Goal: Communication & Community: Answer question/provide support

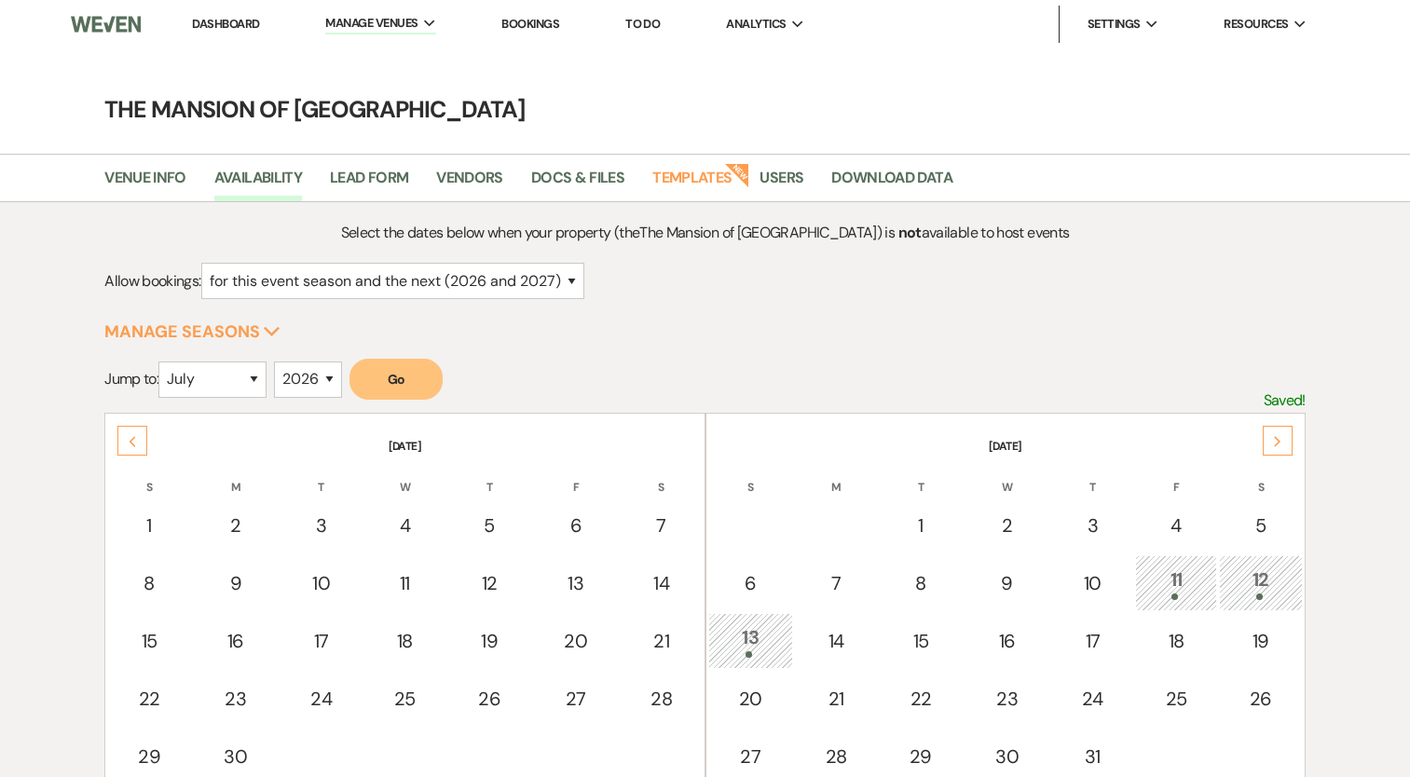
select select "2"
select select "7"
select select "2026"
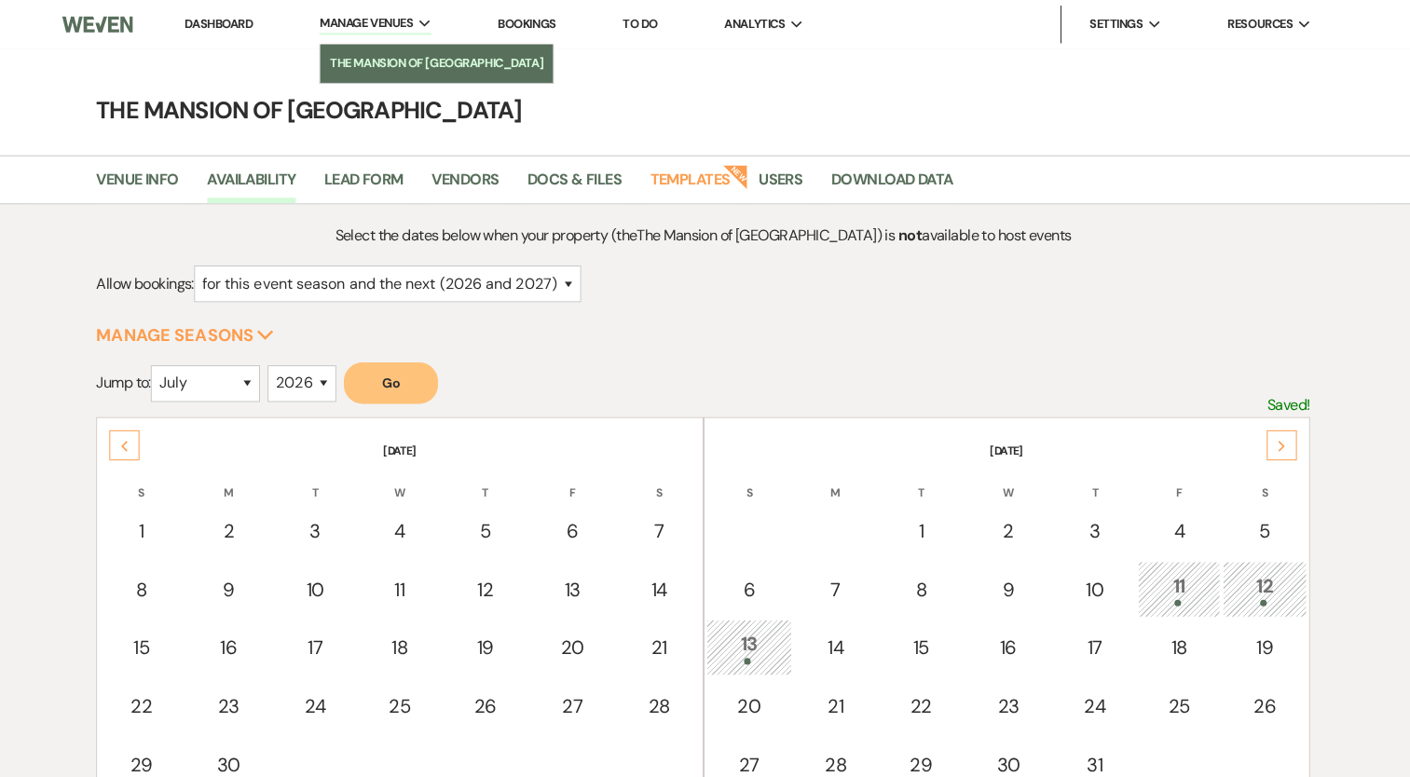
click at [419, 60] on li "The Mansion of [GEOGRAPHIC_DATA]" at bounding box center [441, 62] width 212 height 19
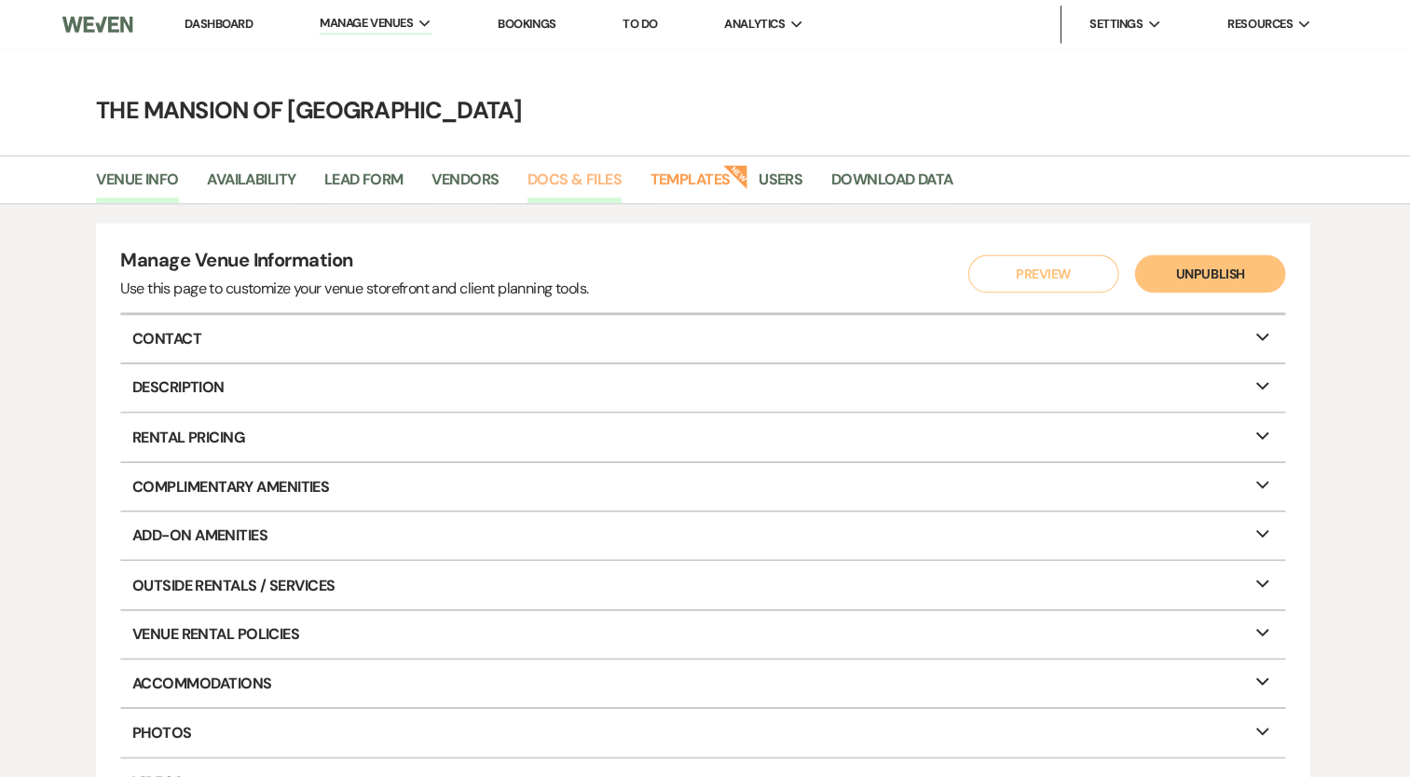
click at [623, 171] on link "Docs & Files" at bounding box center [577, 183] width 93 height 35
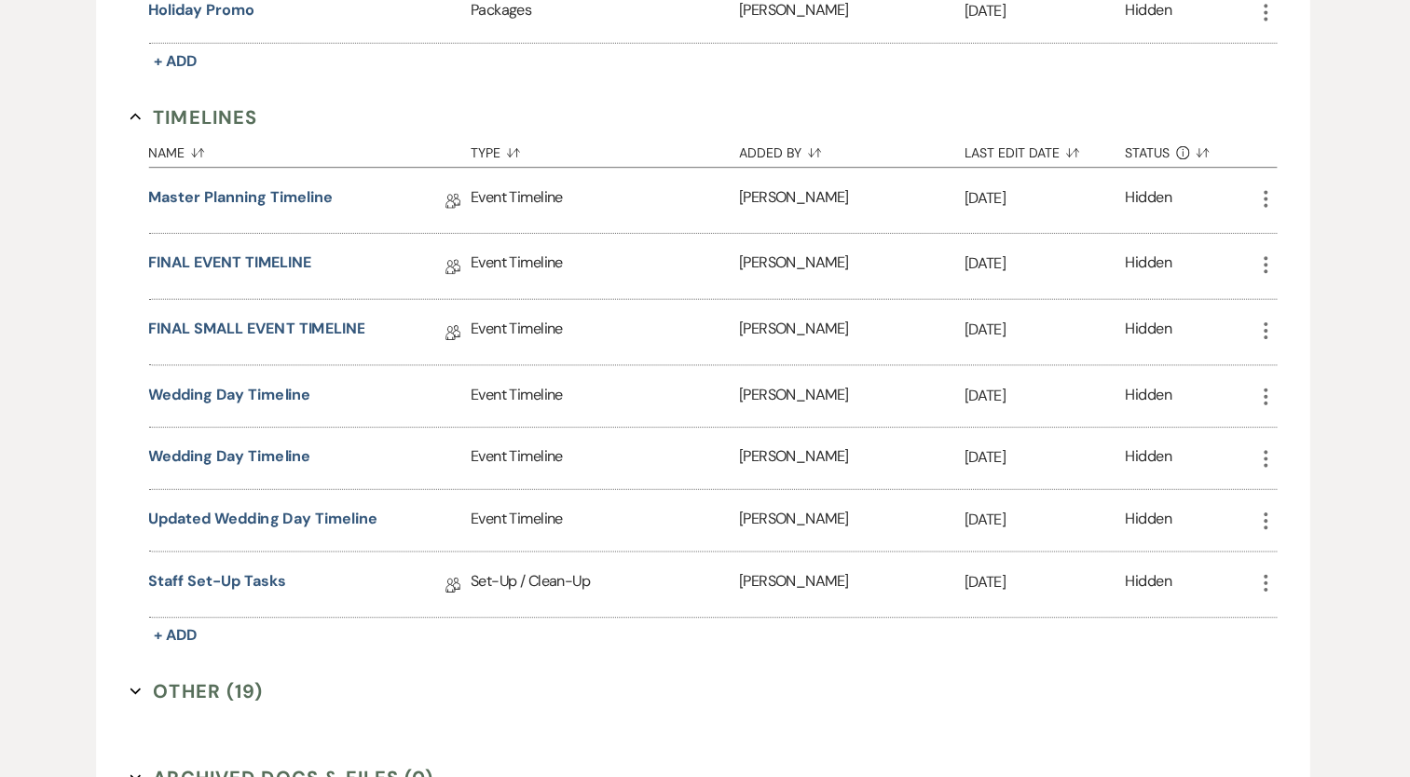
scroll to position [2498, 0]
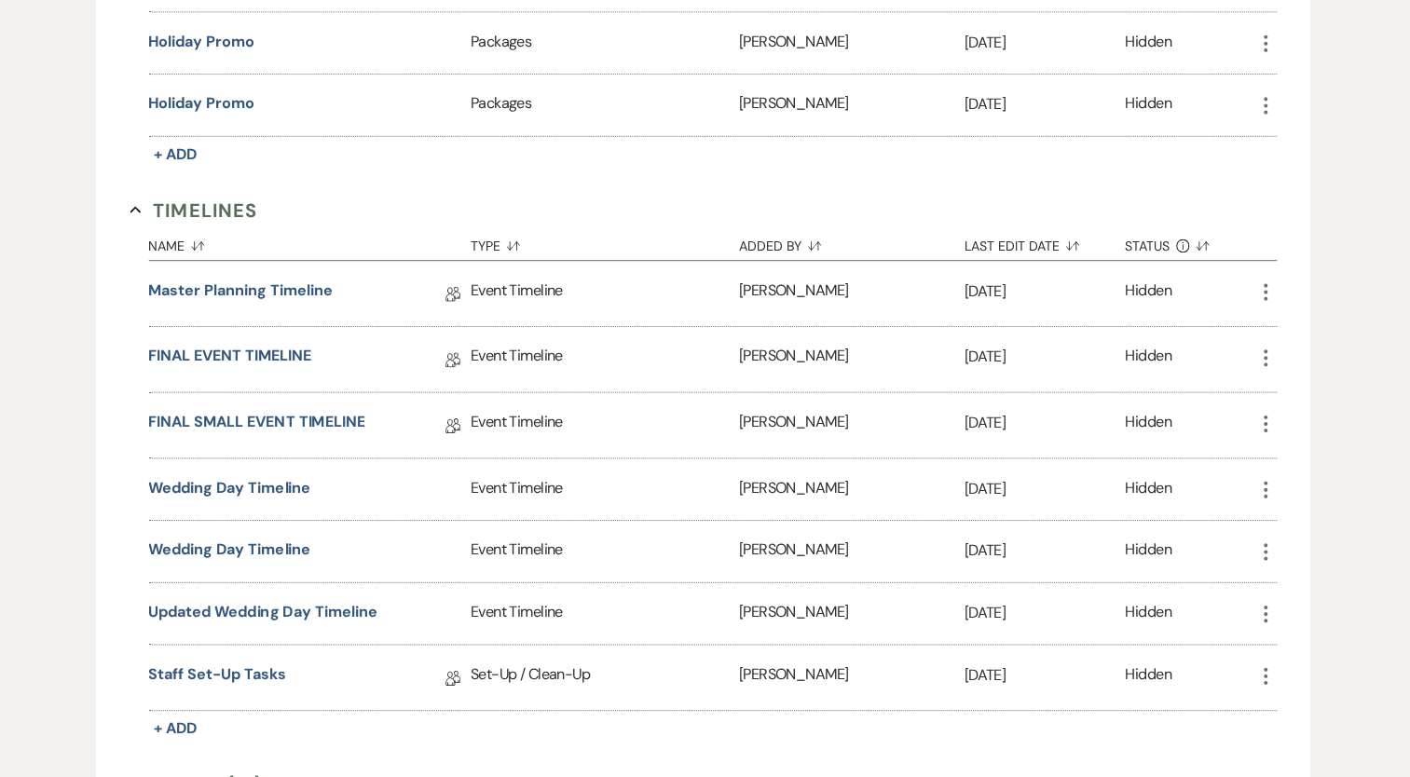
click at [202, 762] on button "Other (19) Expand" at bounding box center [204, 776] width 132 height 28
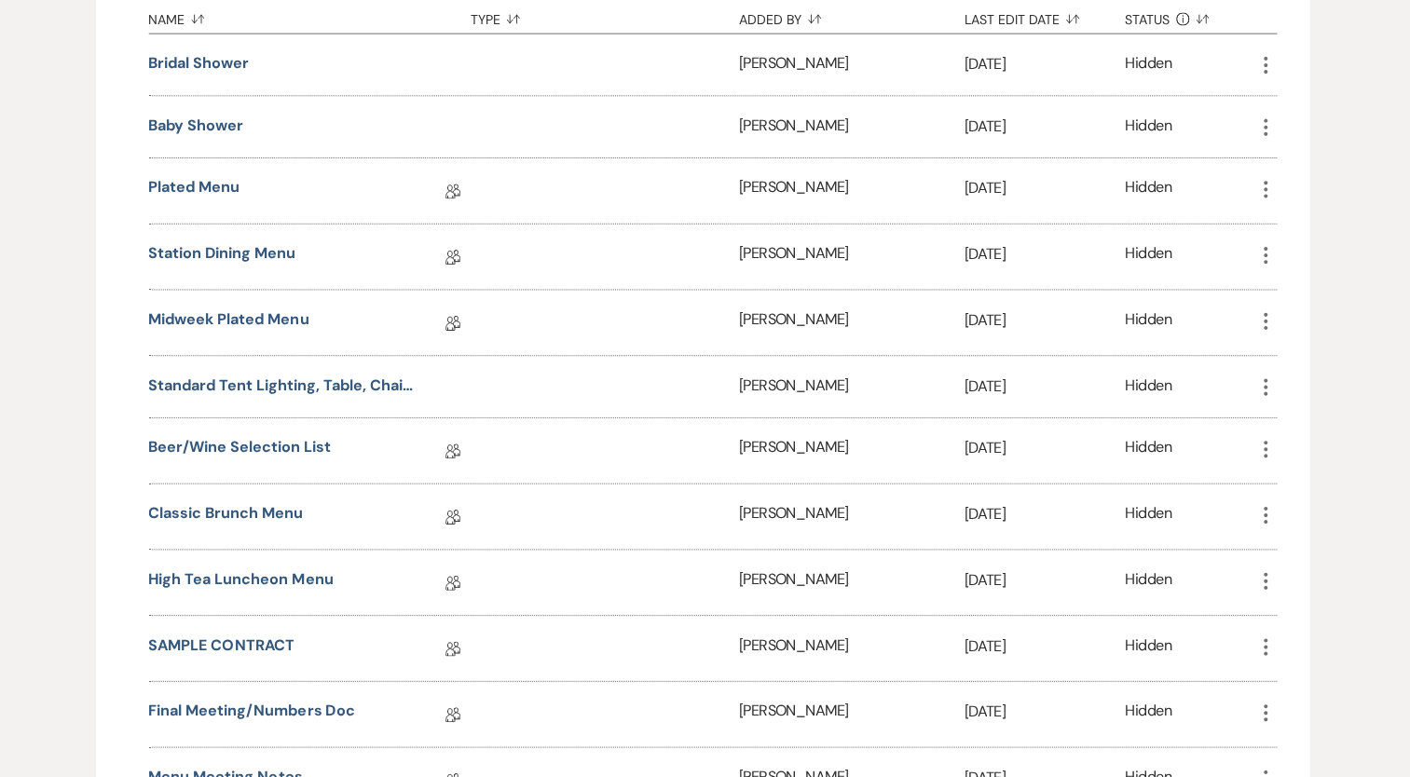
scroll to position [3321, 0]
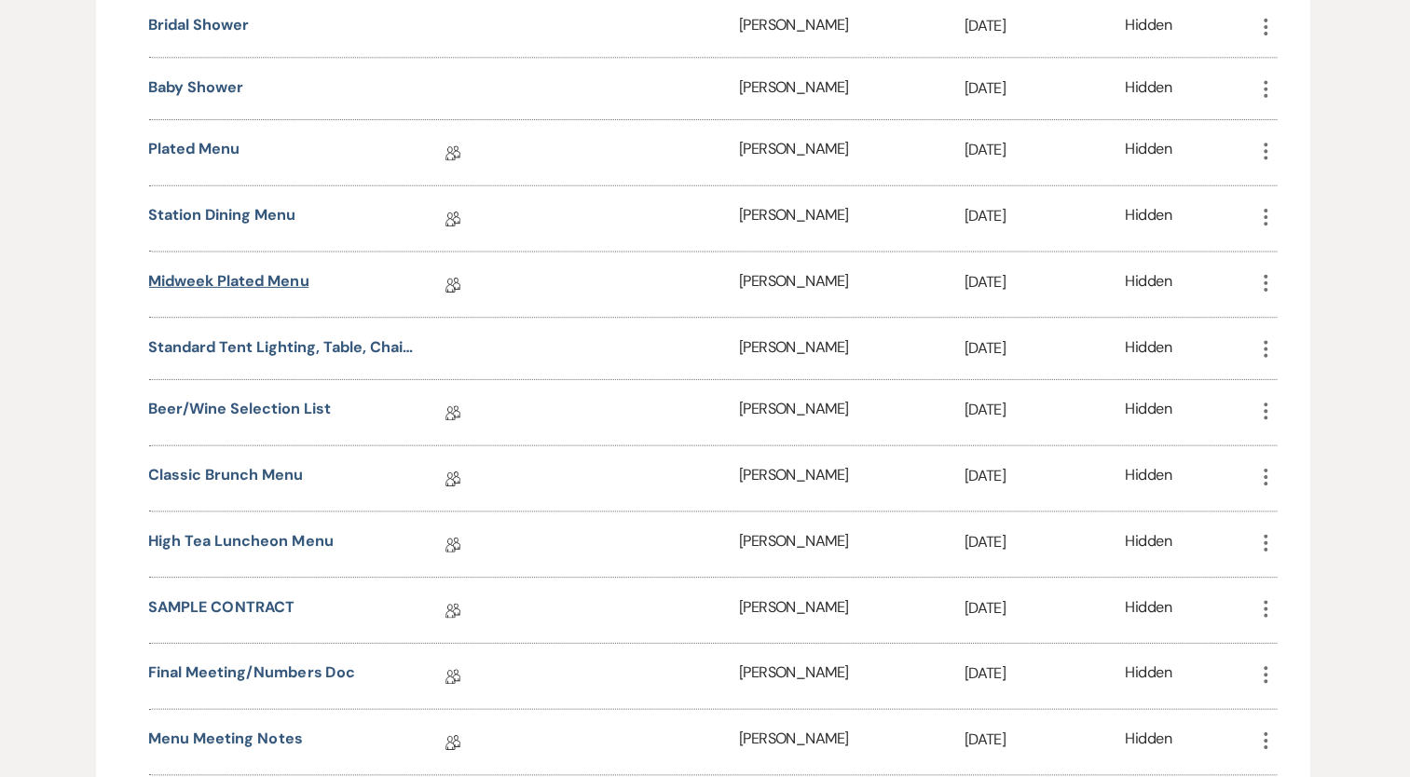
click at [296, 275] on link "Midweek Plated Menu" at bounding box center [236, 289] width 158 height 29
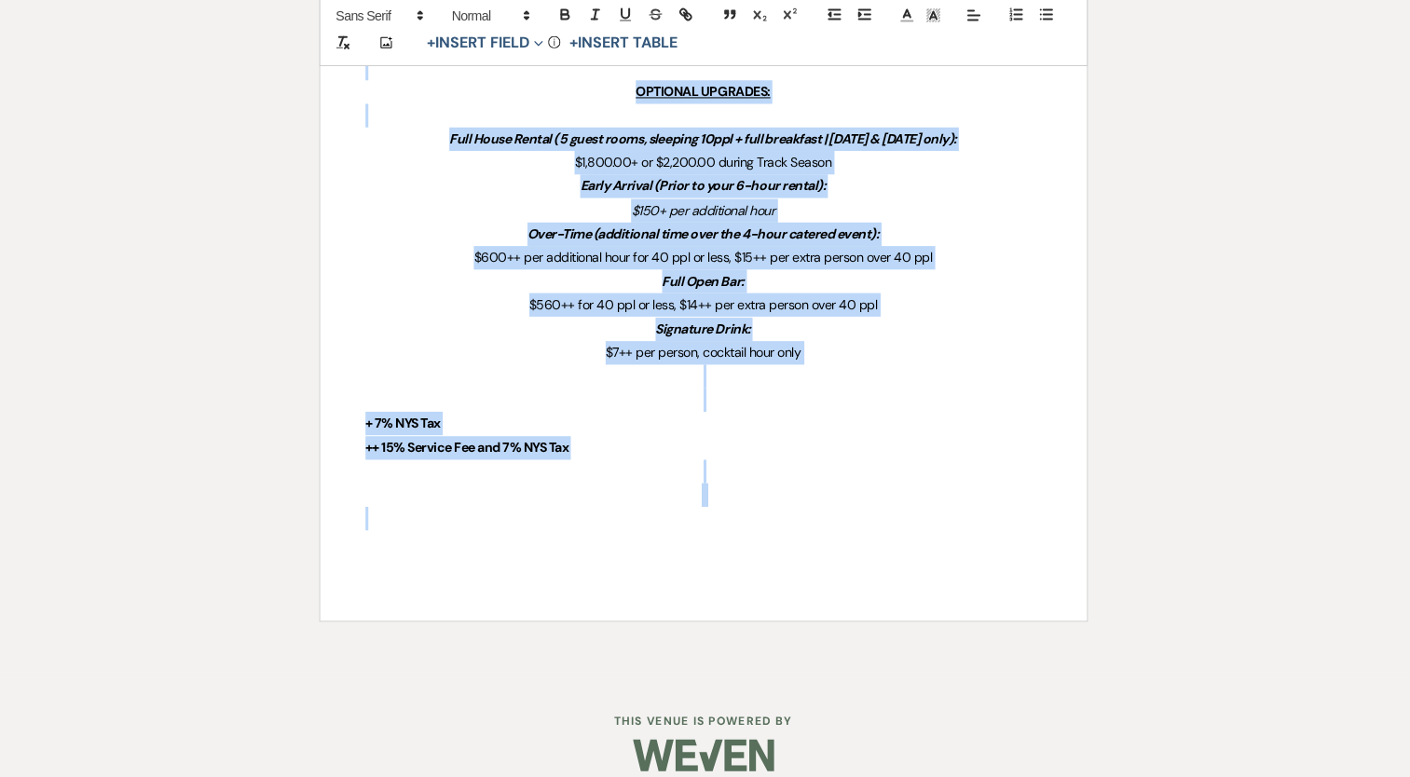
scroll to position [3138, 0]
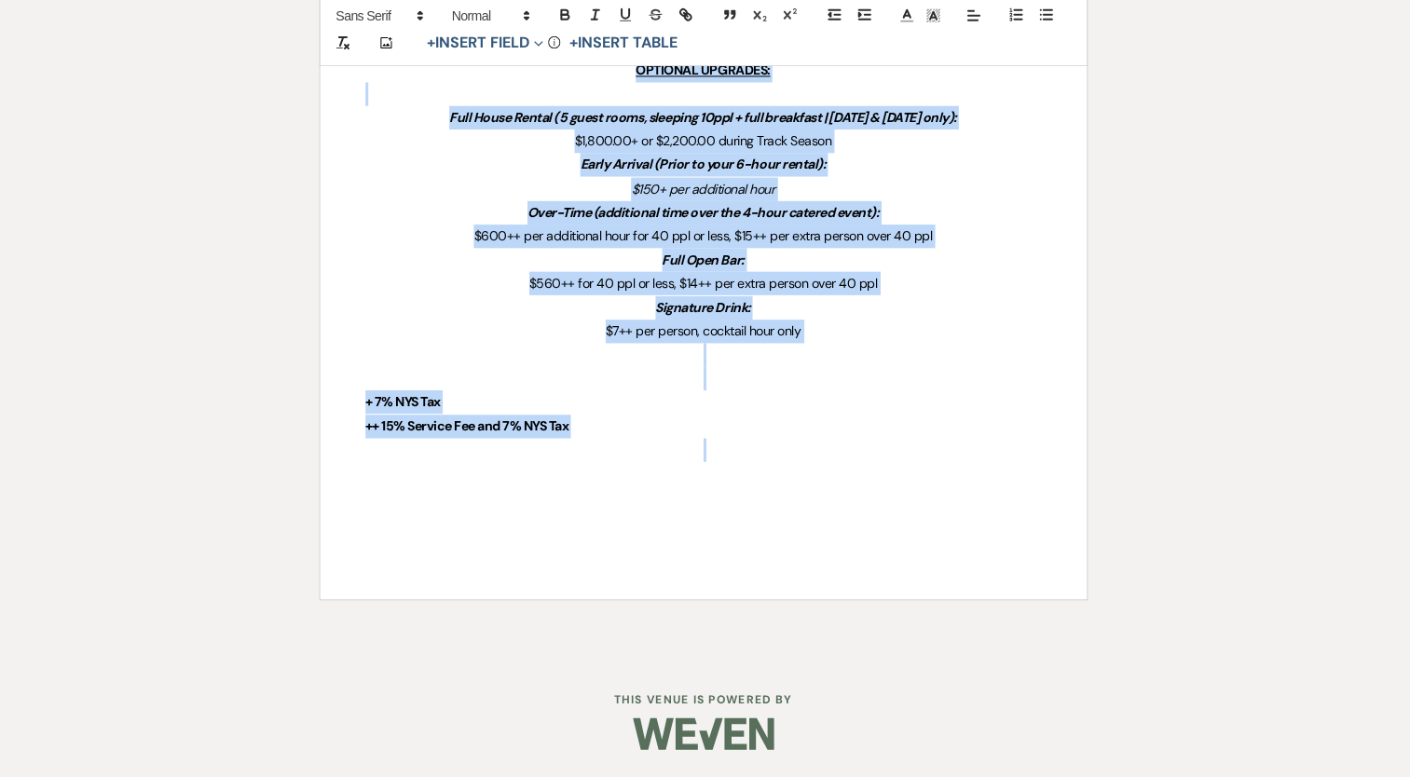
drag, startPoint x: 531, startPoint y: 289, endPoint x: 604, endPoint y: 449, distance: 176.0
copy div "Loremip Dolorsi Ametconsect Adip ELITSEDD EIUS Tempor Incidid: Utlabor Etdolo M…"
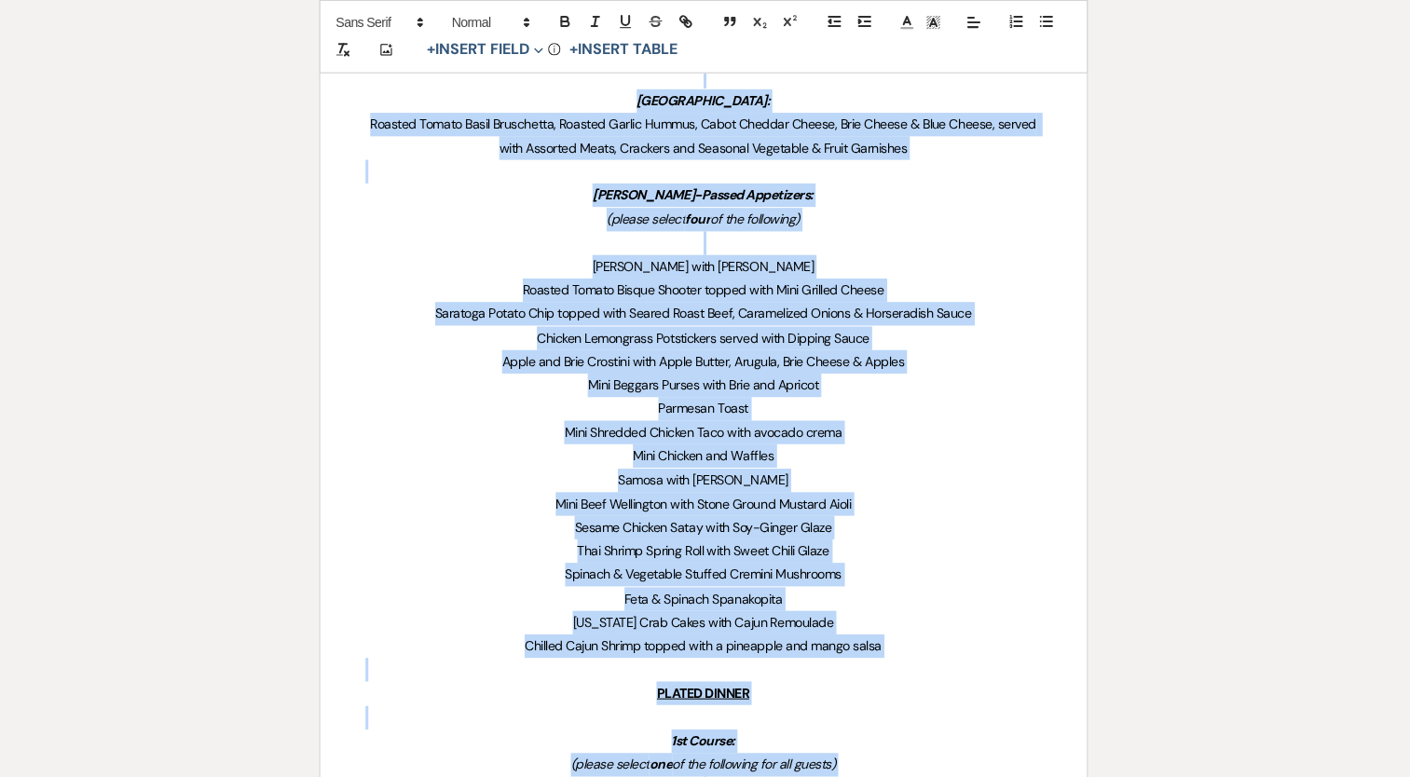
scroll to position [0, 0]
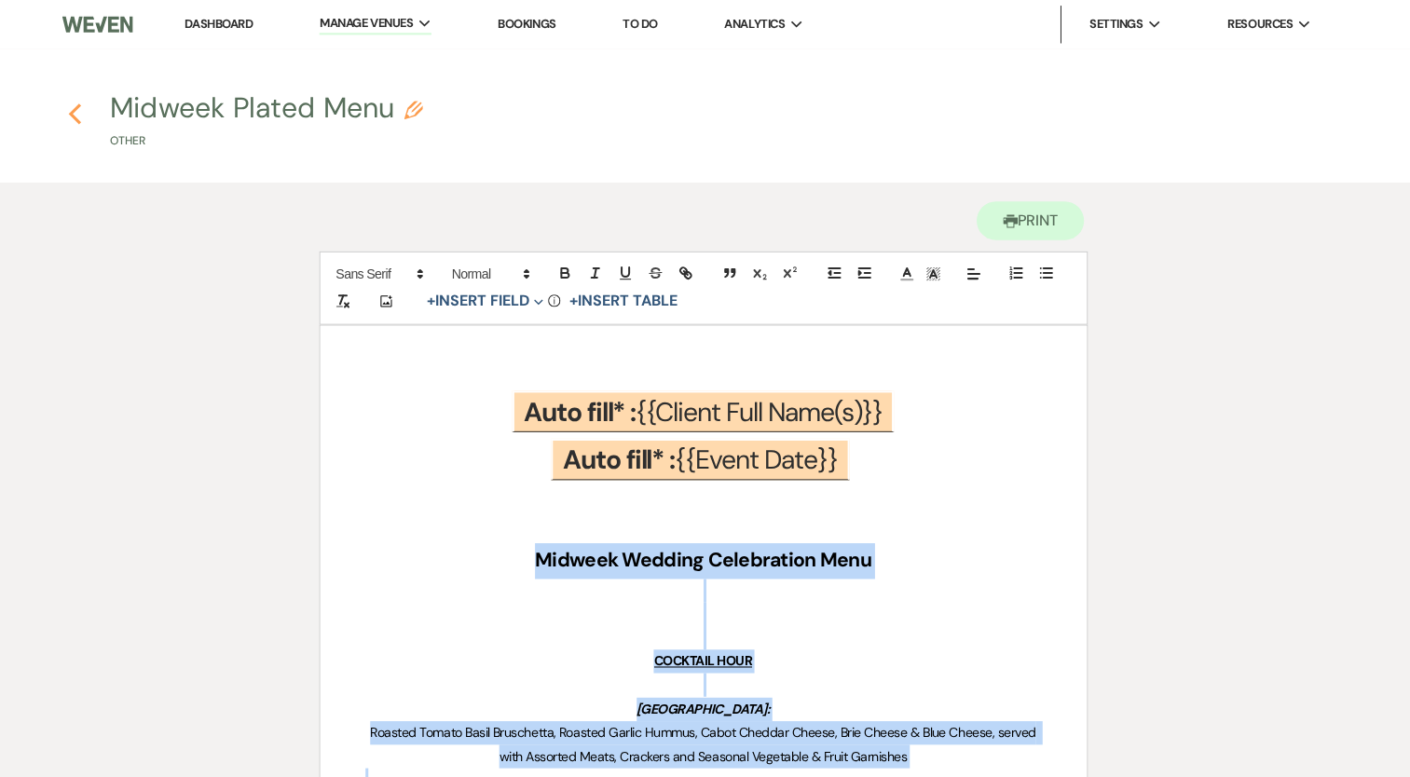
click at [83, 116] on use "button" at bounding box center [83, 113] width 12 height 21
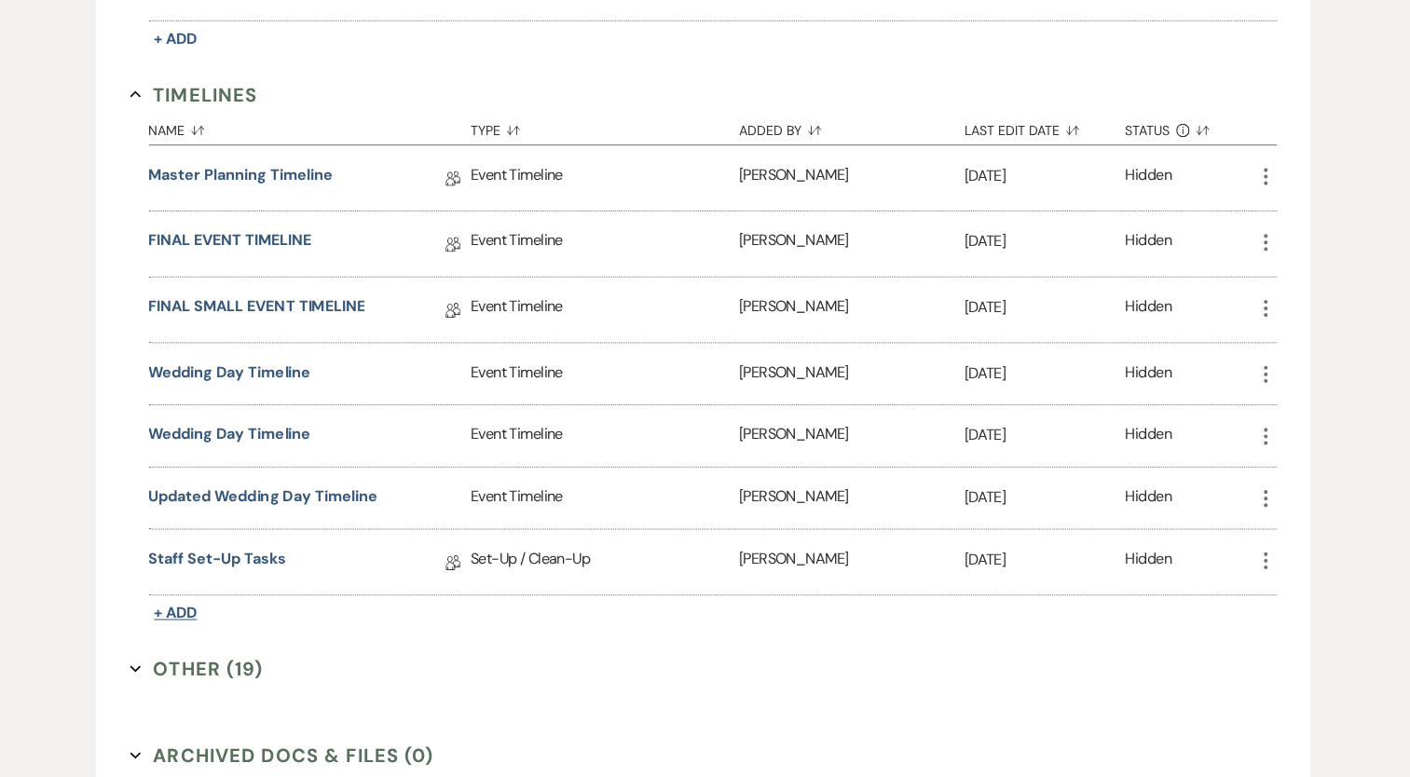
scroll to position [2591, 0]
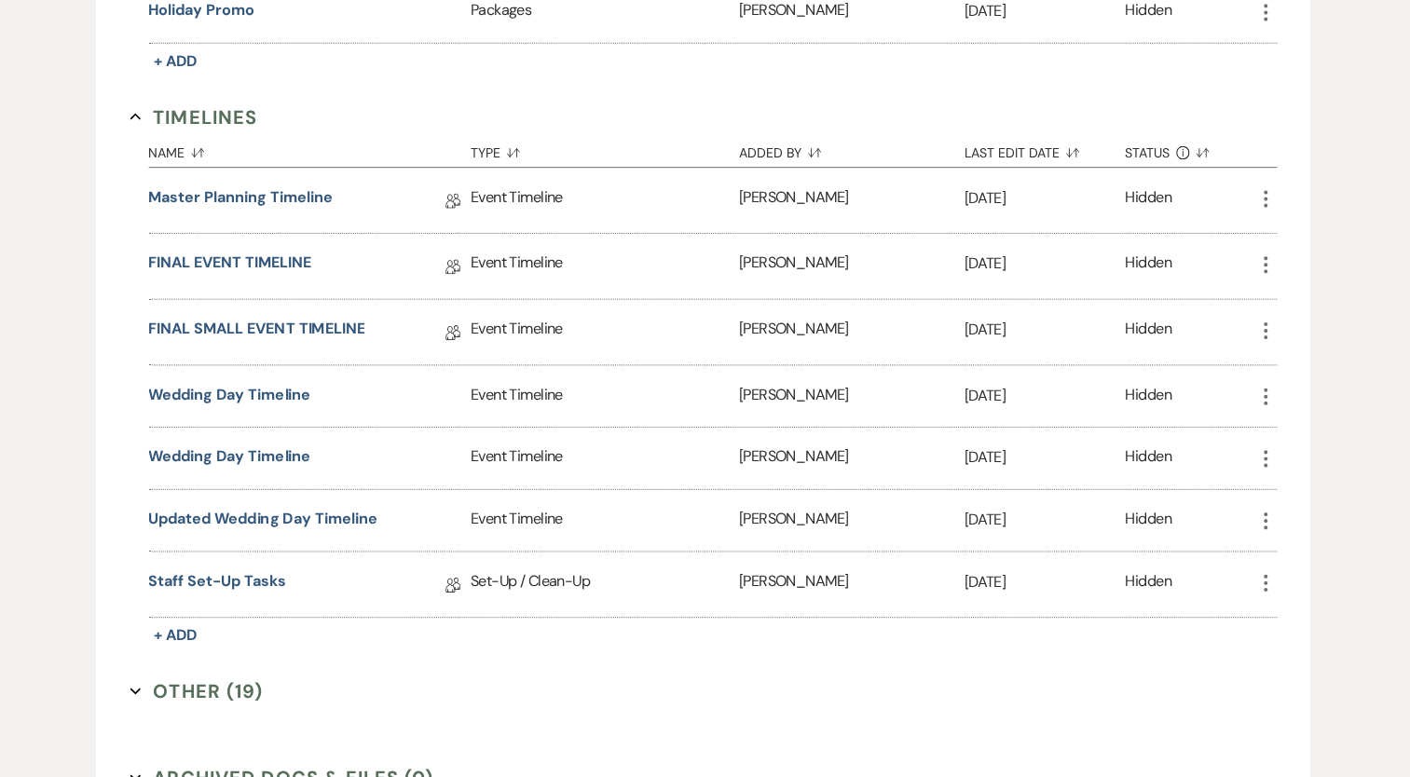
click at [212, 670] on button "Other (19) Expand" at bounding box center [204, 684] width 132 height 28
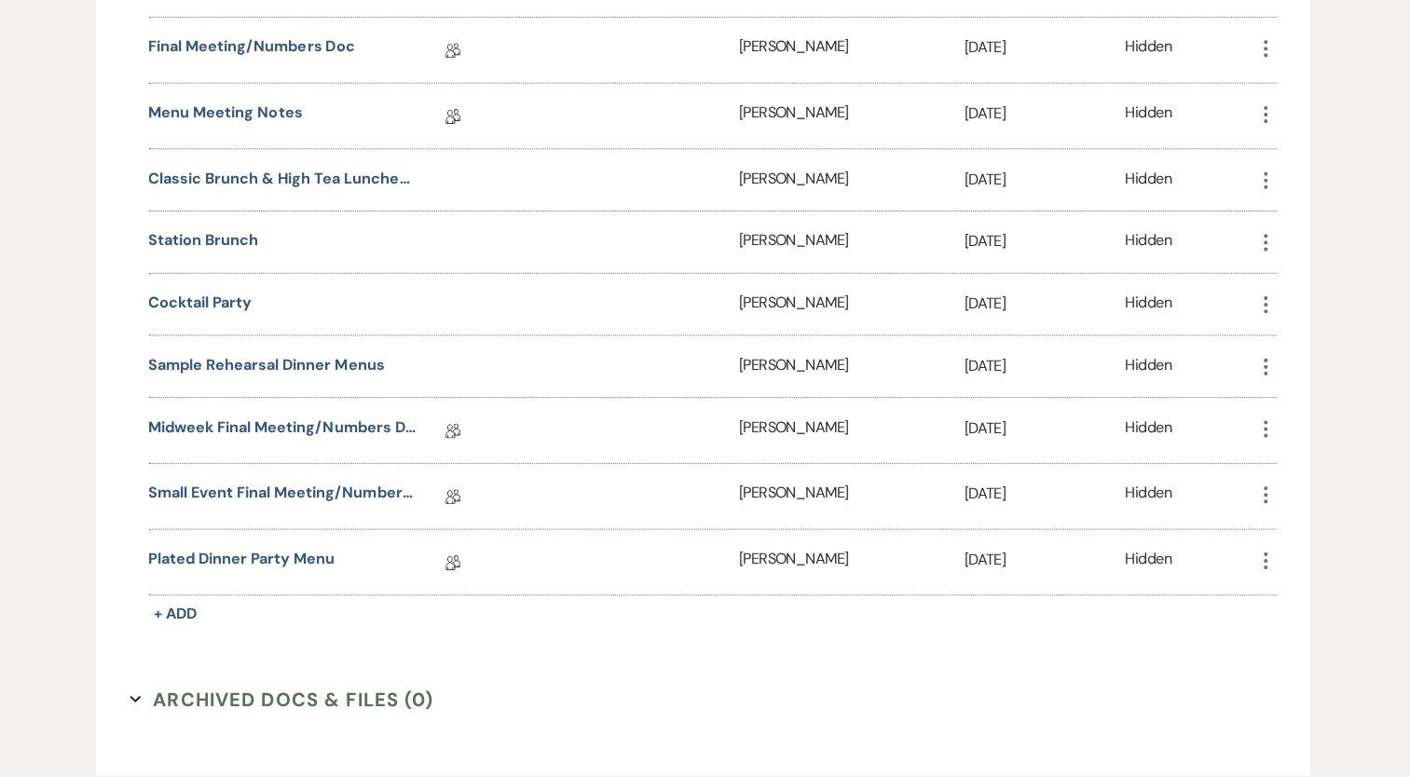
scroll to position [3672, 0]
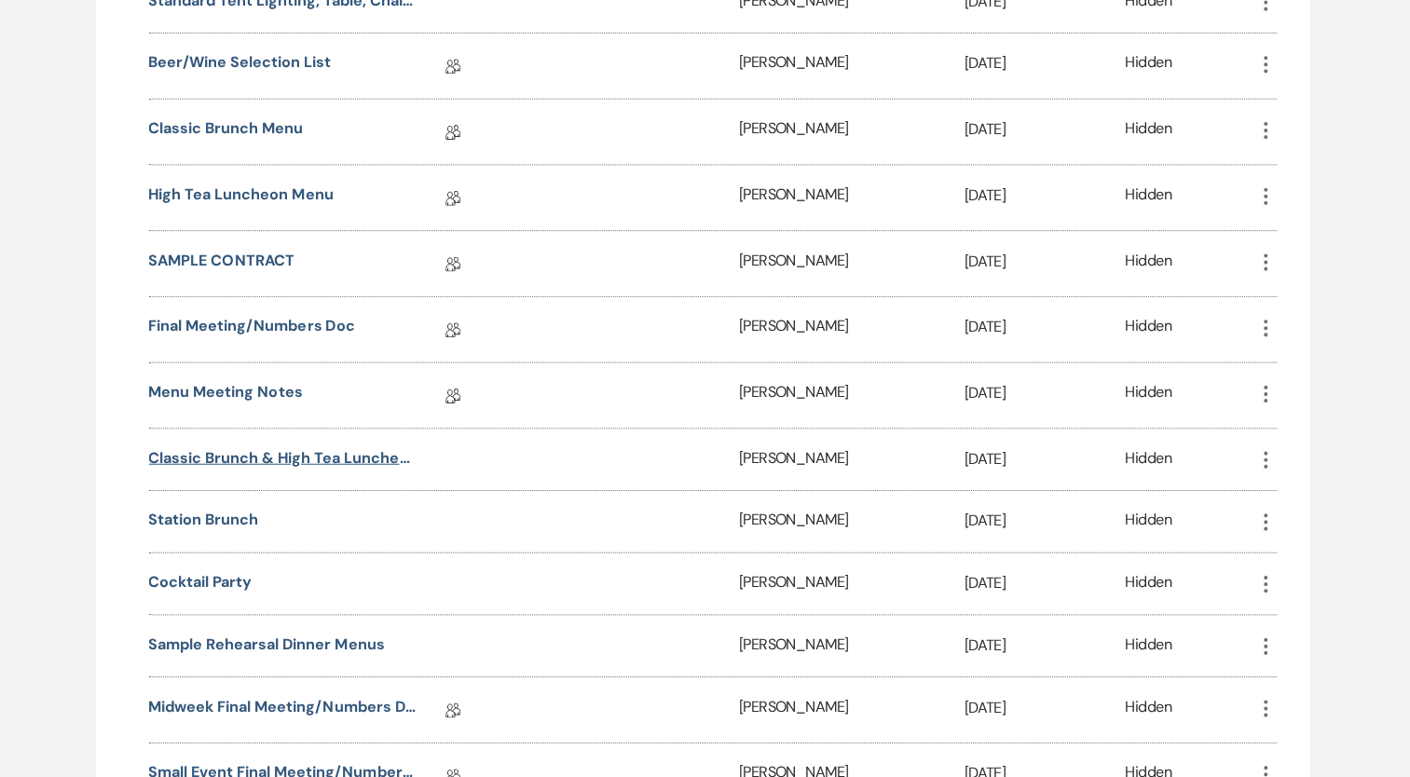
click at [231, 443] on button "Classic Brunch & High Tea Luncheon" at bounding box center [290, 454] width 266 height 22
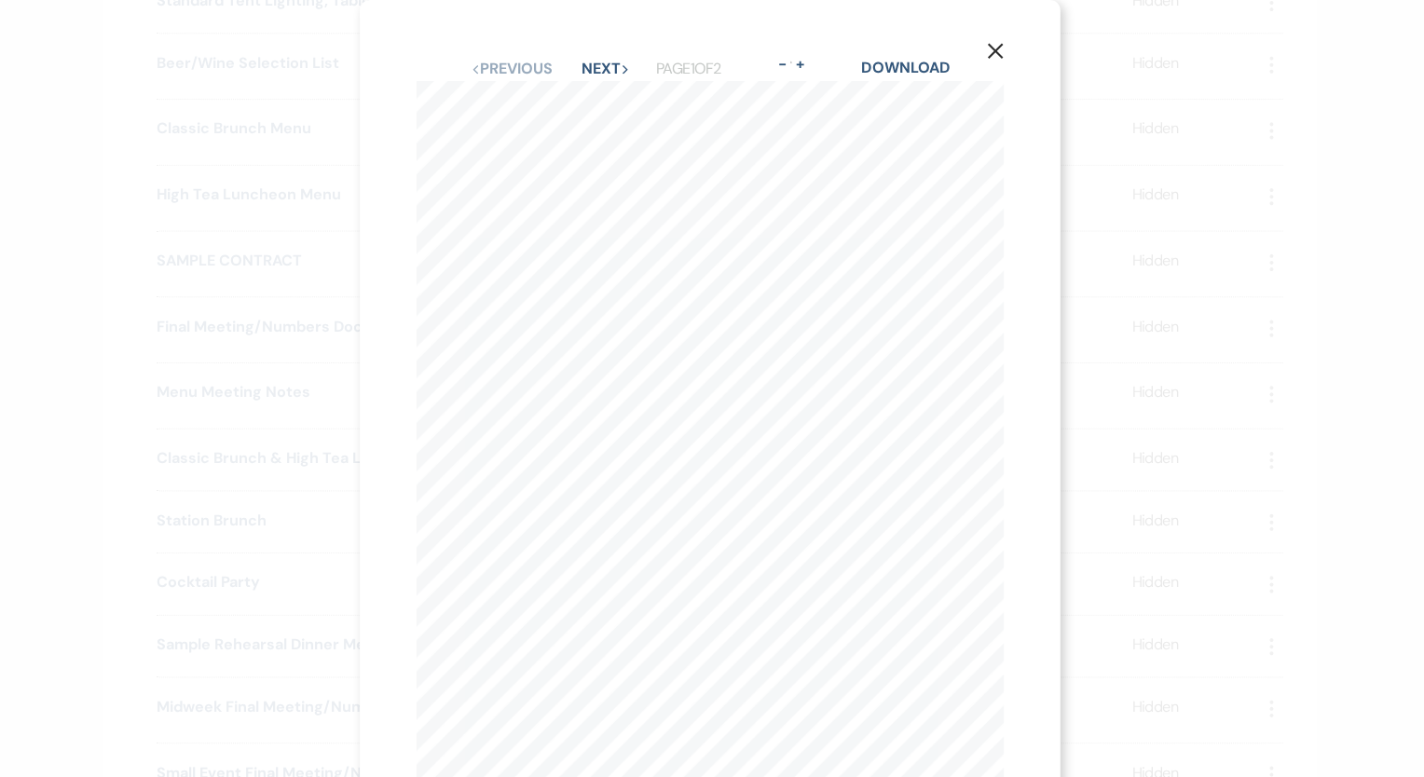
click at [992, 49] on use "button" at bounding box center [994, 50] width 15 height 15
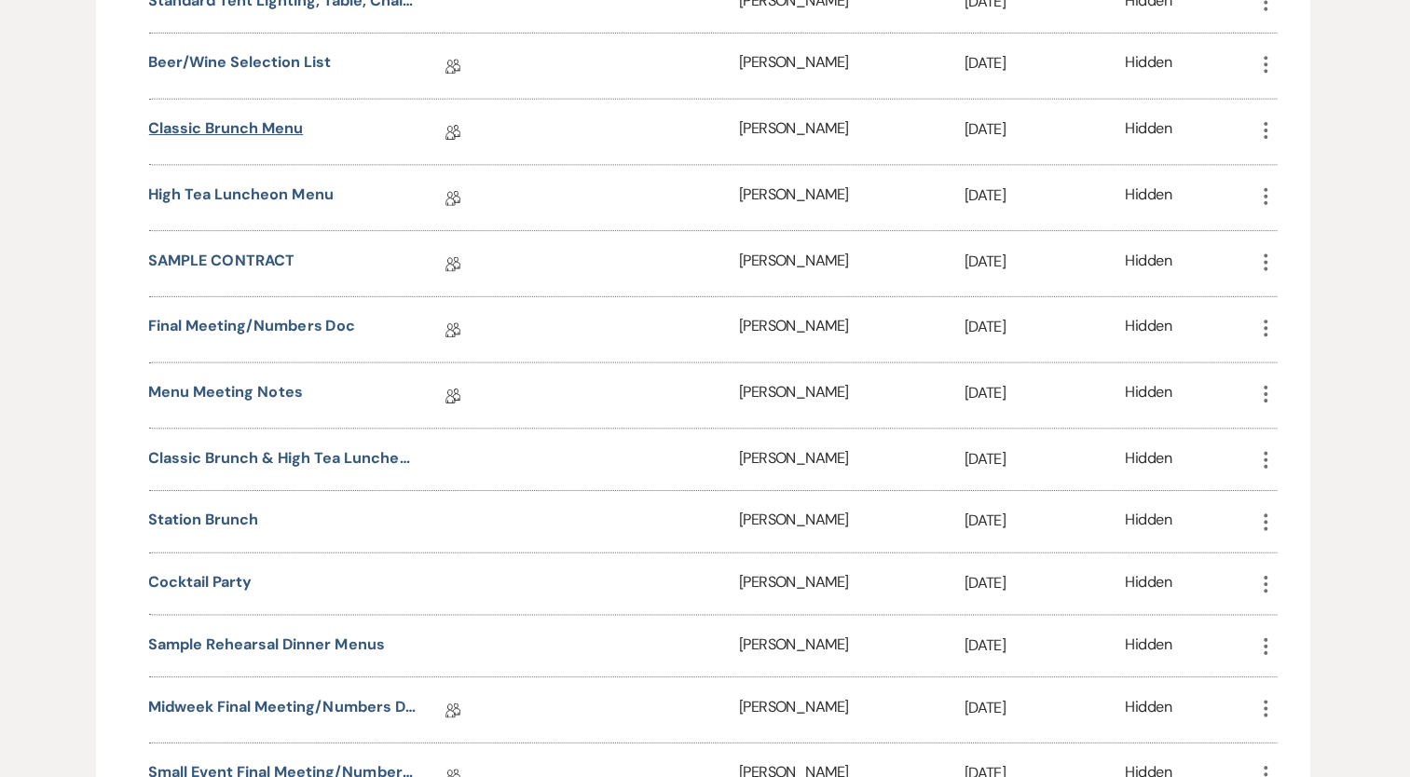
click at [295, 116] on link "Classic Brunch Menu" at bounding box center [233, 130] width 153 height 29
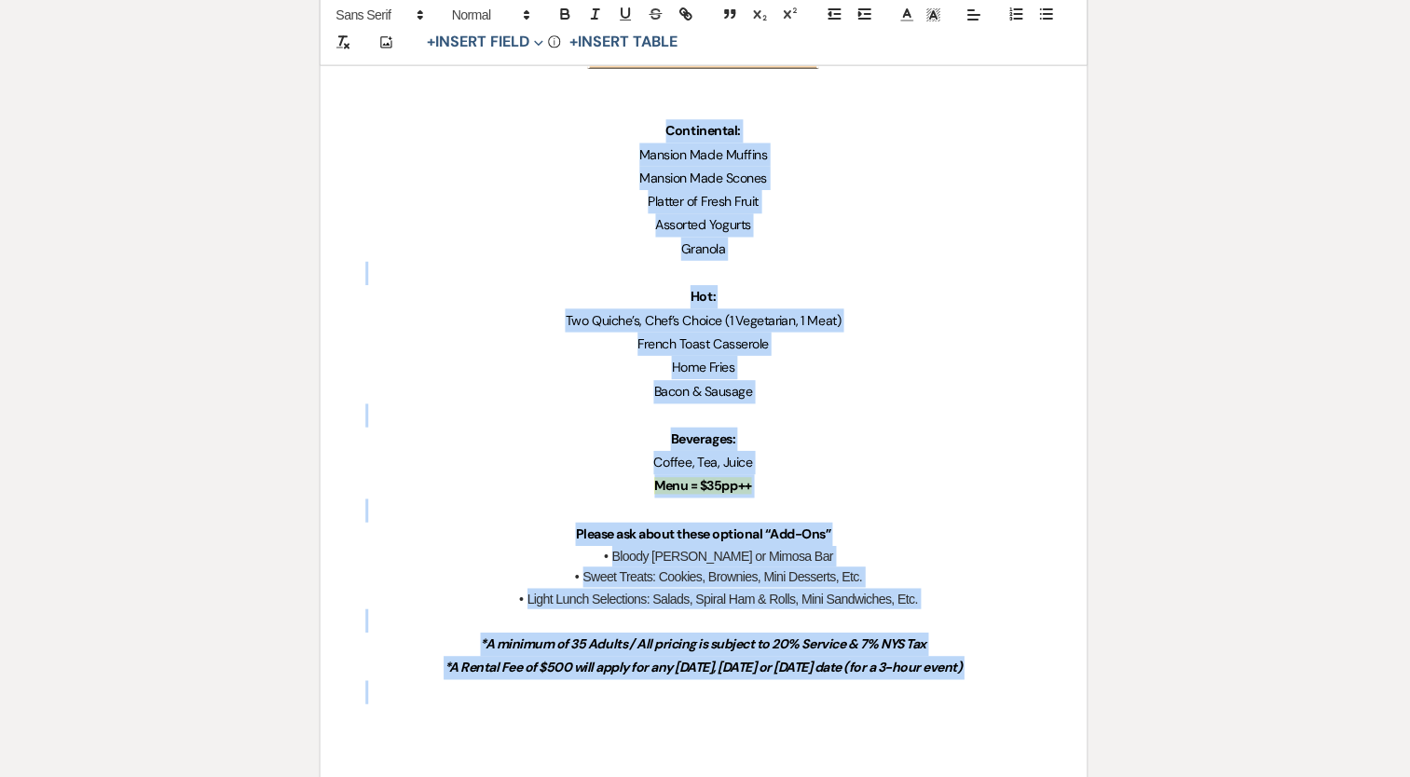
scroll to position [456, 0]
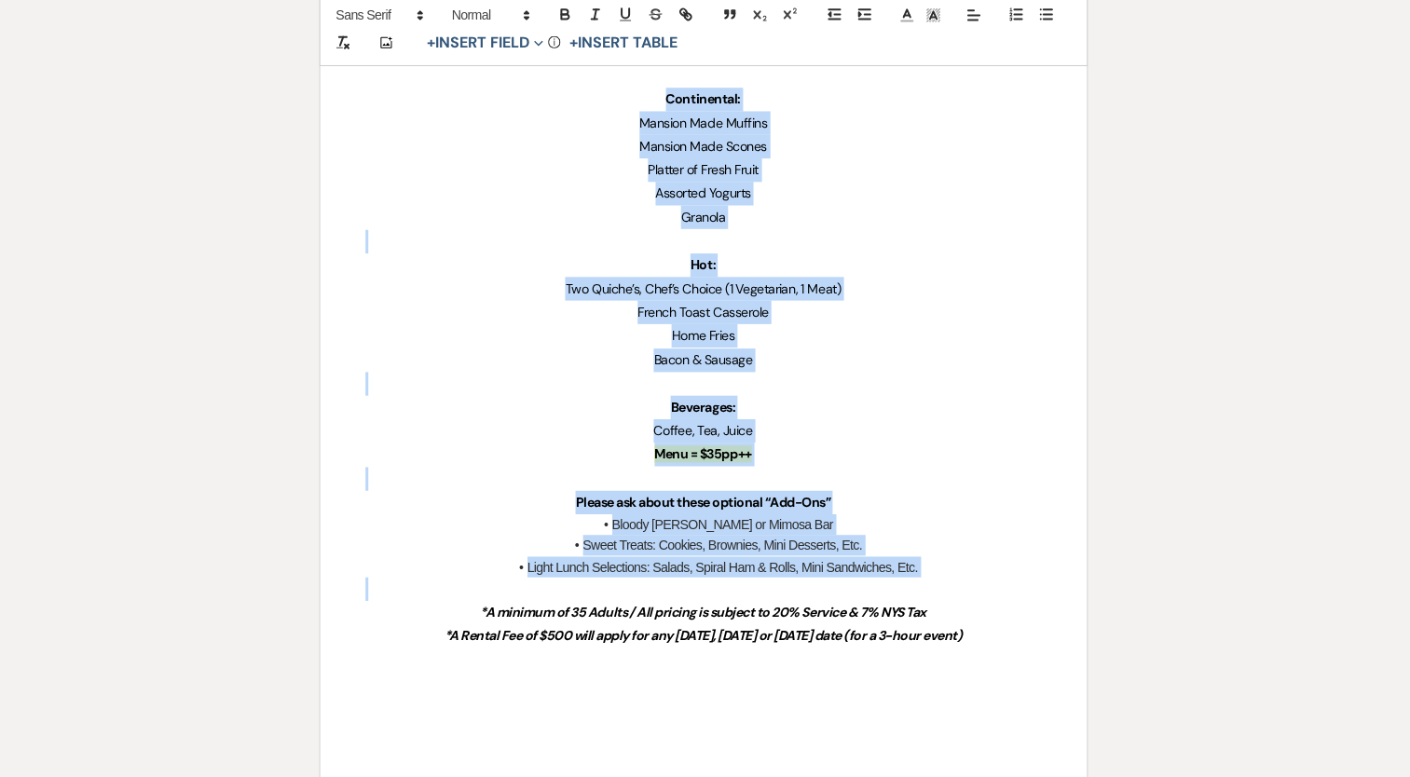
drag, startPoint x: 645, startPoint y: 461, endPoint x: 984, endPoint y: 589, distance: 362.4
click at [984, 589] on div "Classic Brunch Menu ﻿ Auto fill* : {{Client Full Name(s)}} ﻿ ﻿ Auto fill* : {{E…" at bounding box center [705, 326] width 759 height 919
copy div "Continental: Mansion Made Muffins Mansion Made Scones Platter of Fresh Fruit As…"
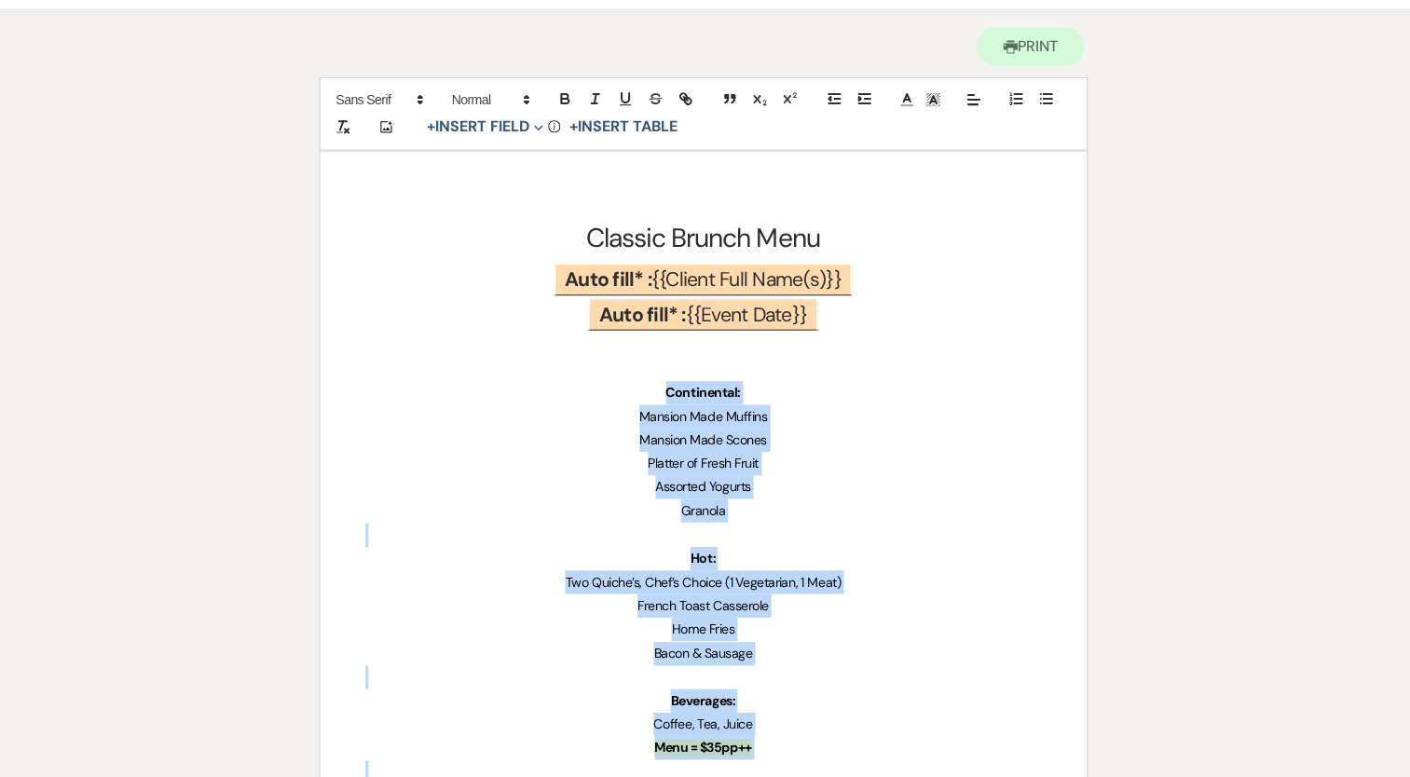
scroll to position [0, 0]
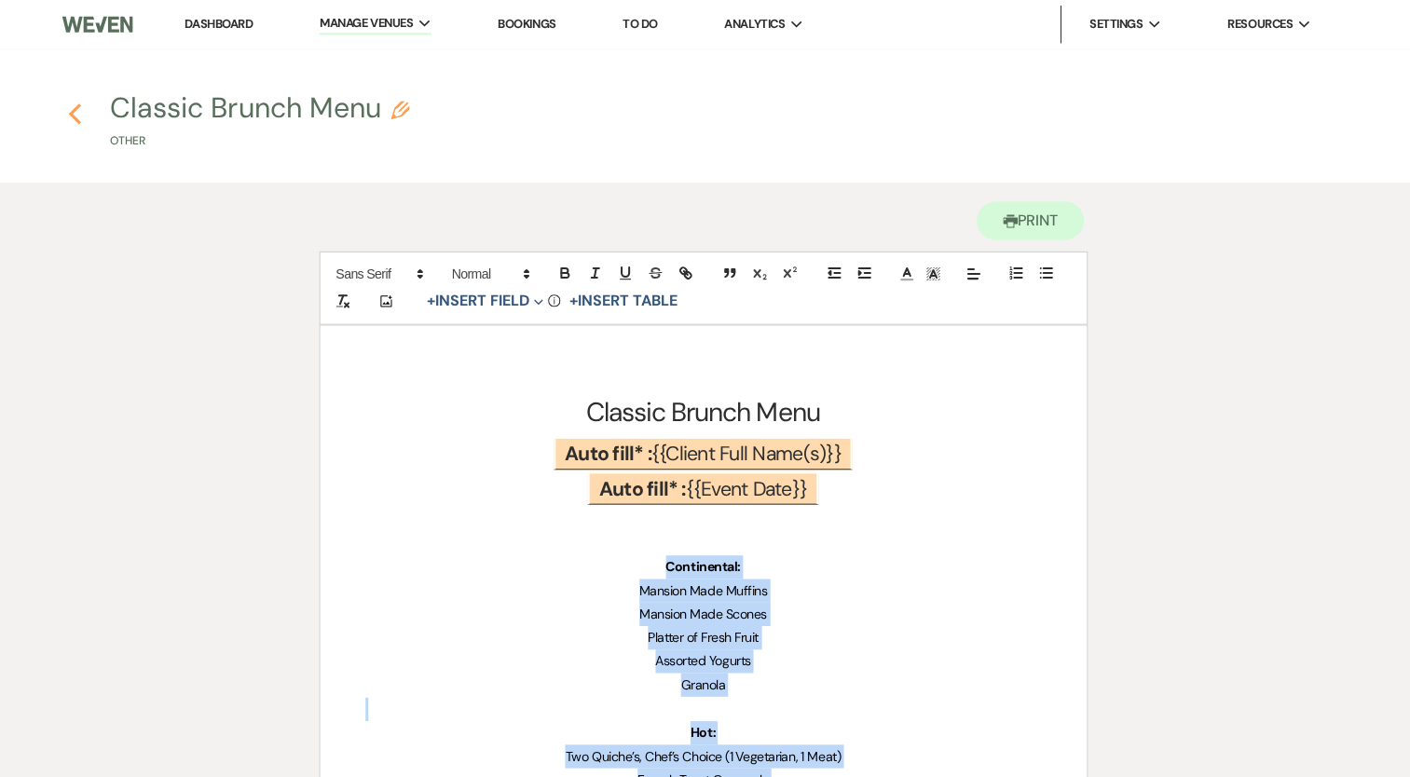
click at [84, 103] on icon "Previous" at bounding box center [83, 113] width 14 height 22
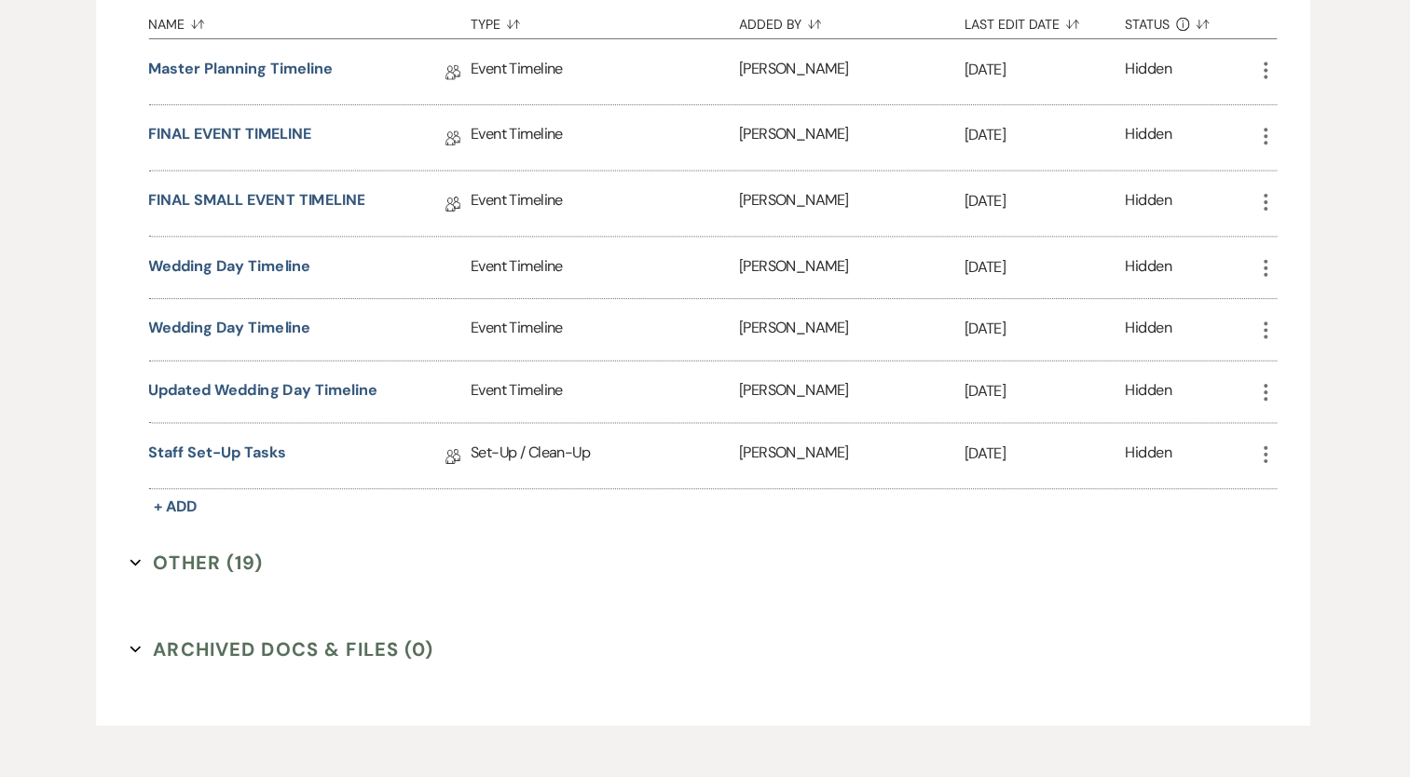
scroll to position [2768, 0]
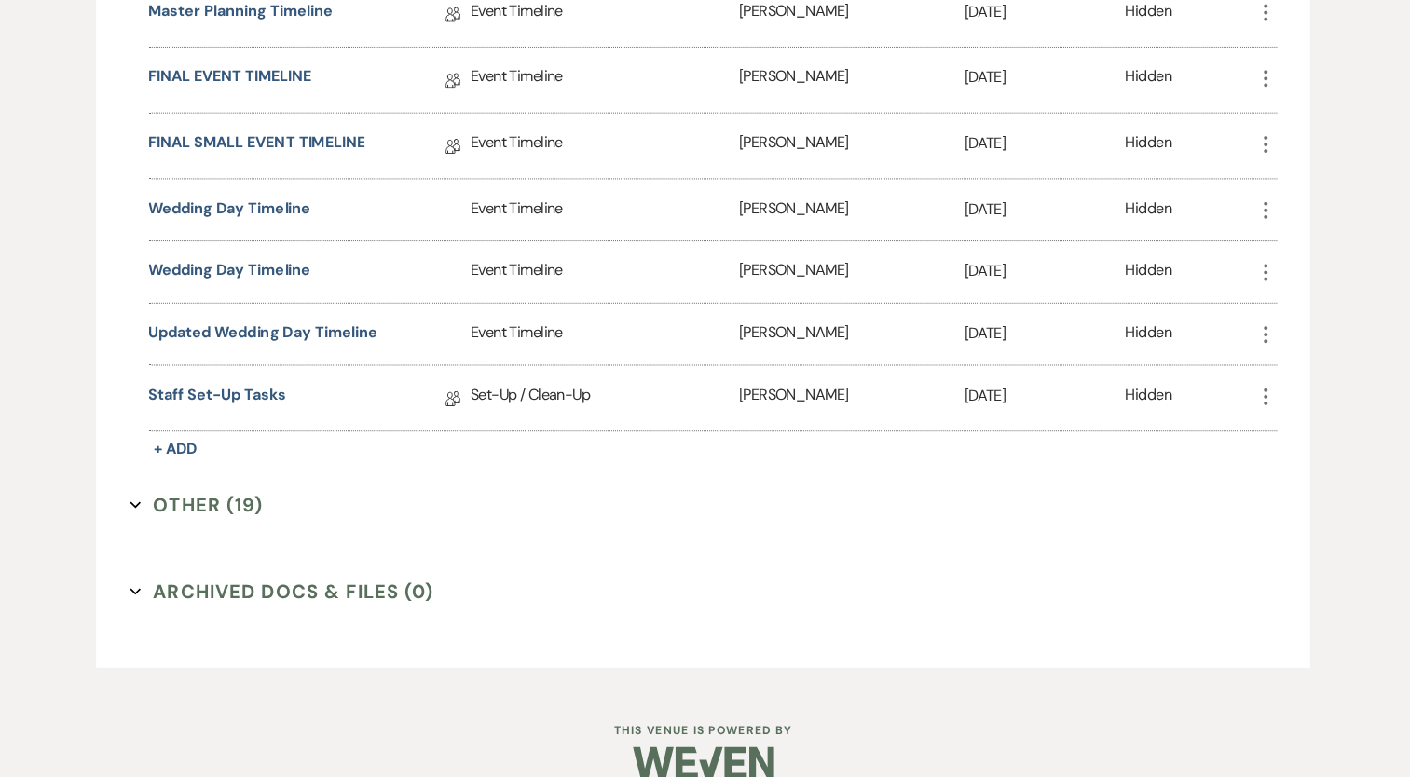
click at [202, 493] on button "Other (19) Expand" at bounding box center [204, 507] width 132 height 28
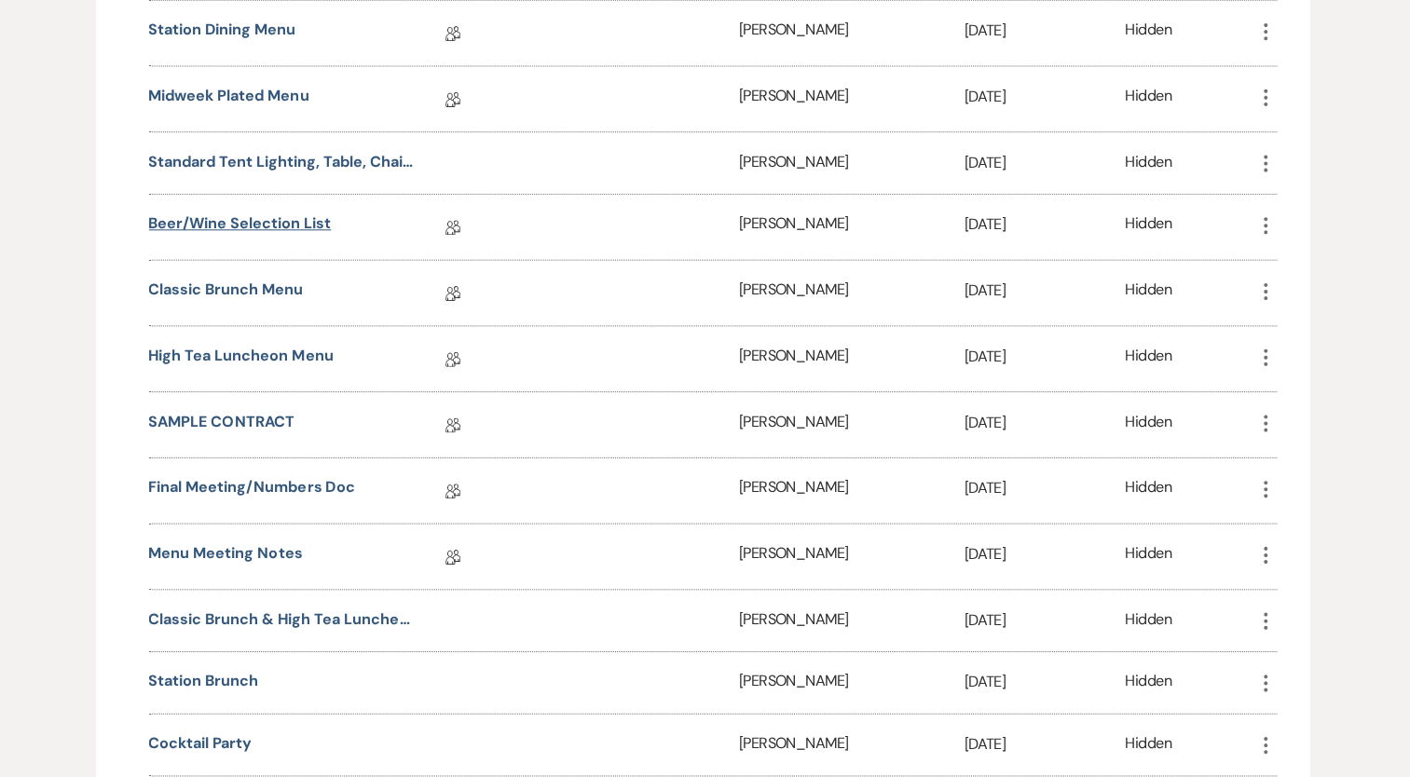
scroll to position [3506, 0]
click at [269, 348] on link "High Tea Luncheon Menu" at bounding box center [248, 362] width 183 height 29
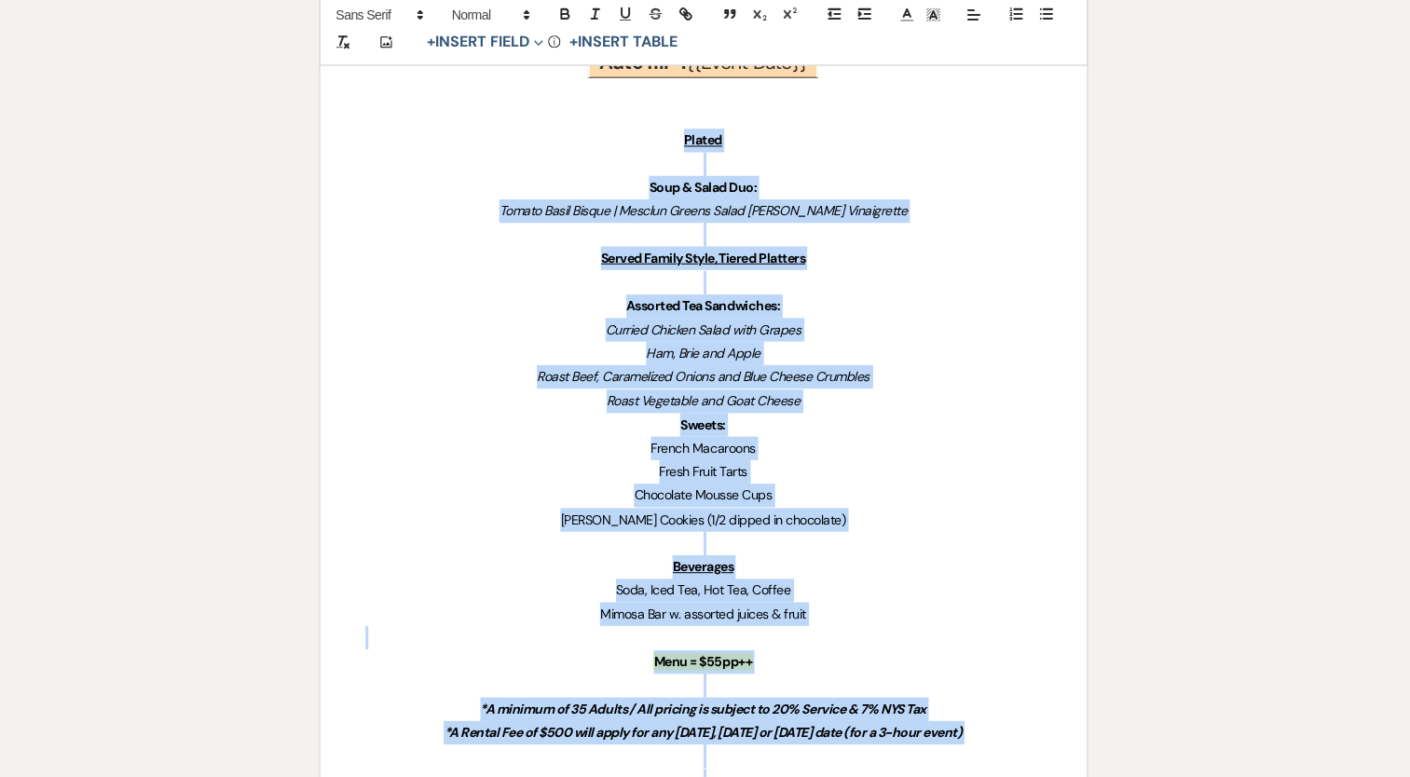
scroll to position [695, 0]
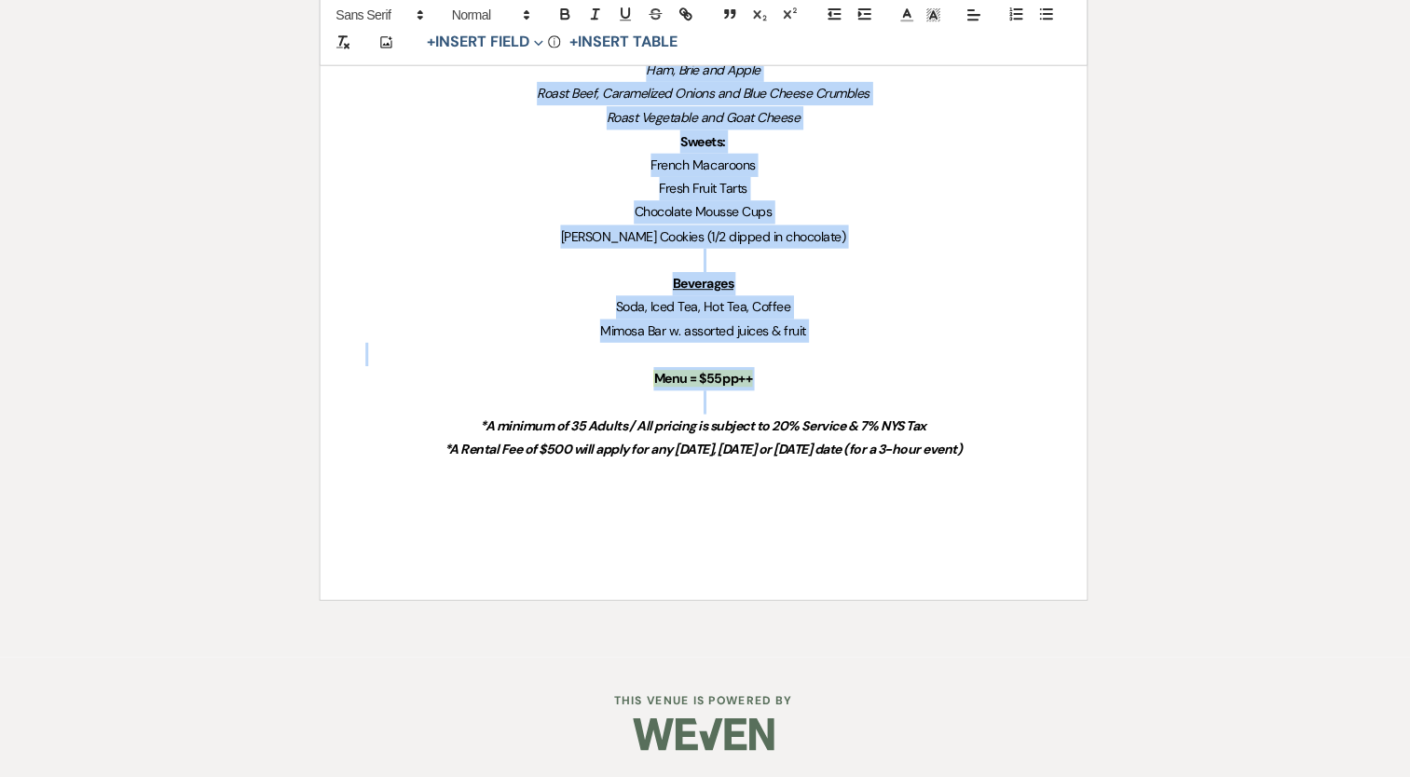
drag, startPoint x: 670, startPoint y: 324, endPoint x: 788, endPoint y: 393, distance: 137.0
click at [788, 393] on div "High Tea Luncheon Menu ﻿ Auto fill* : {{Client Full Name(s)}} ﻿ ﻿ Auto fill* : …" at bounding box center [705, 114] width 759 height 974
copy div "Plated Soup & Salad Duo: Tomato Basil Bisque | Mesclun Greens Salad [PERSON_NAM…"
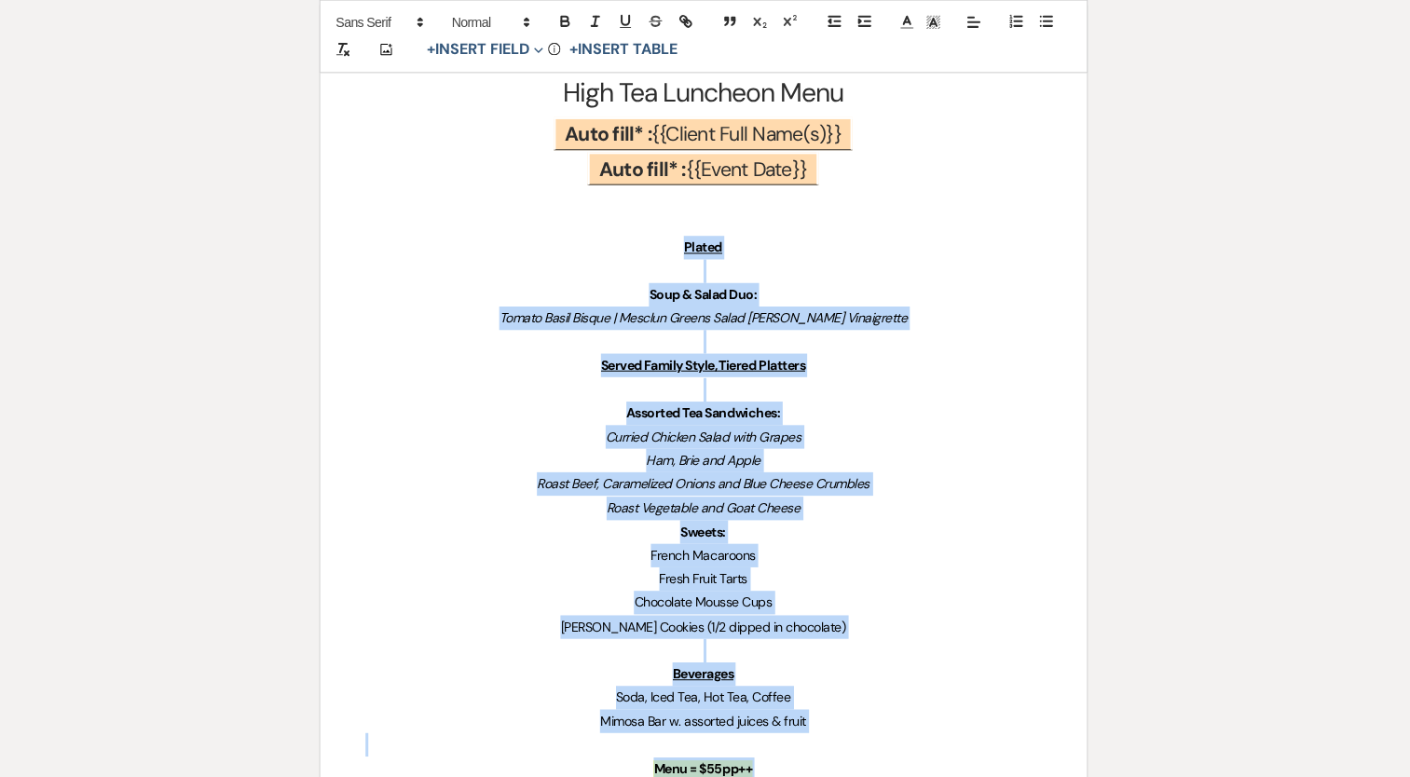
scroll to position [0, 0]
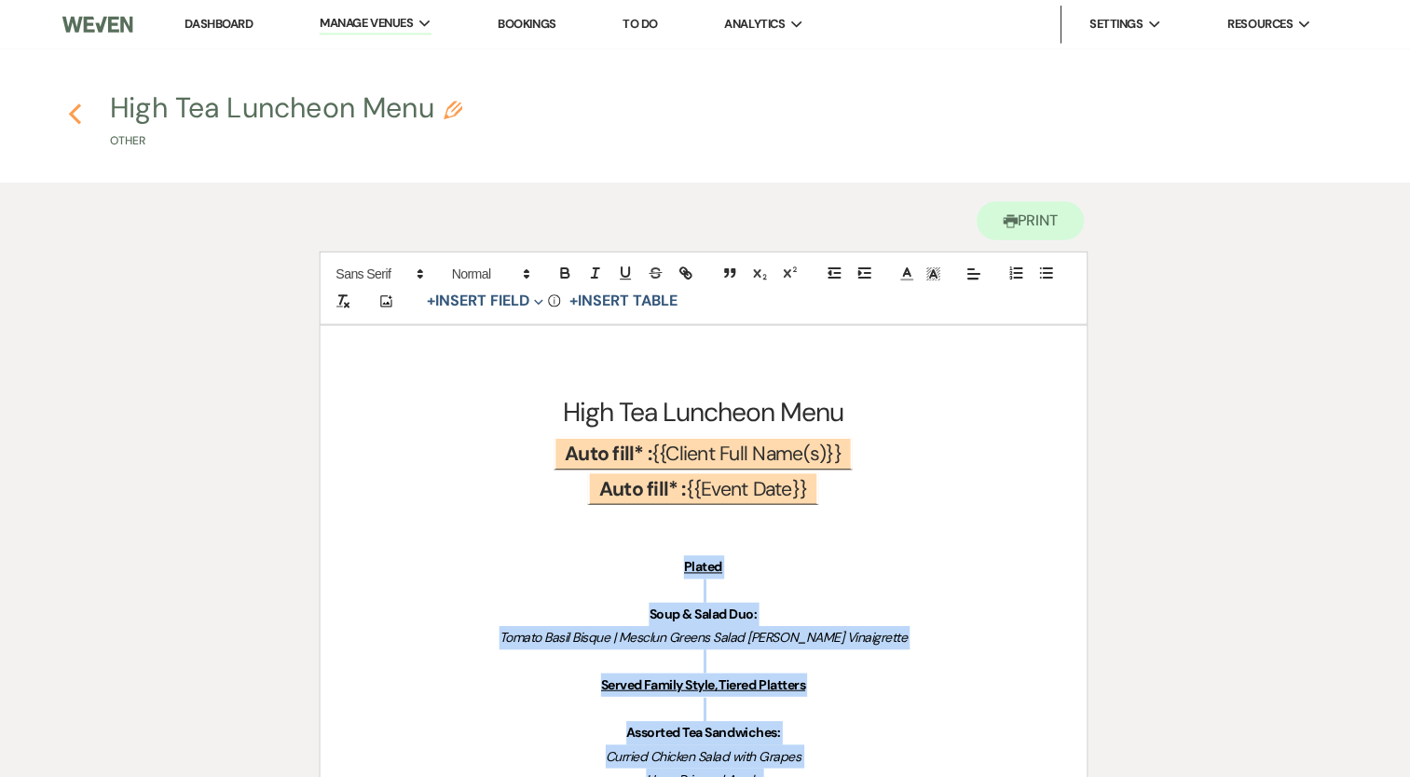
click at [86, 109] on icon "Previous" at bounding box center [83, 113] width 14 height 22
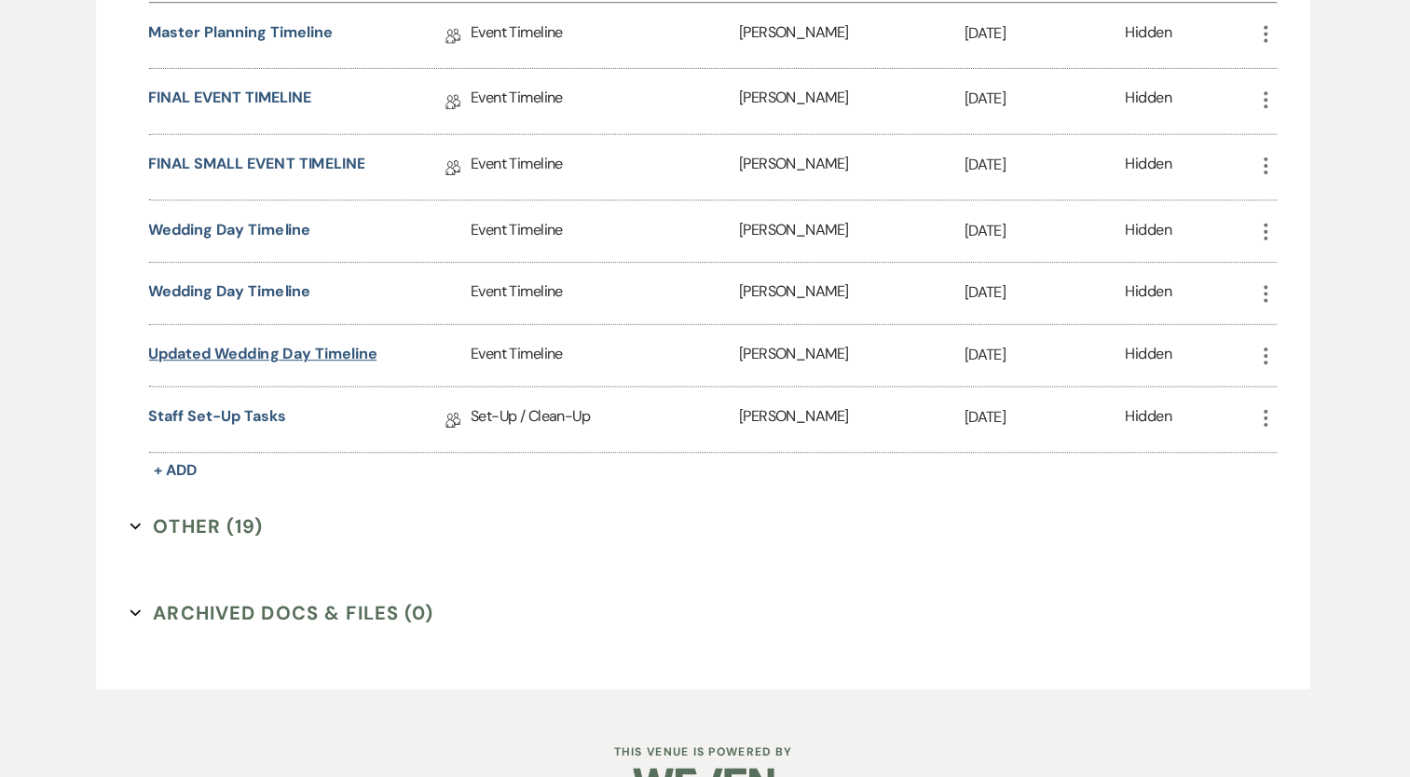
scroll to position [2766, 0]
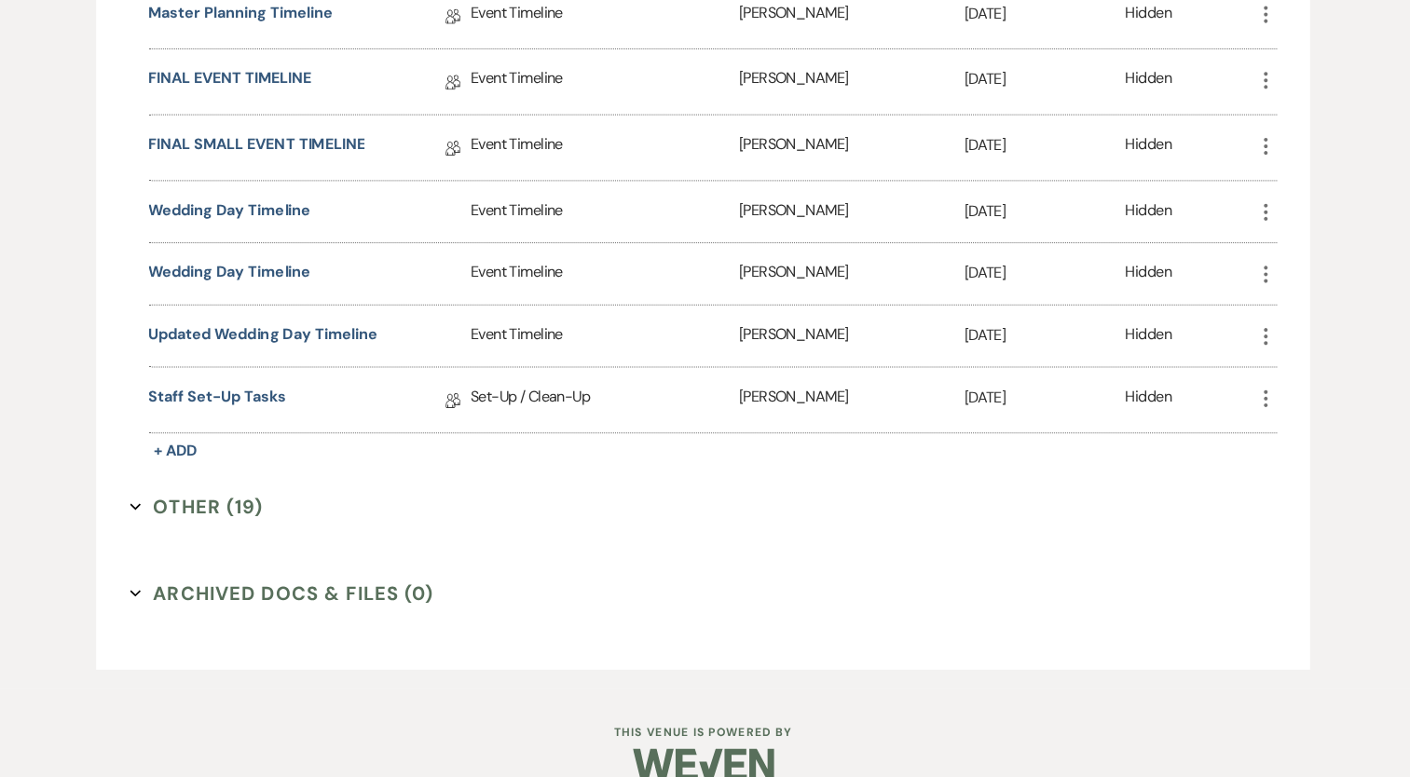
click at [162, 495] on button "Other (19) Expand" at bounding box center [204, 509] width 132 height 28
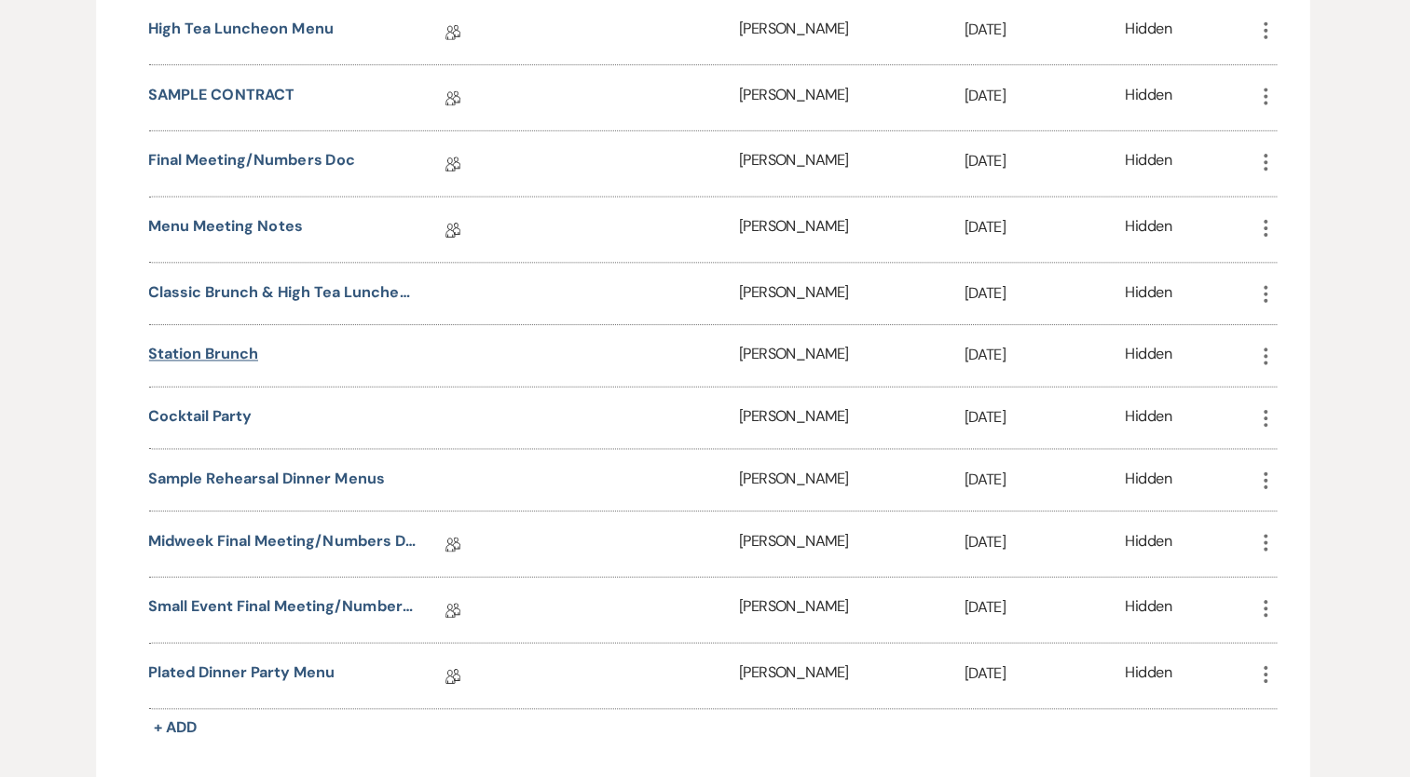
scroll to position [3873, 0]
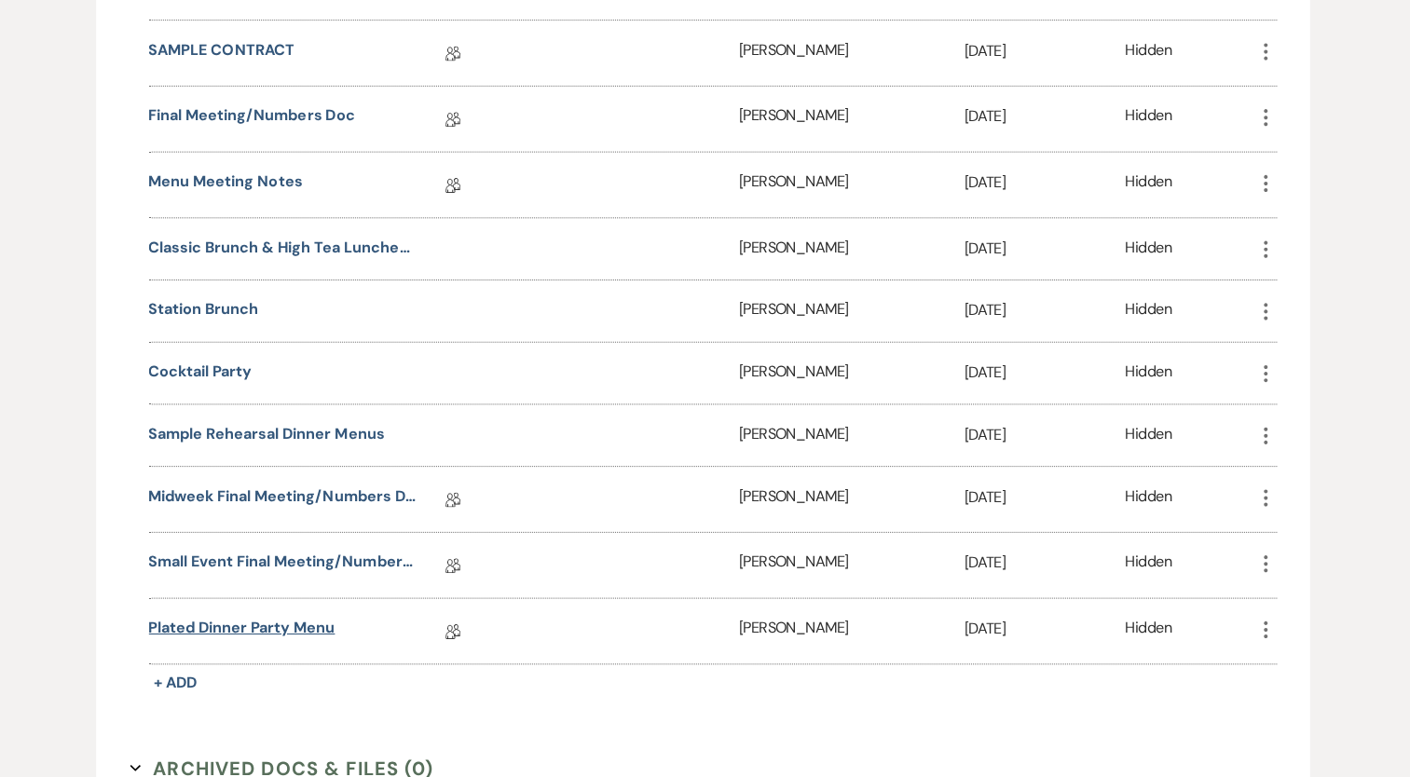
click at [273, 618] on link "Plated Dinner Party Menu" at bounding box center [249, 632] width 185 height 29
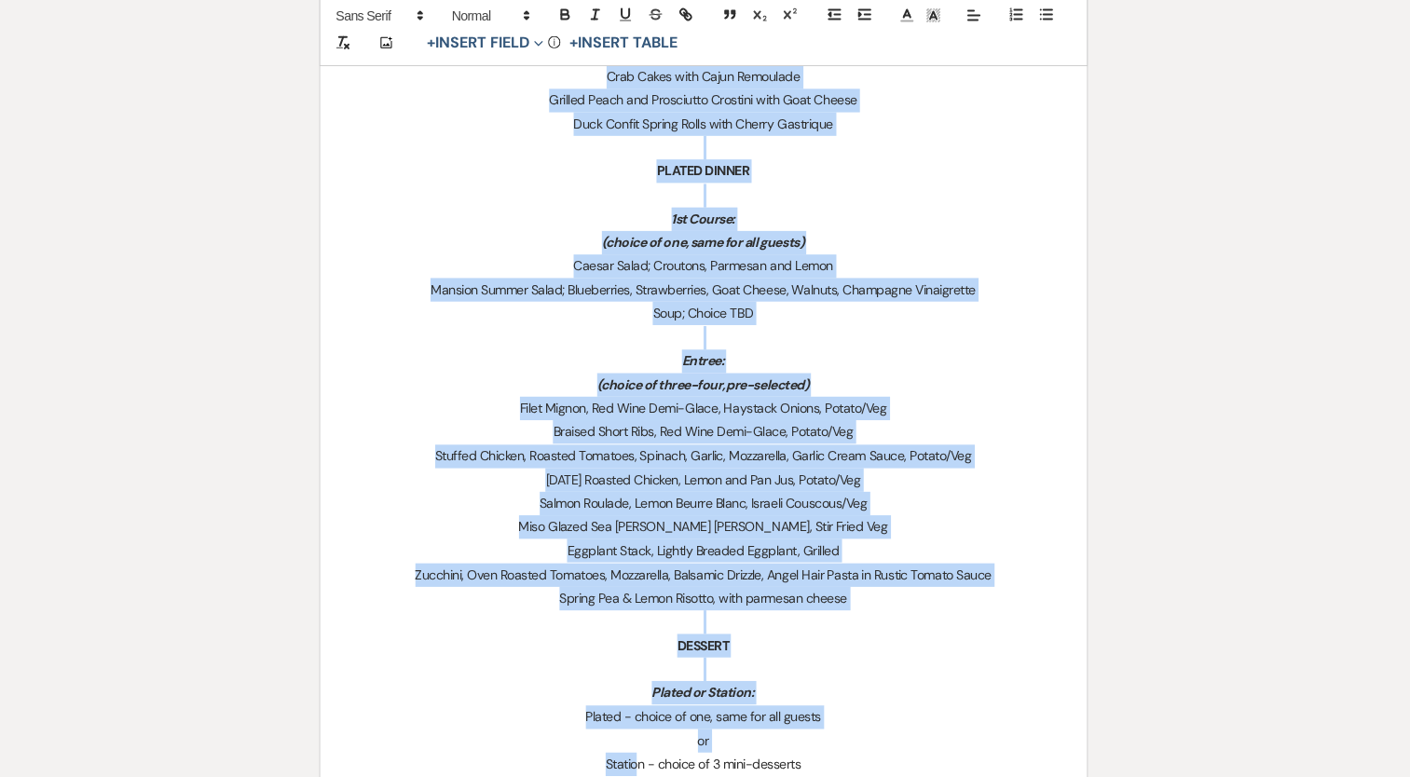
scroll to position [1741, 0]
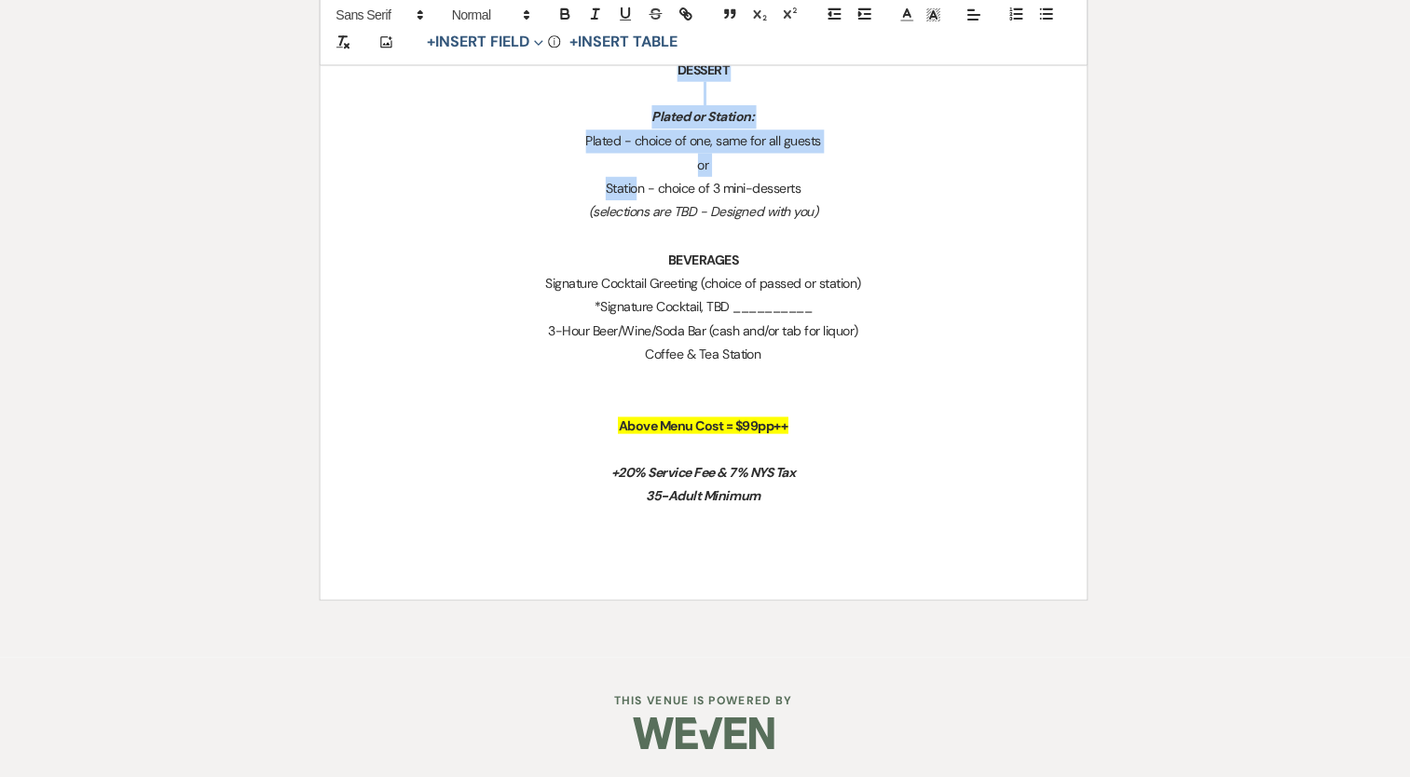
drag, startPoint x: 637, startPoint y: 504, endPoint x: 810, endPoint y: 435, distance: 185.7
copy div "COCKTAIL HOUR Tuscan Station Passed Appetizer: (choice of three) Roasted Tomato…"
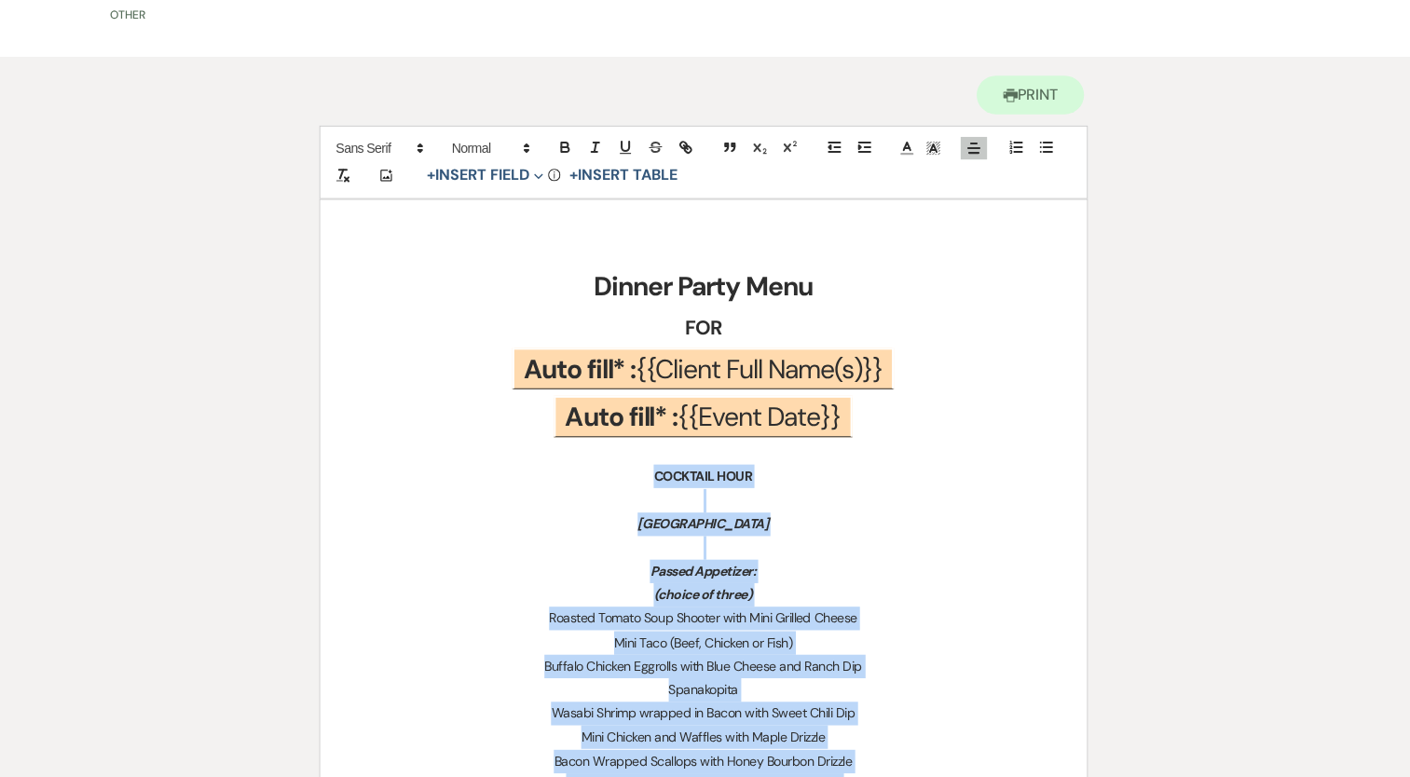
scroll to position [0, 0]
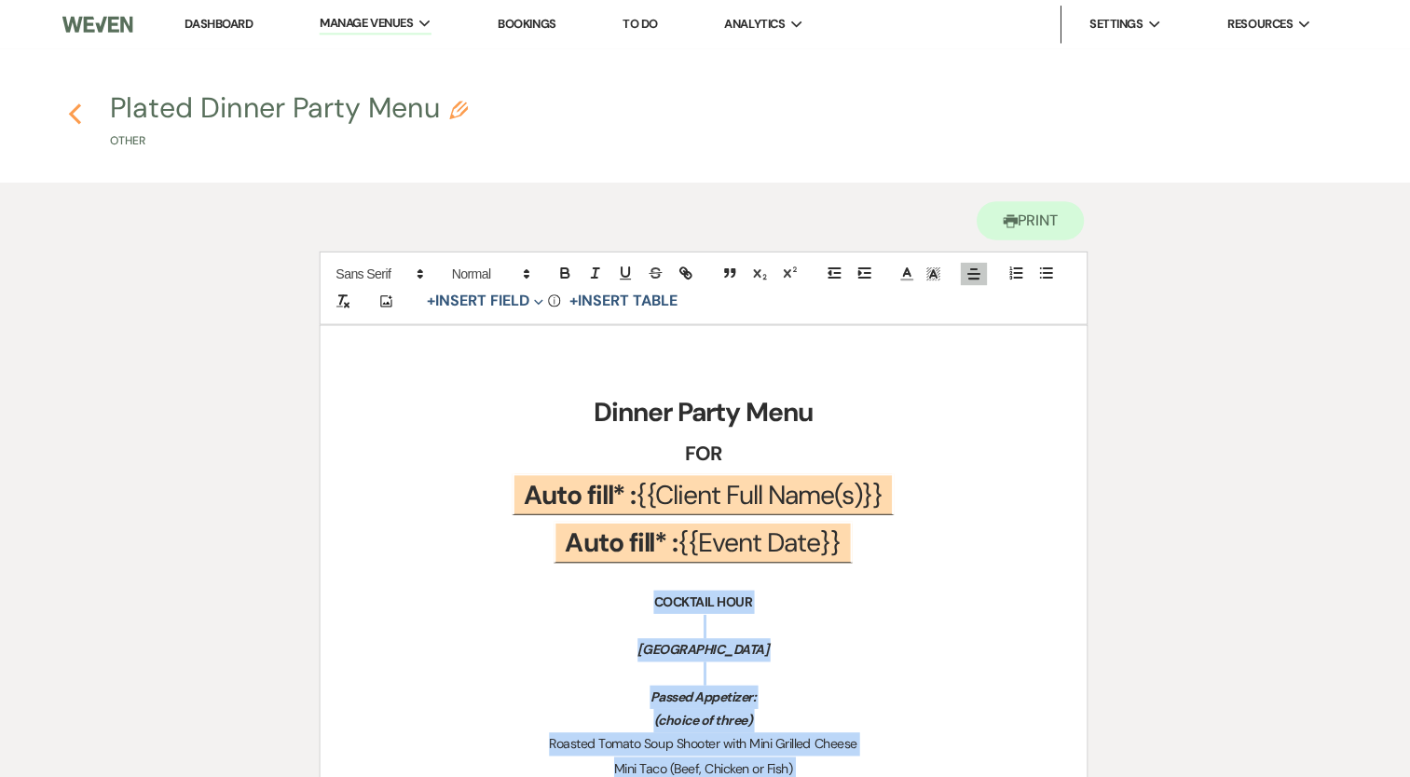
click at [79, 109] on icon "Previous" at bounding box center [83, 113] width 14 height 22
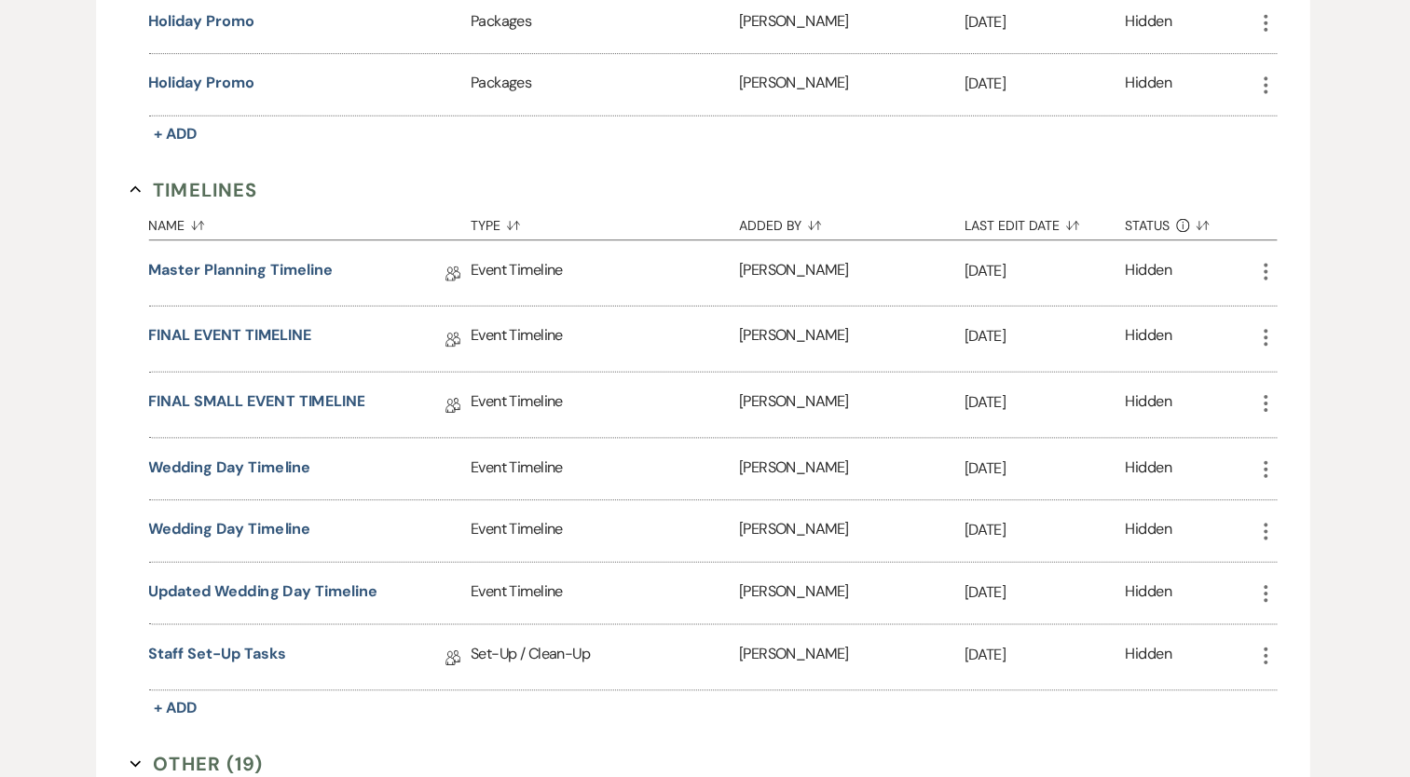
scroll to position [2768, 0]
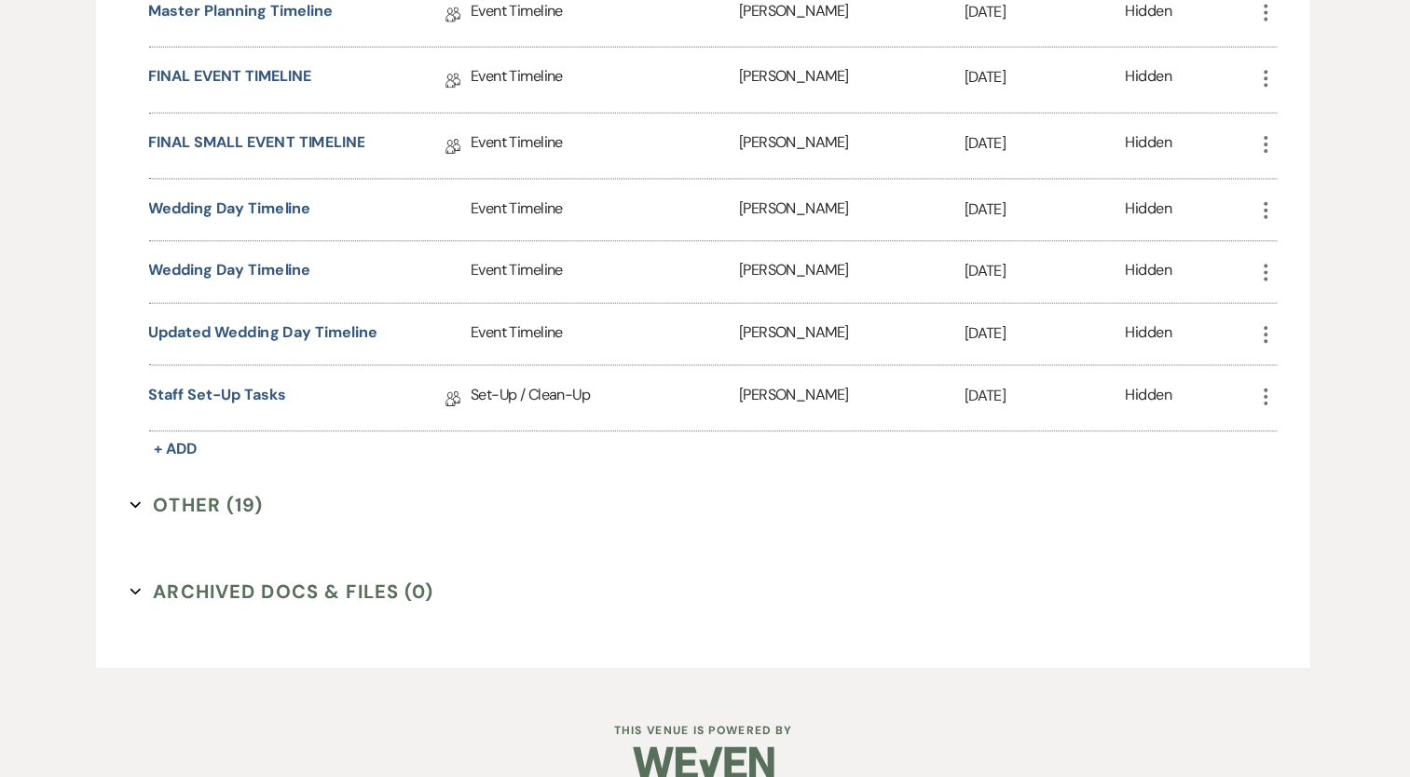
click at [205, 493] on button "Other (19) Expand" at bounding box center [204, 507] width 132 height 28
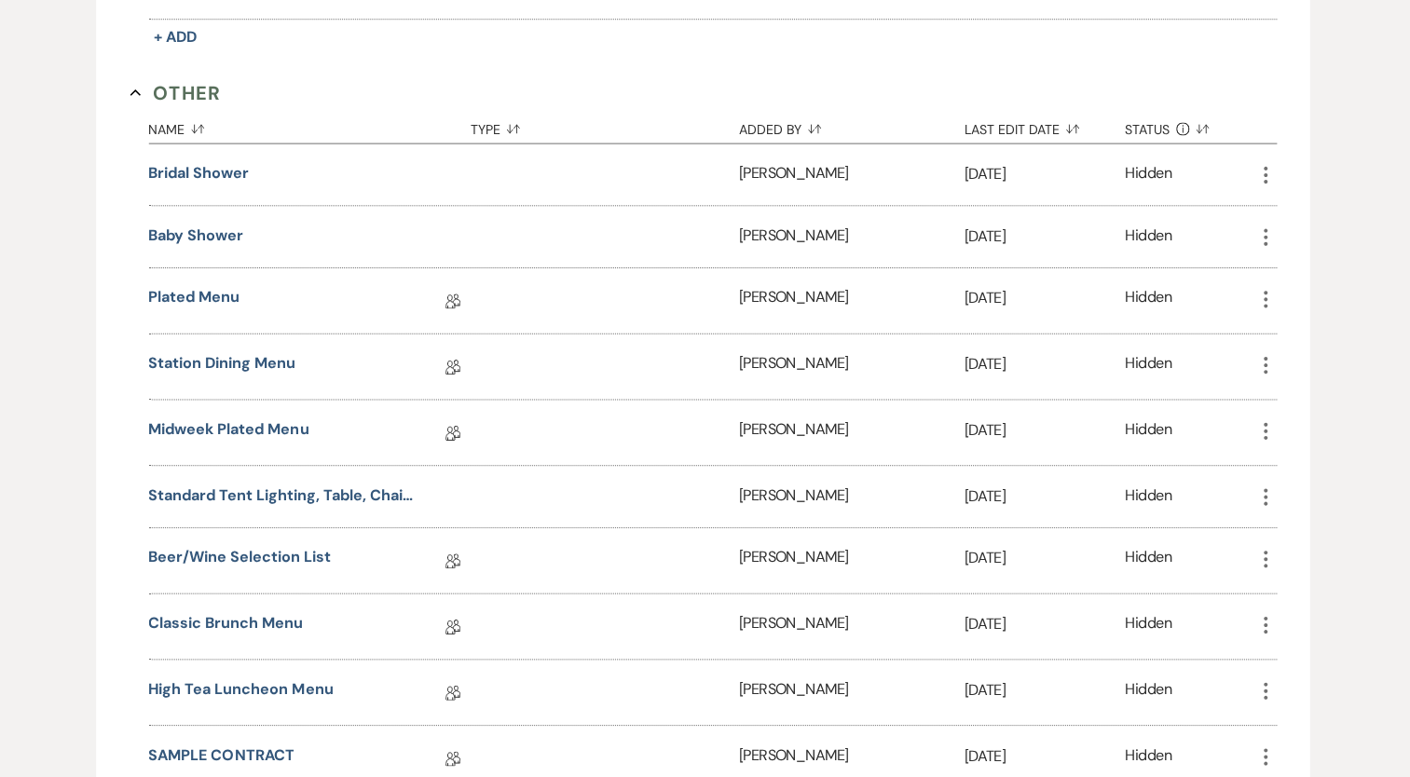
scroll to position [3229, 0]
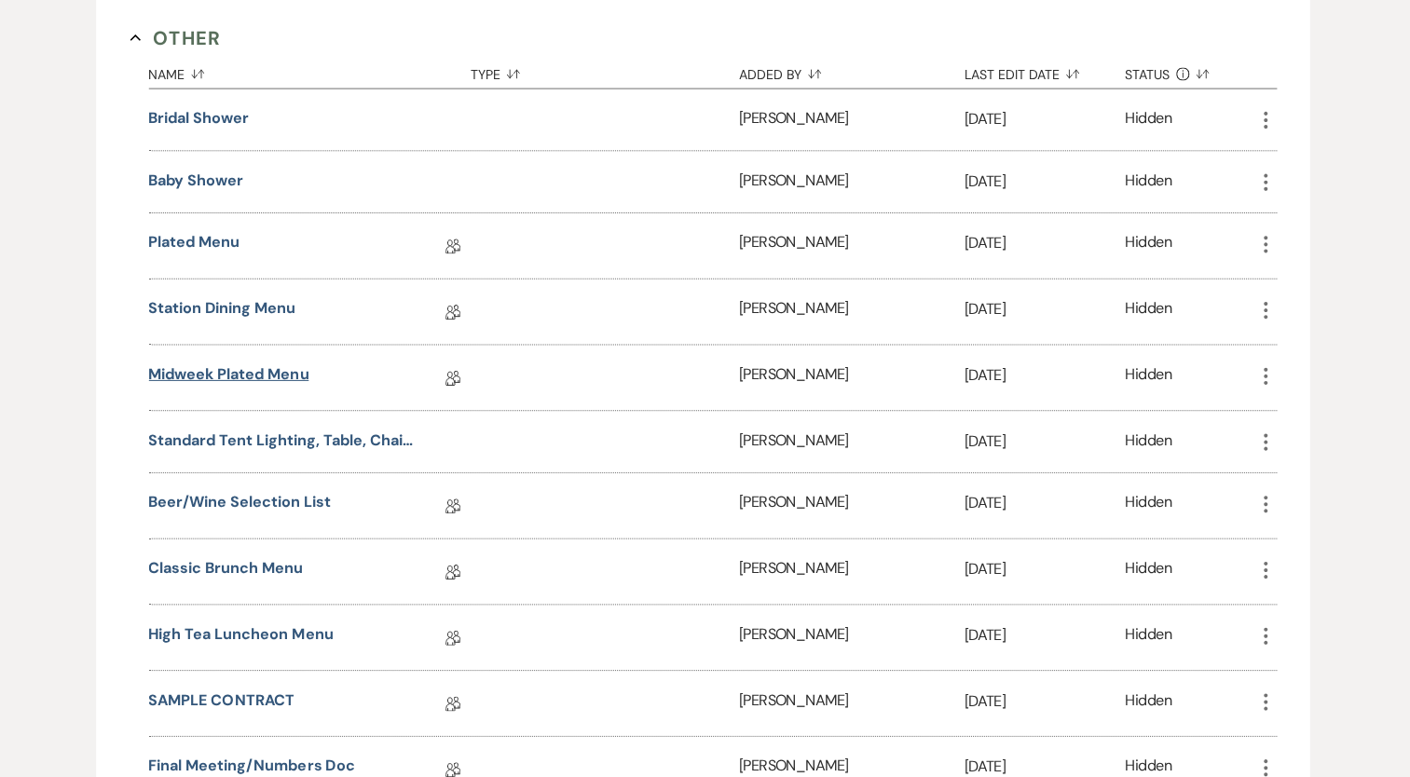
click at [278, 367] on link "Midweek Plated Menu" at bounding box center [236, 381] width 158 height 29
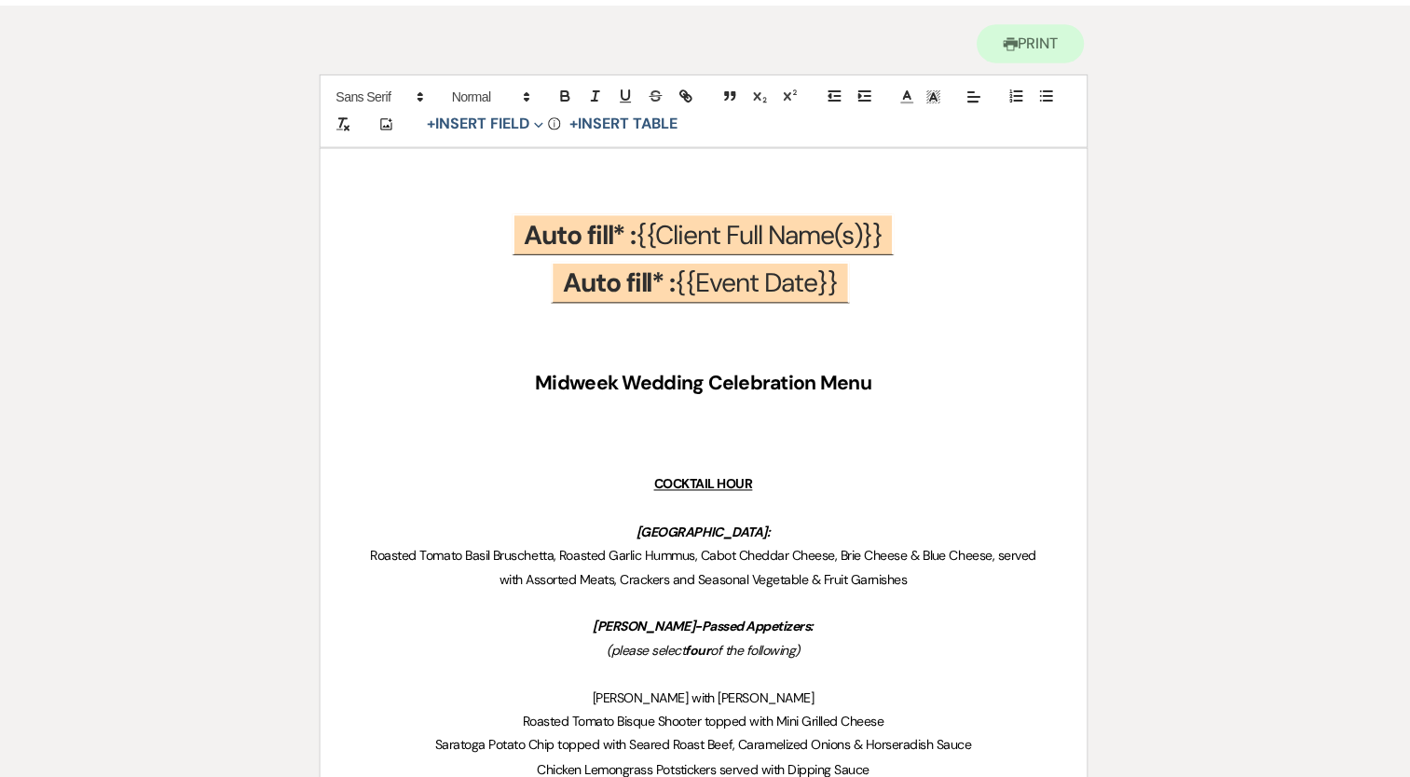
scroll to position [186, 0]
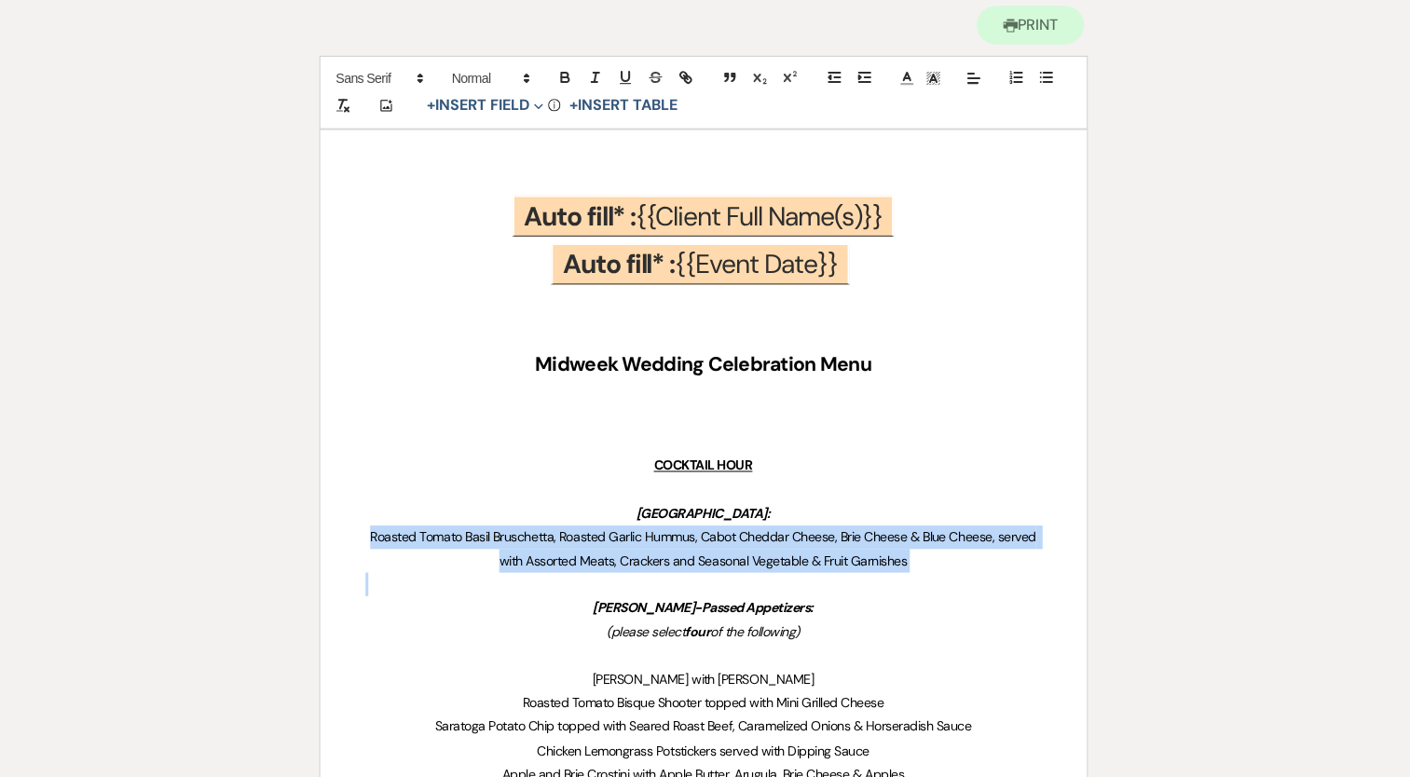
drag, startPoint x: 390, startPoint y: 527, endPoint x: 796, endPoint y: 558, distance: 406.6
copy span "Roasted Tomato Basil Bruschetta, Roasted Garlic Hummus, Cabot Cheddar Cheese, B…"
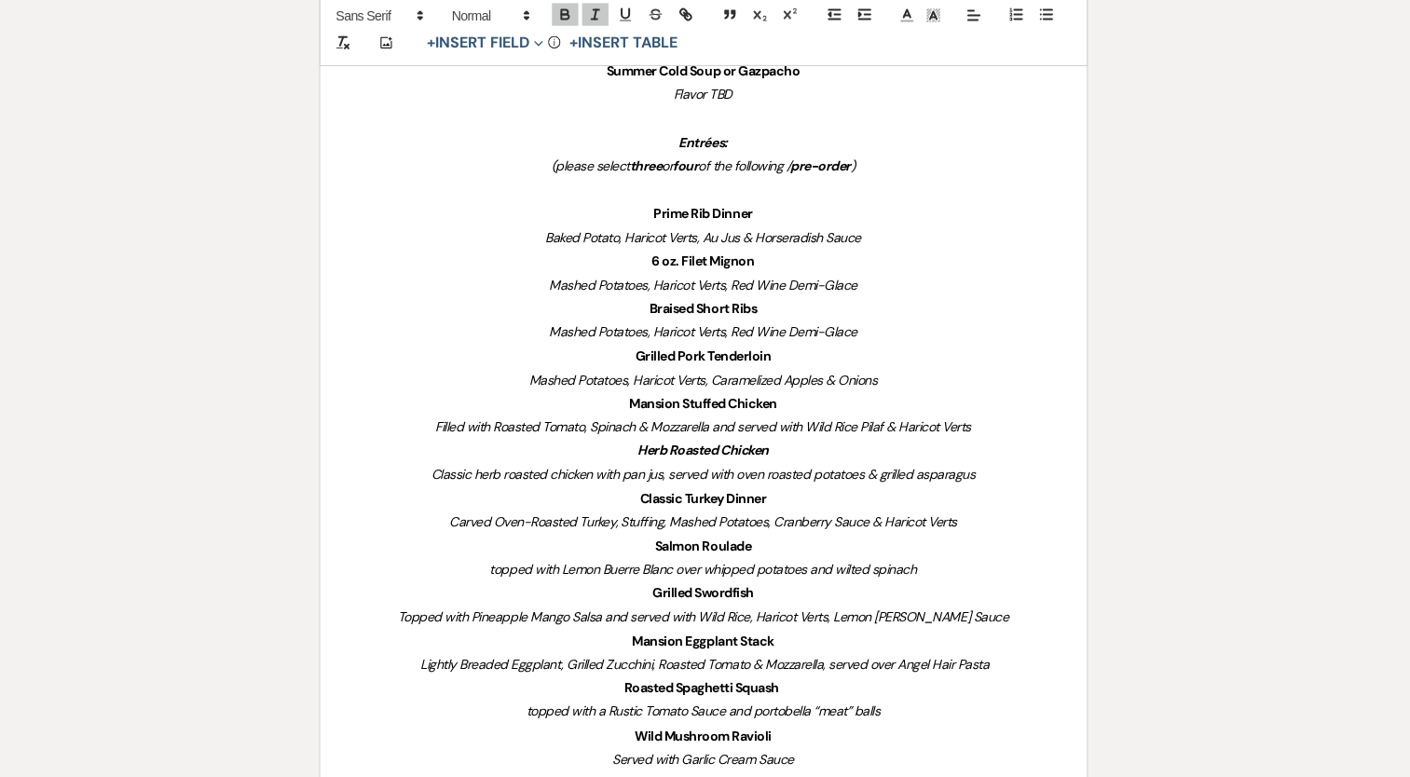
scroll to position [1754, 0]
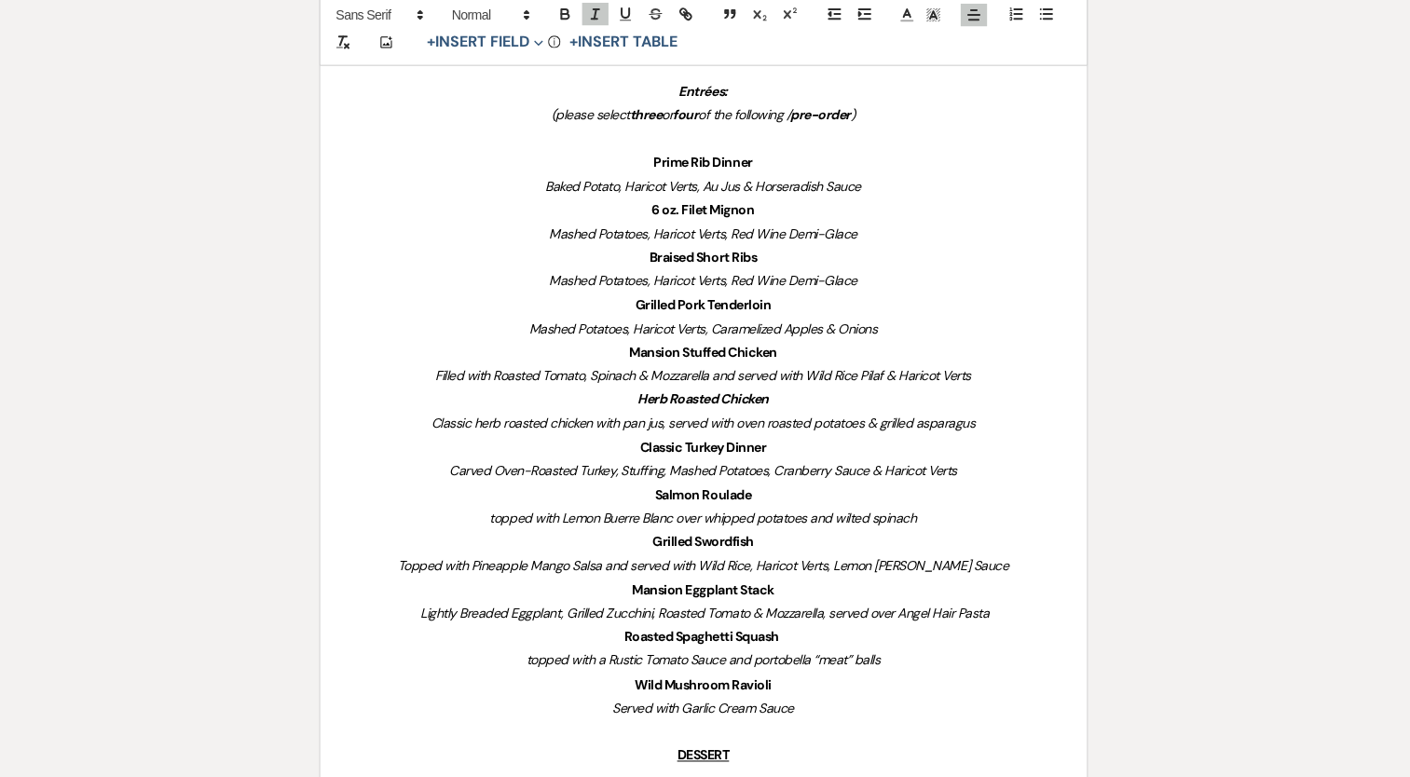
click at [399, 574] on p "Topped with Pineapple Mango Salsa and served with Wild Rice, Haricot Verts, Lem…" at bounding box center [705, 567] width 669 height 23
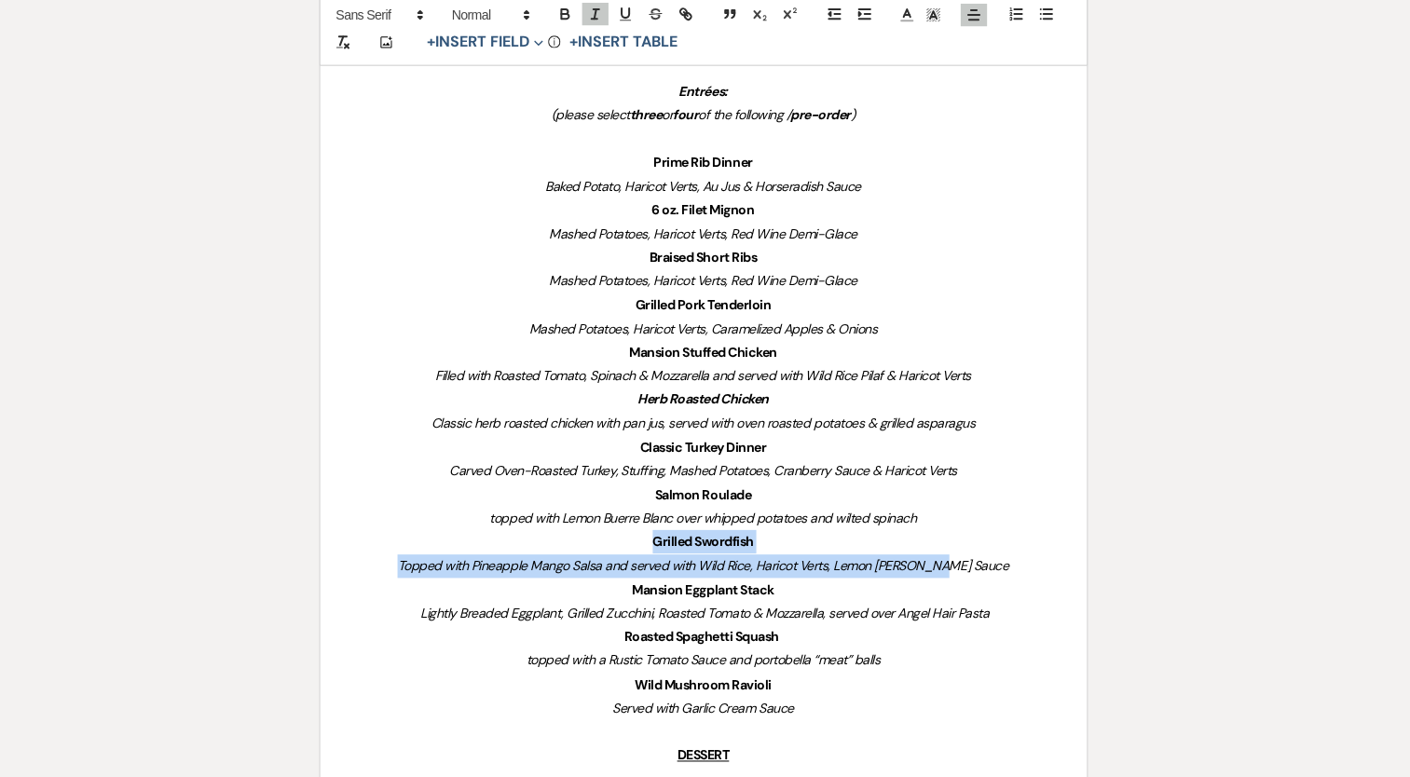
drag, startPoint x: 650, startPoint y: 544, endPoint x: 997, endPoint y: 570, distance: 348.6
click at [996, 570] on div "﻿ Auto fill* : {{Client Full Name(s)}} ﻿ ﻿ Auto fill* : {{Event Date}} ﻿ Midwee…" at bounding box center [705, 276] width 759 height 3414
copy div "Grilled Swordfish Topped with Pineapple Mango Salsa and served with Wild Rice, …"
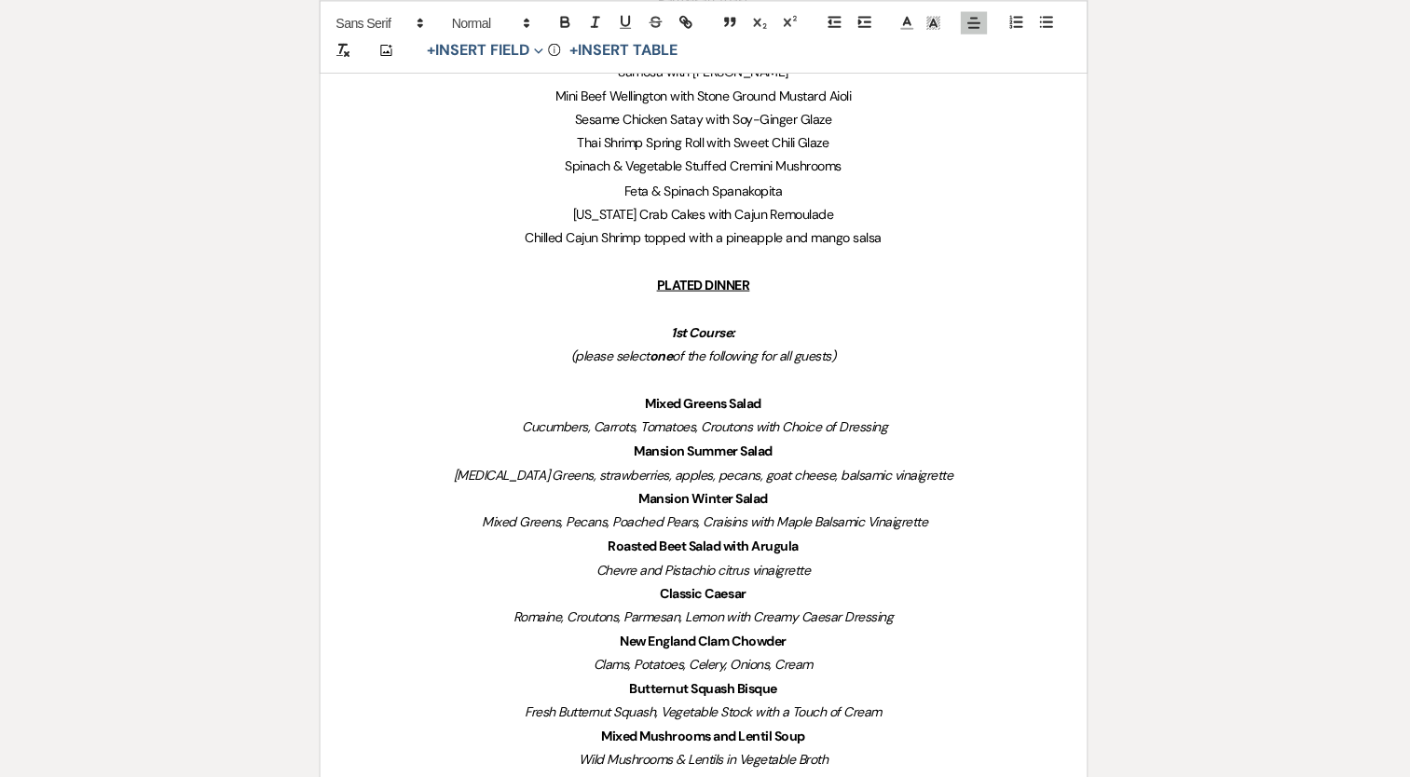
scroll to position [932, 0]
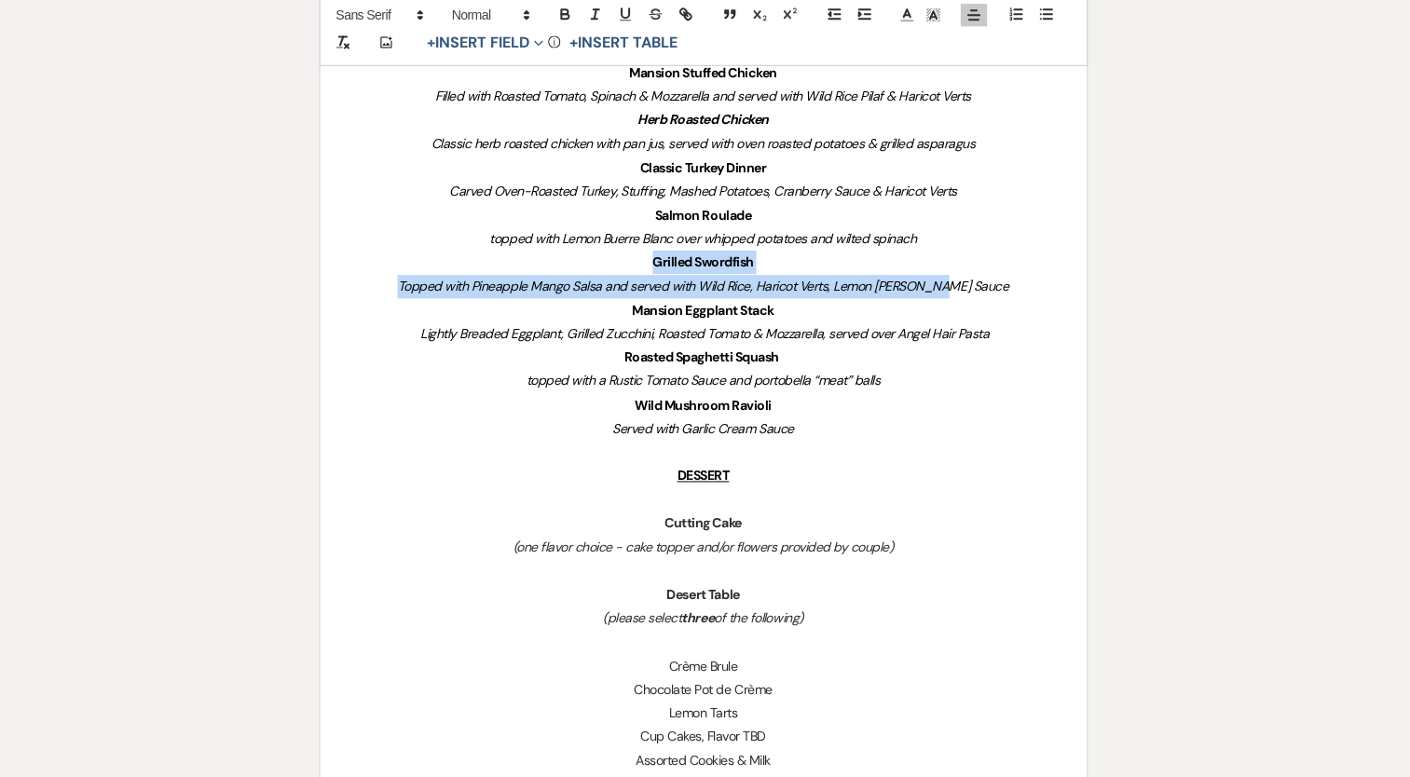
click at [893, 600] on p "Desert Table" at bounding box center [705, 595] width 669 height 23
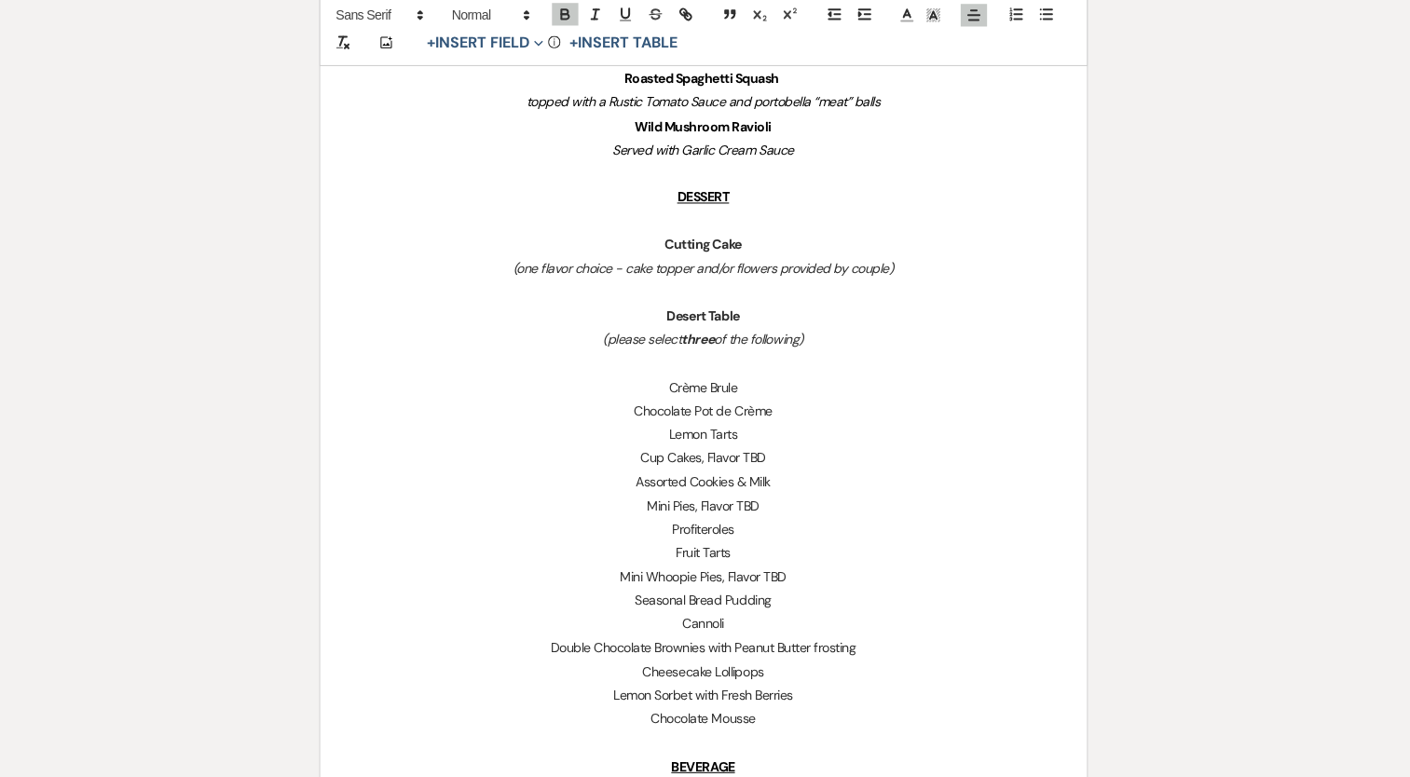
scroll to position [2307, 0]
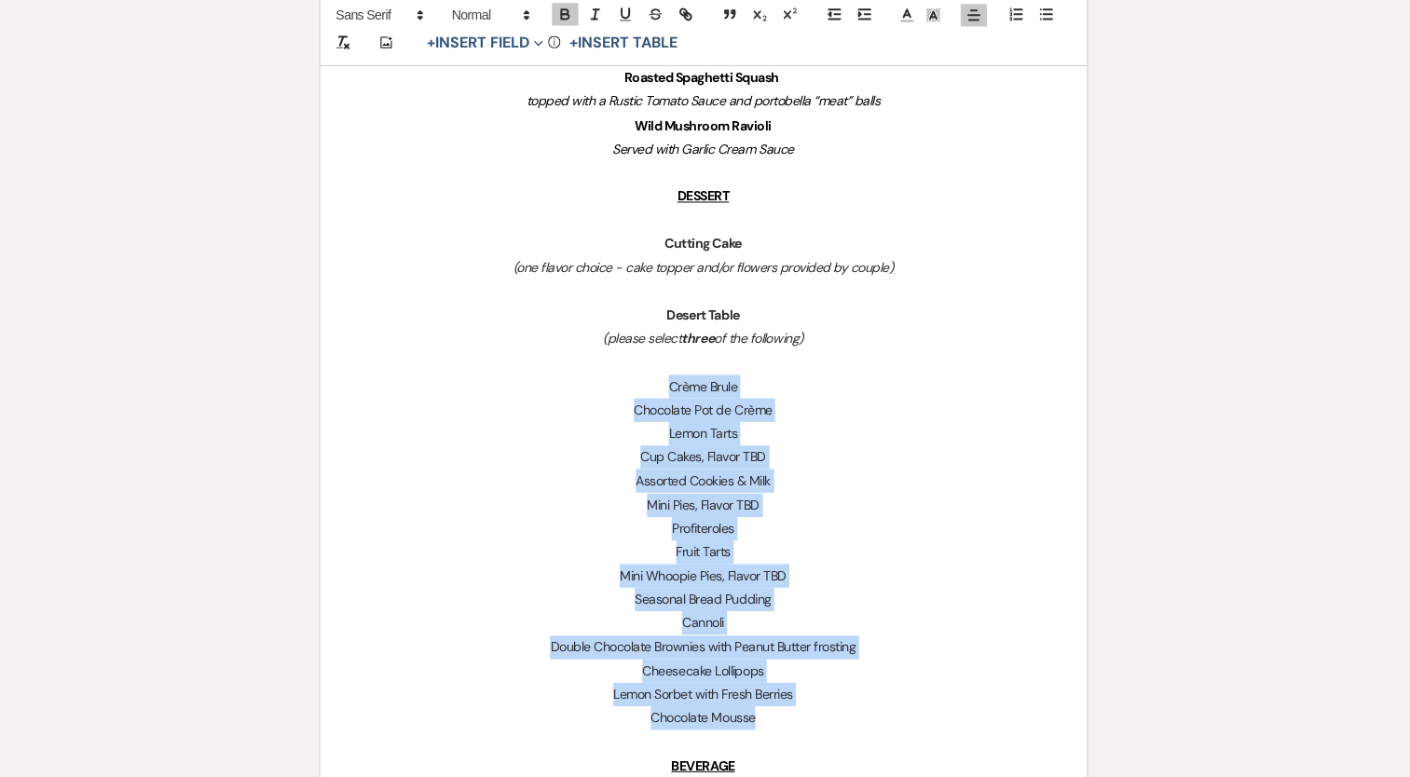
drag, startPoint x: 650, startPoint y: 382, endPoint x: 821, endPoint y: 724, distance: 382.6
copy div "Crème Brule Chocolate Pot de Crème Lemon Tarts Cup Cakes, Flavor TBD Assorted C…"
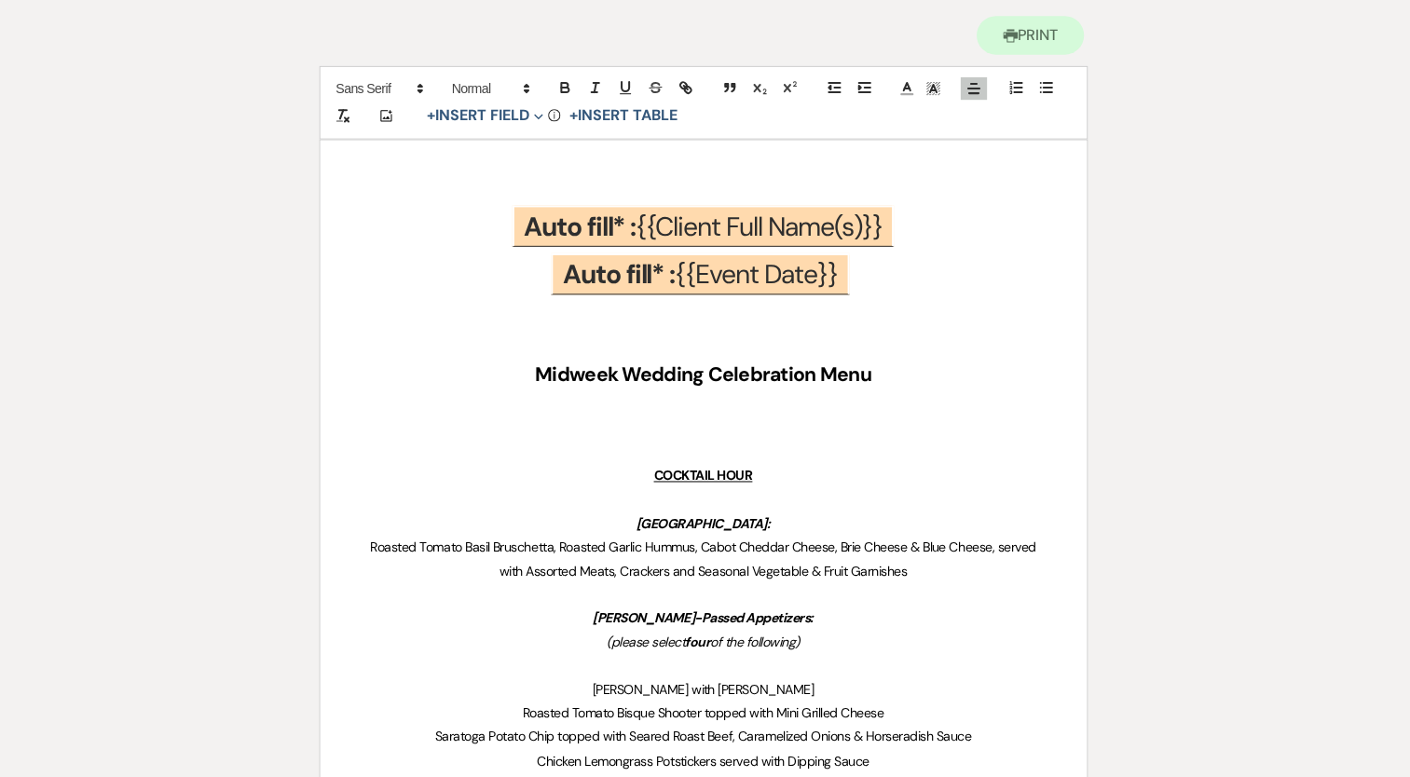
scroll to position [0, 0]
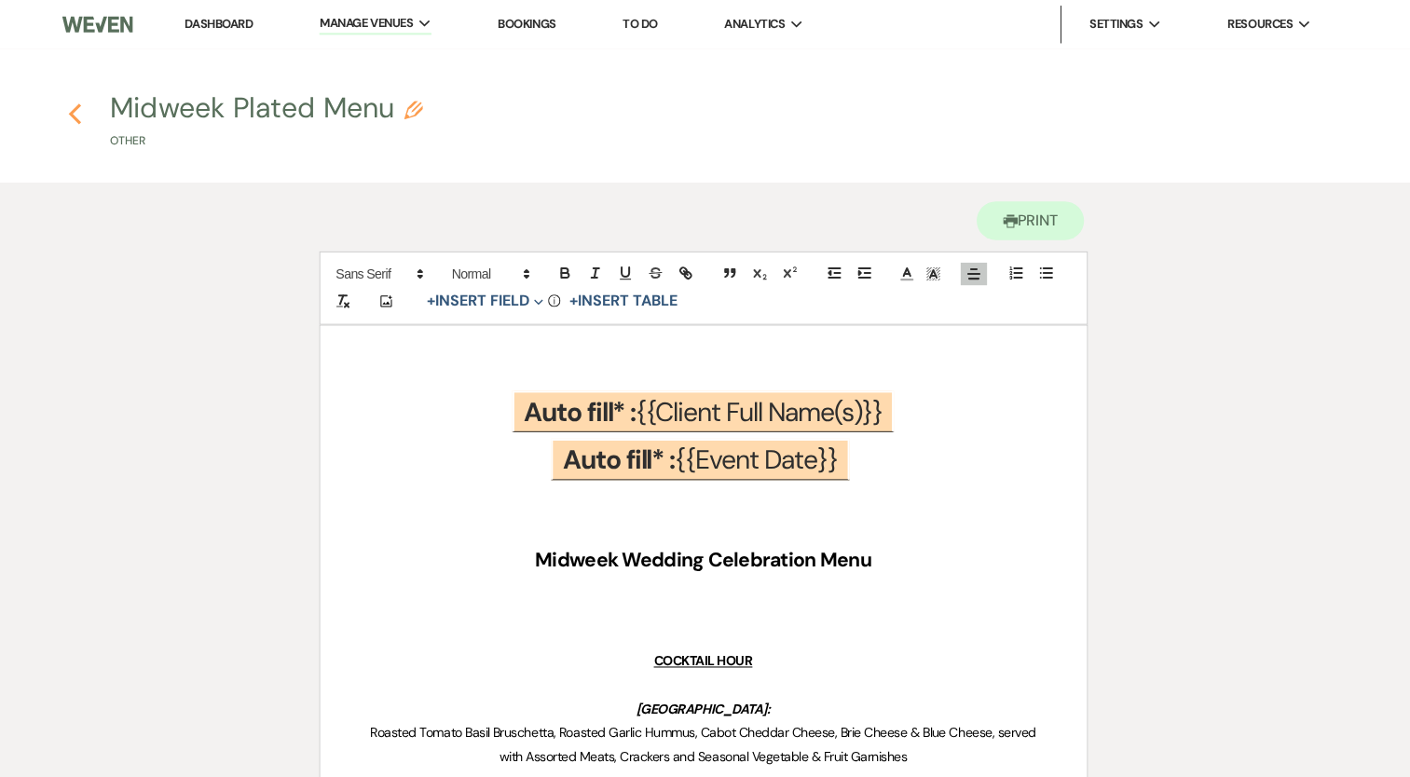
click at [88, 115] on icon "Previous" at bounding box center [83, 113] width 14 height 22
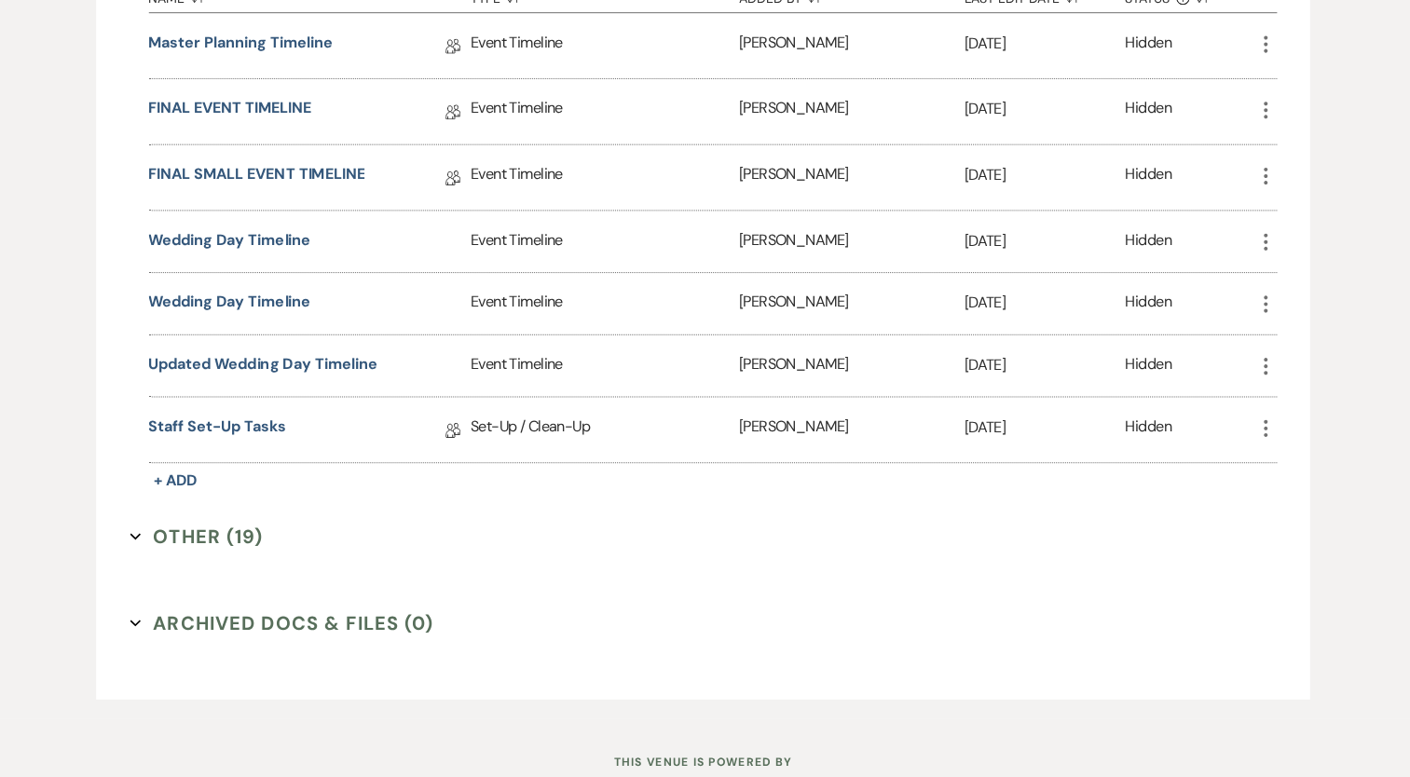
scroll to position [2768, 0]
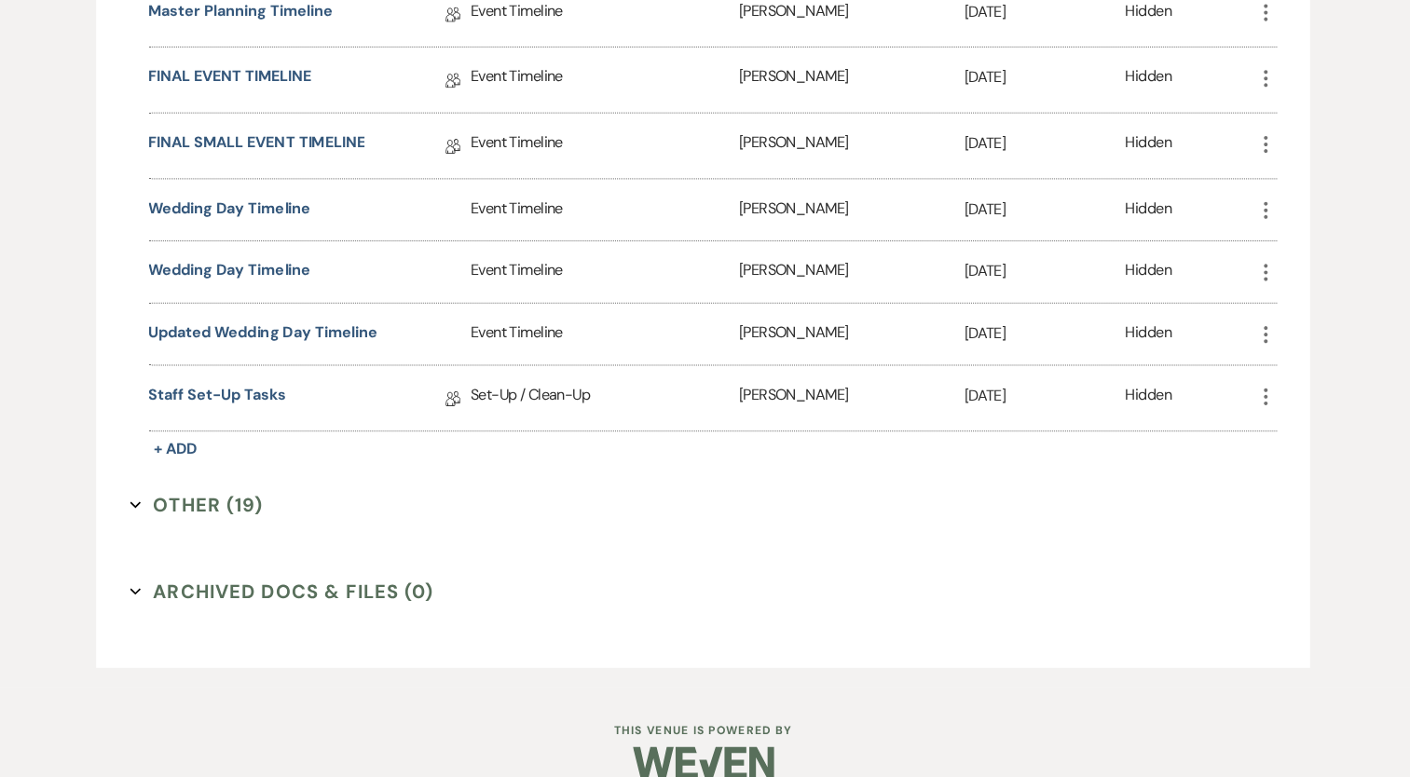
click at [214, 493] on button "Other (19) Expand" at bounding box center [204, 507] width 132 height 28
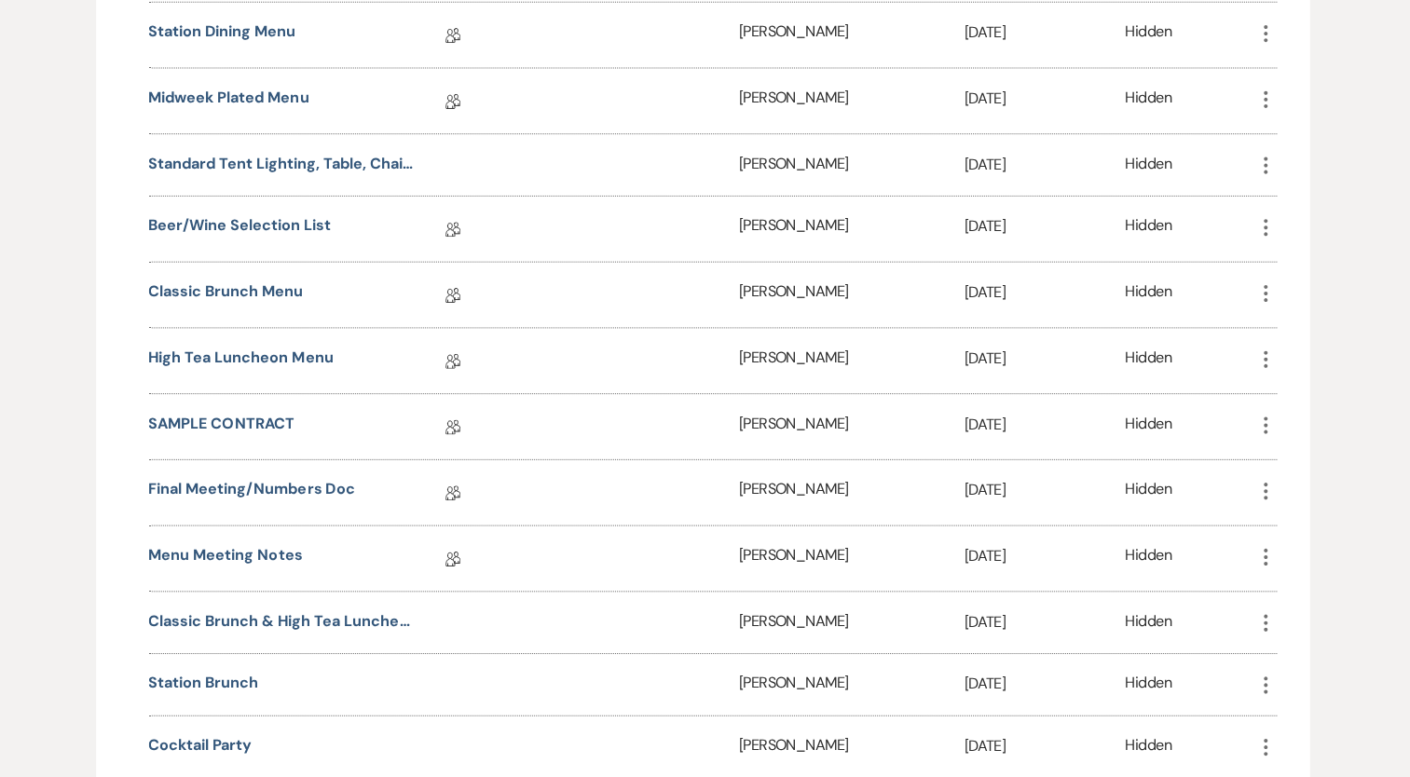
scroll to position [3506, 0]
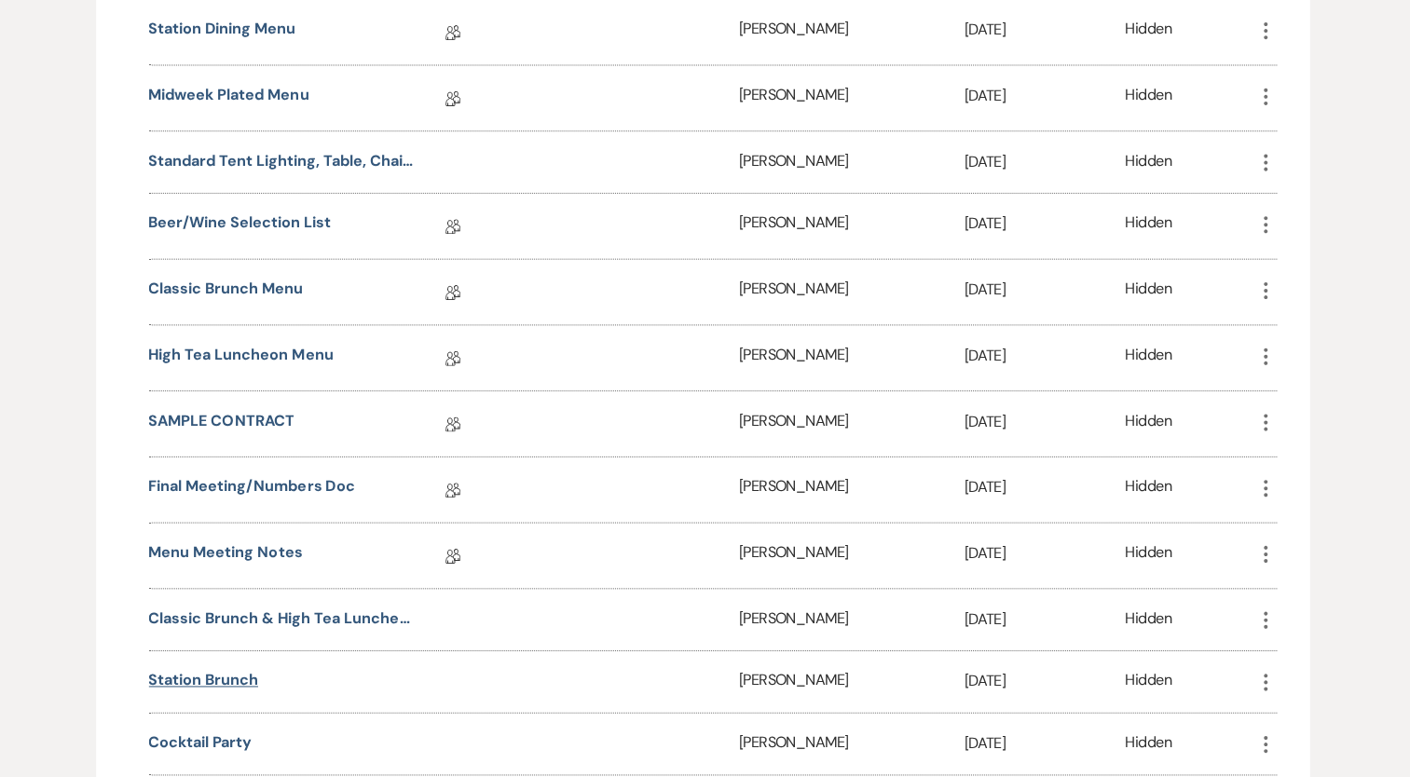
click at [234, 670] on button "Station Brunch" at bounding box center [211, 681] width 109 height 22
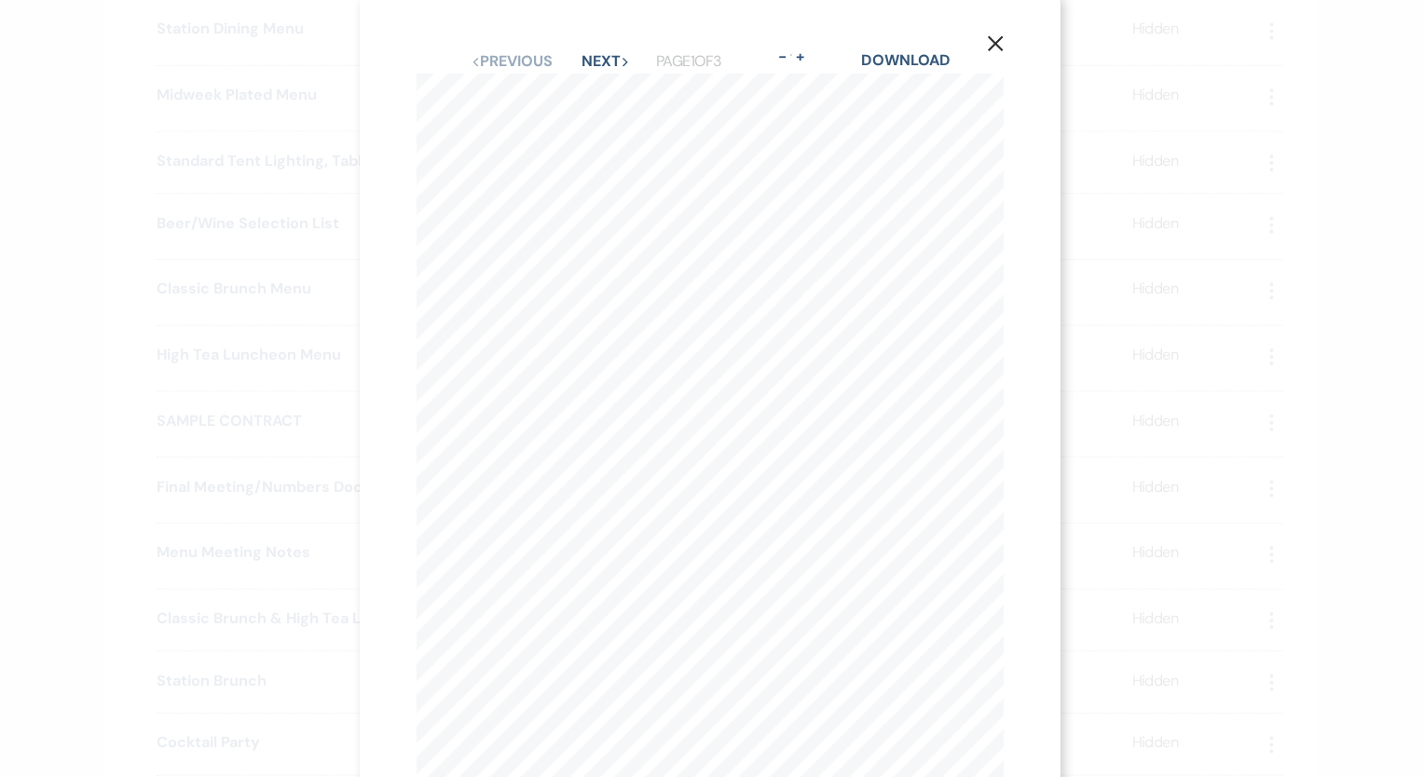
click at [1003, 45] on button "X" at bounding box center [994, 50] width 28 height 33
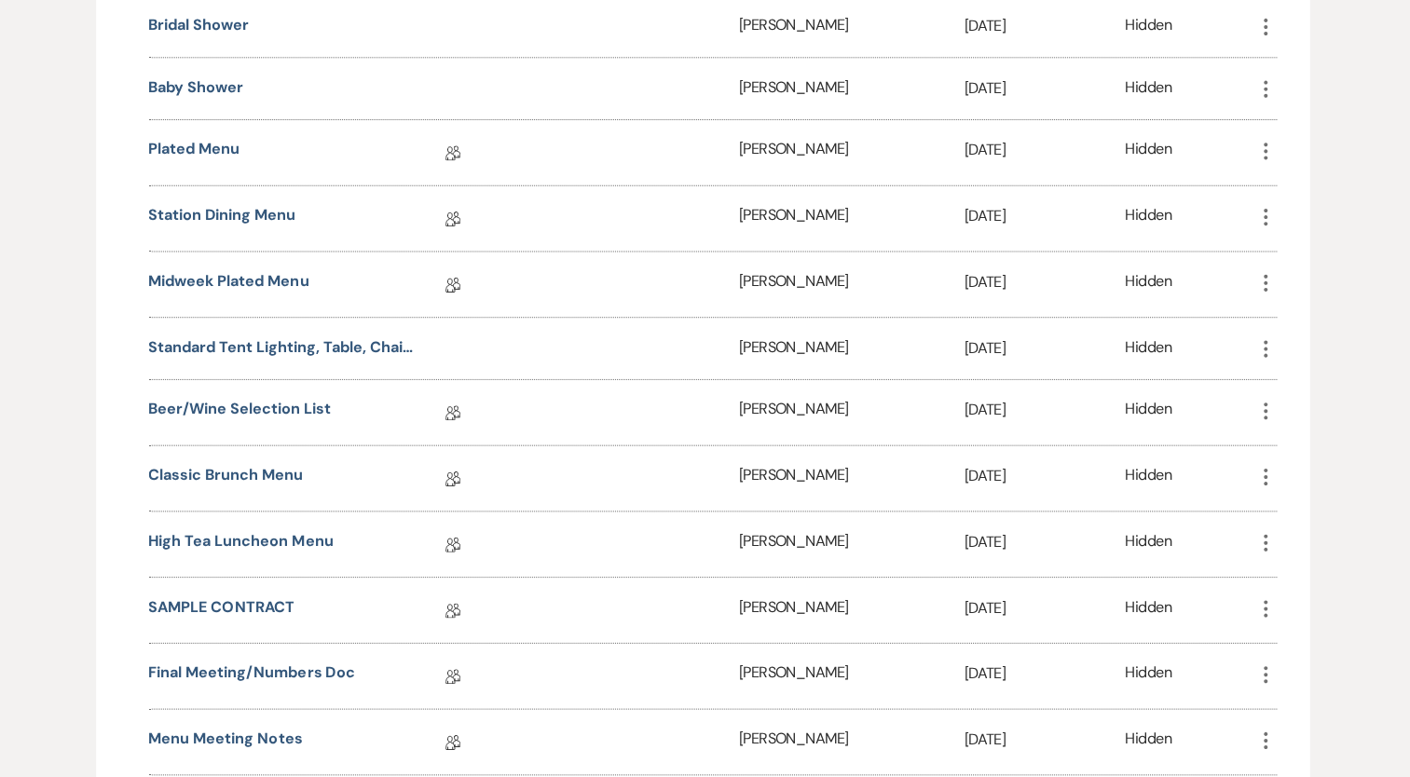
scroll to position [3236, 0]
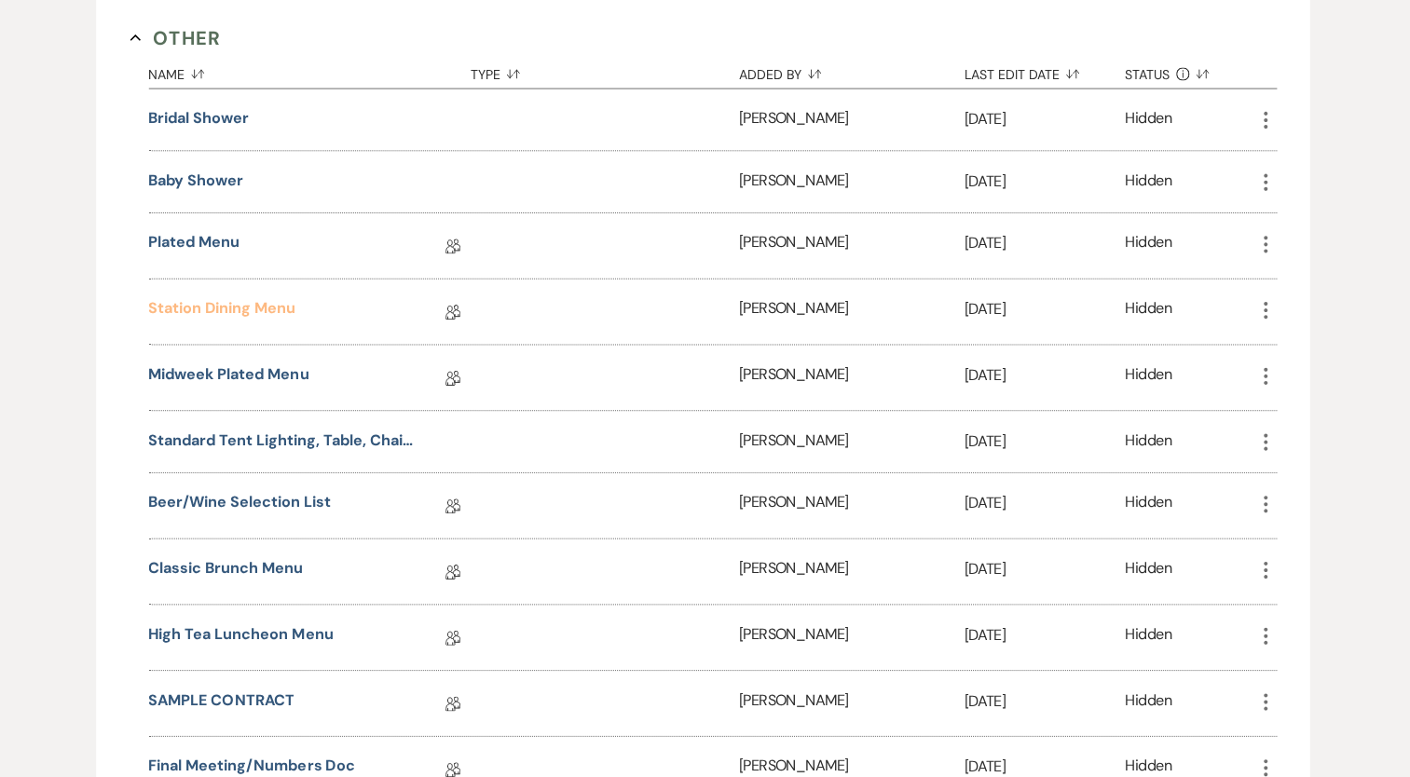
click at [222, 277] on div "Station Dining Menu Collab Doc" at bounding box center [316, 309] width 319 height 64
click at [244, 294] on link "Station Dining Menu" at bounding box center [229, 308] width 145 height 29
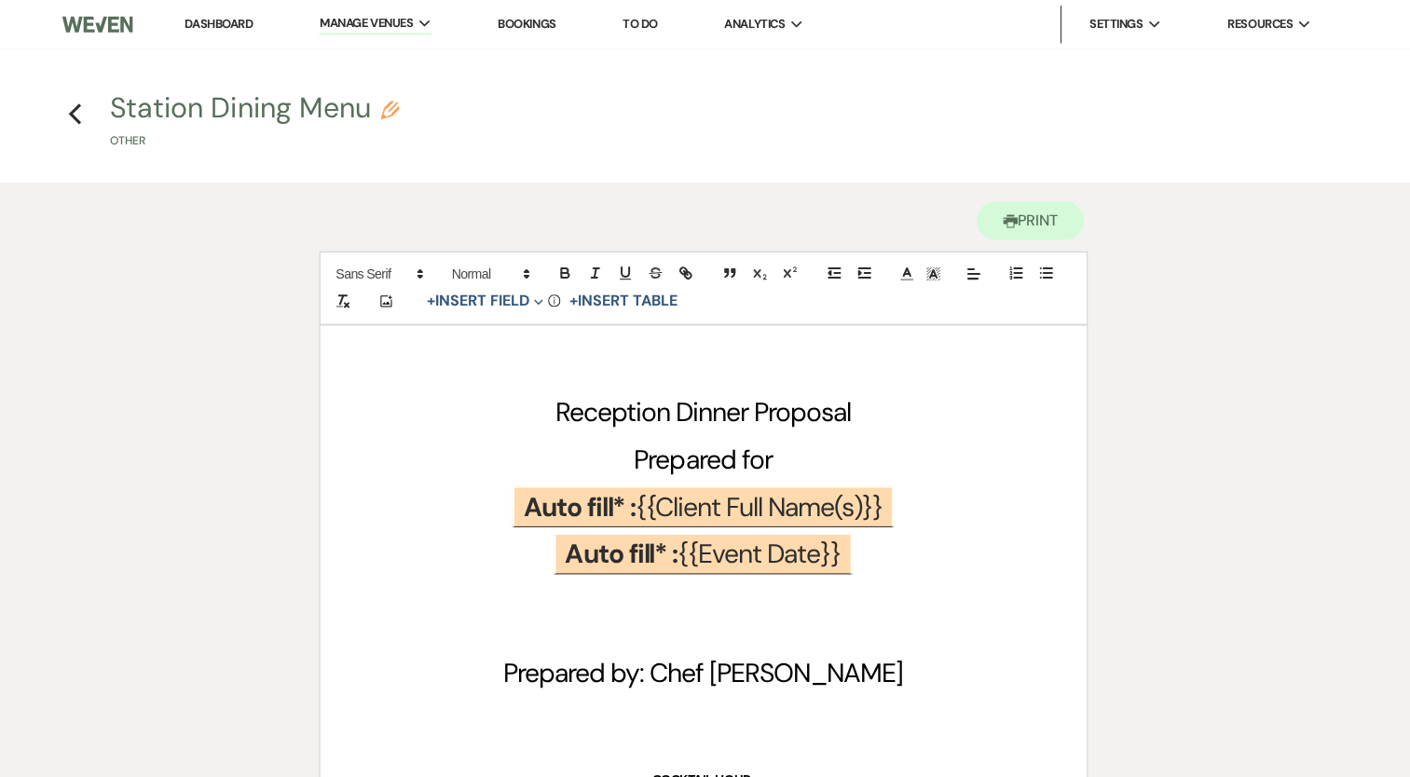
click at [239, 30] on link "Dashboard" at bounding box center [225, 24] width 67 height 16
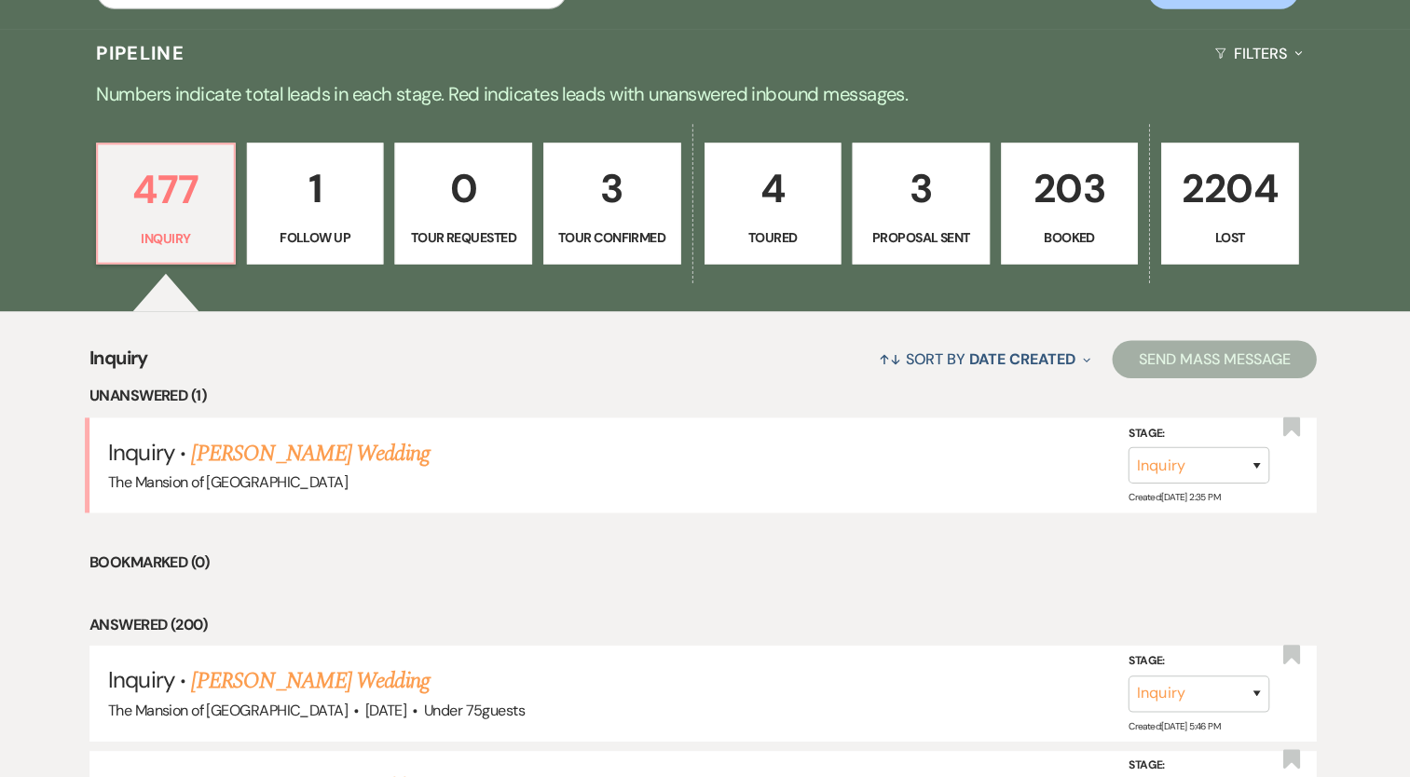
scroll to position [454, 0]
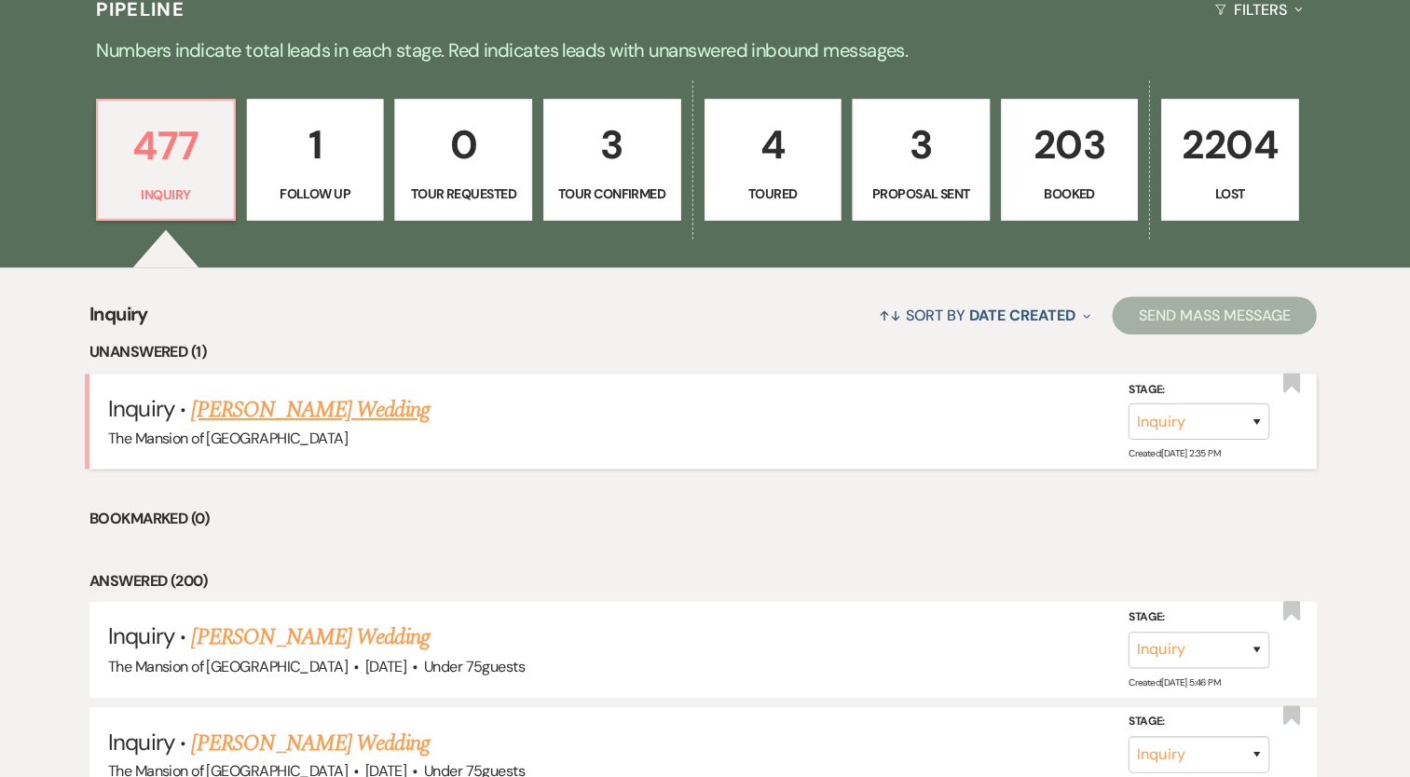
click at [358, 409] on link "[PERSON_NAME] Wedding" at bounding box center [316, 413] width 236 height 34
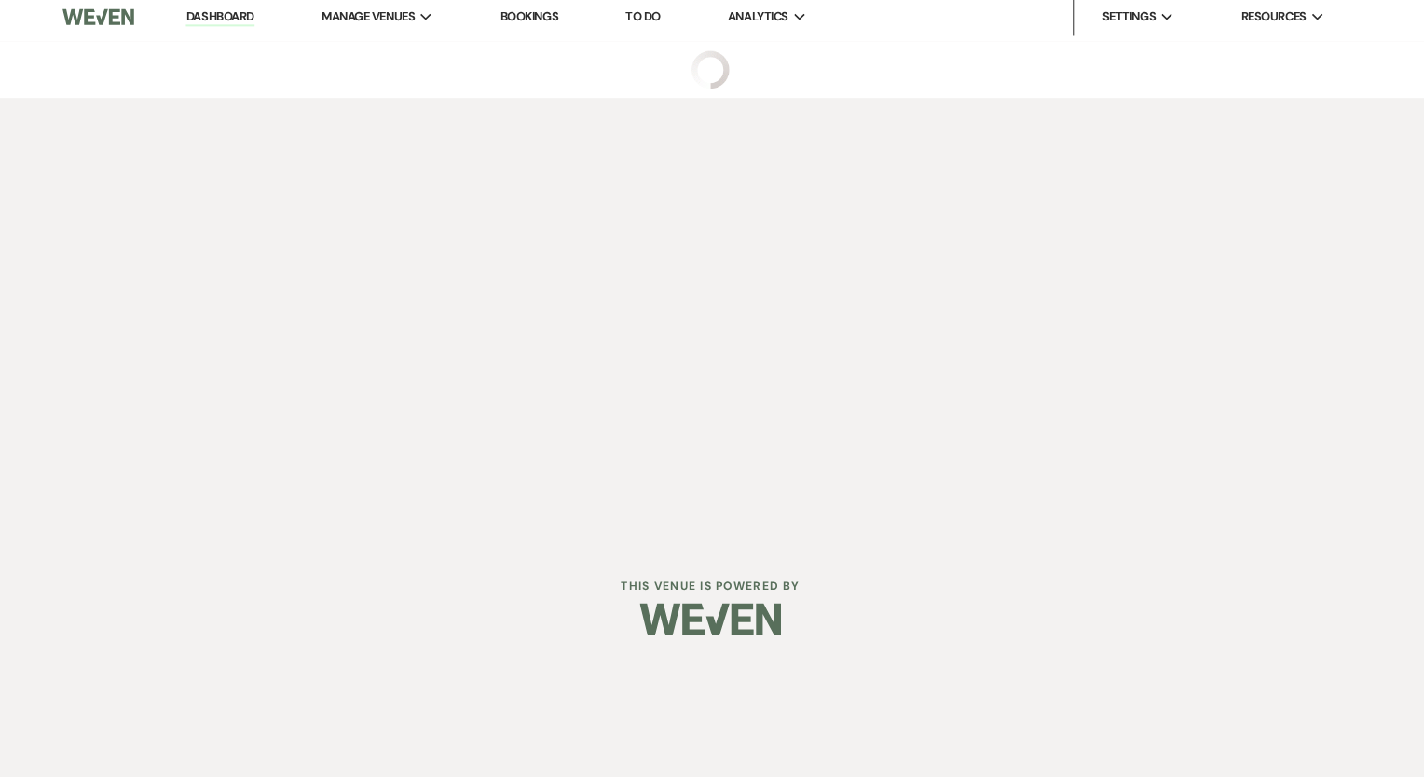
select select "5"
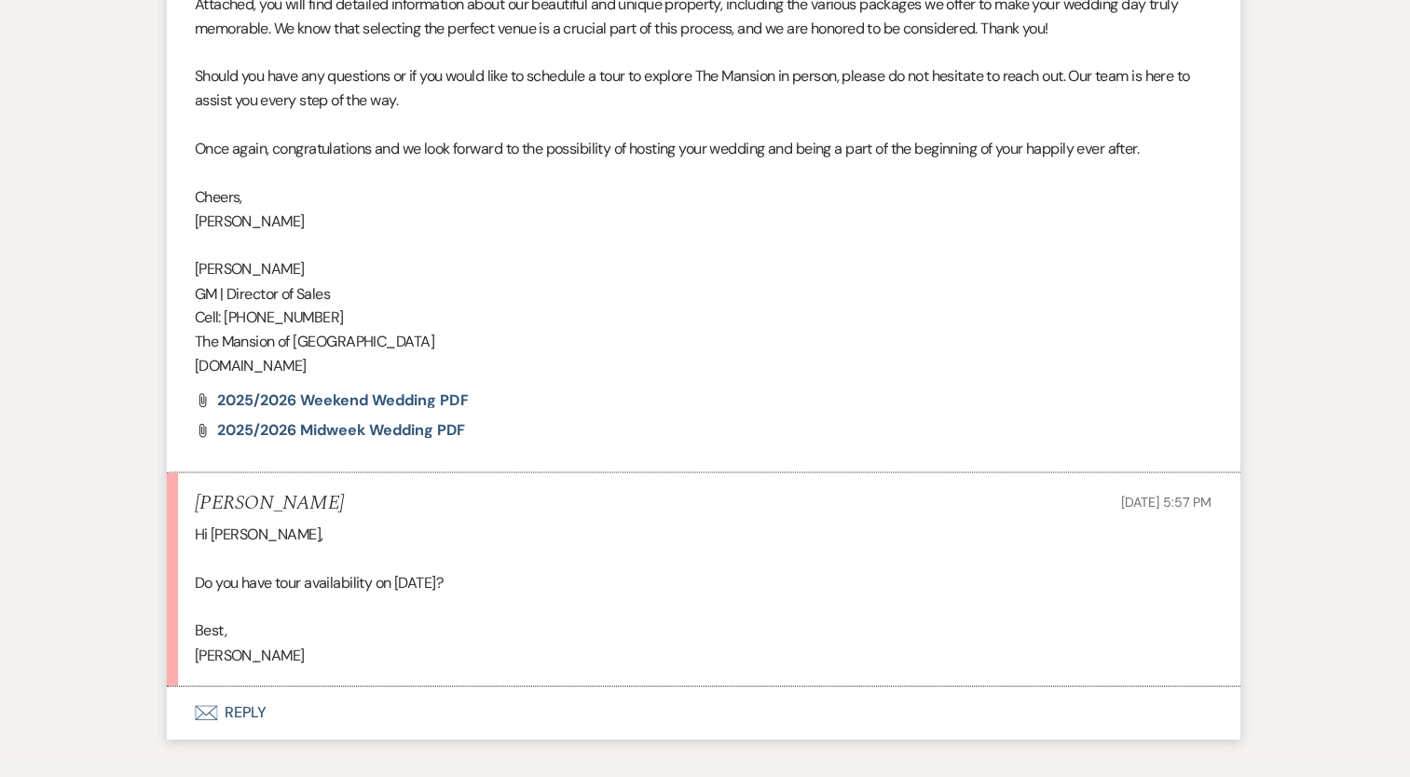
scroll to position [1368, 0]
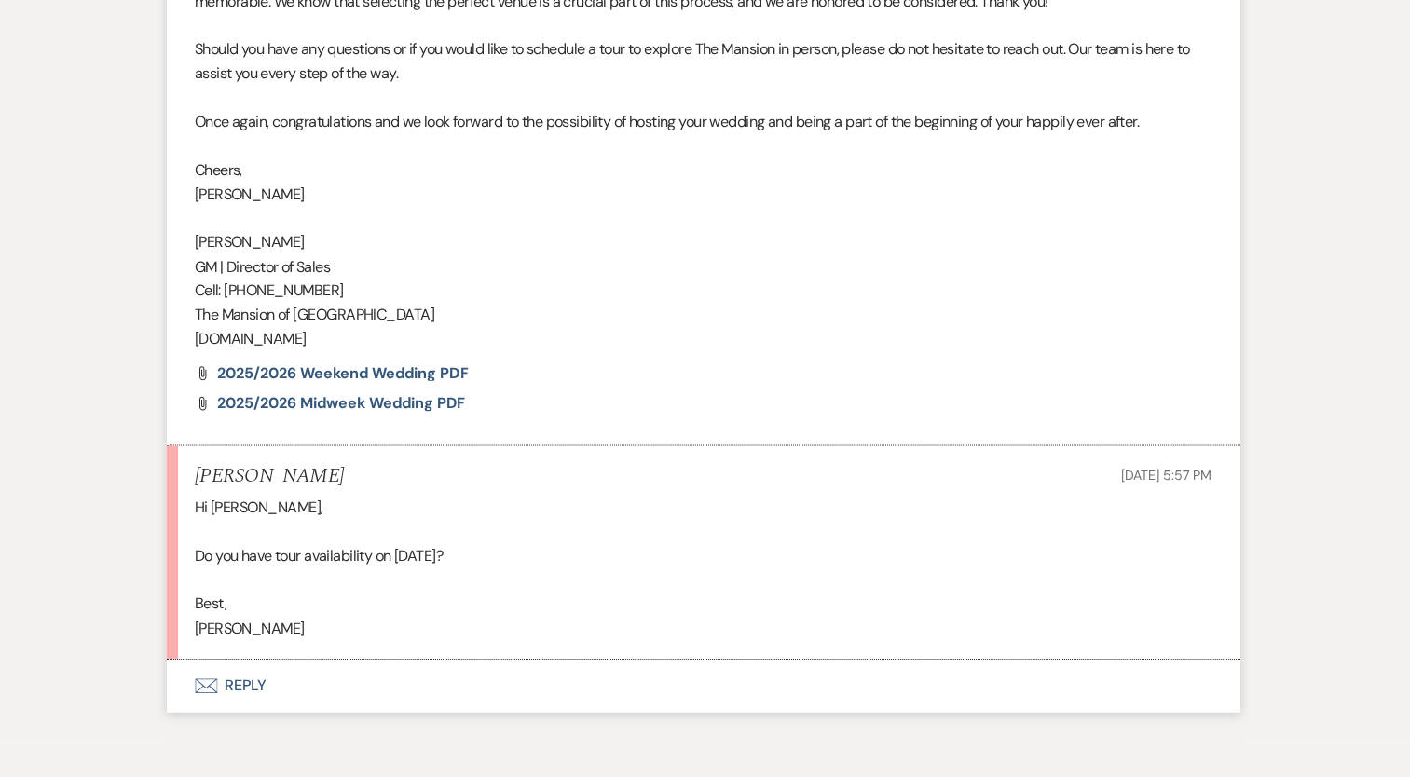
click at [263, 692] on button "Envelope Reply" at bounding box center [705, 686] width 1062 height 52
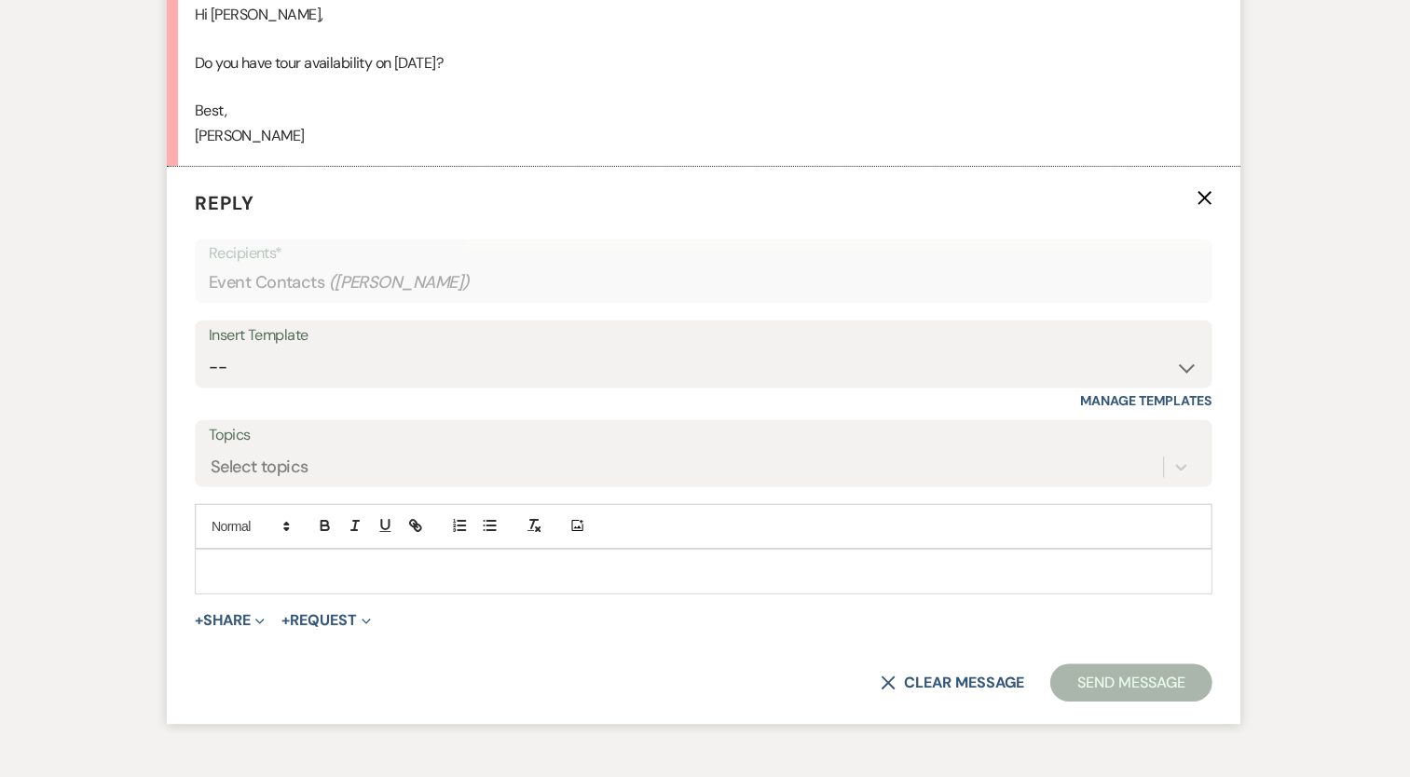
scroll to position [1909, 0]
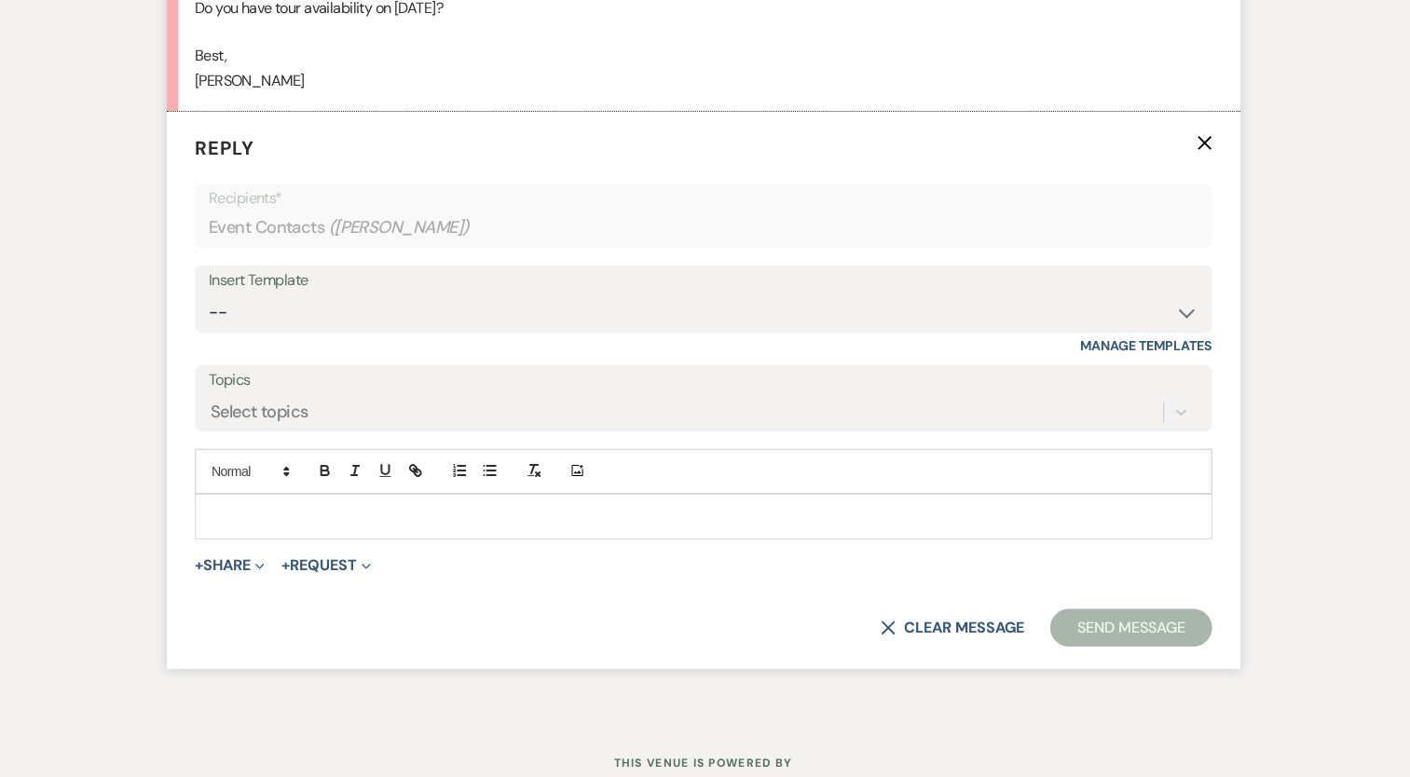
click at [732, 509] on p at bounding box center [705, 519] width 977 height 21
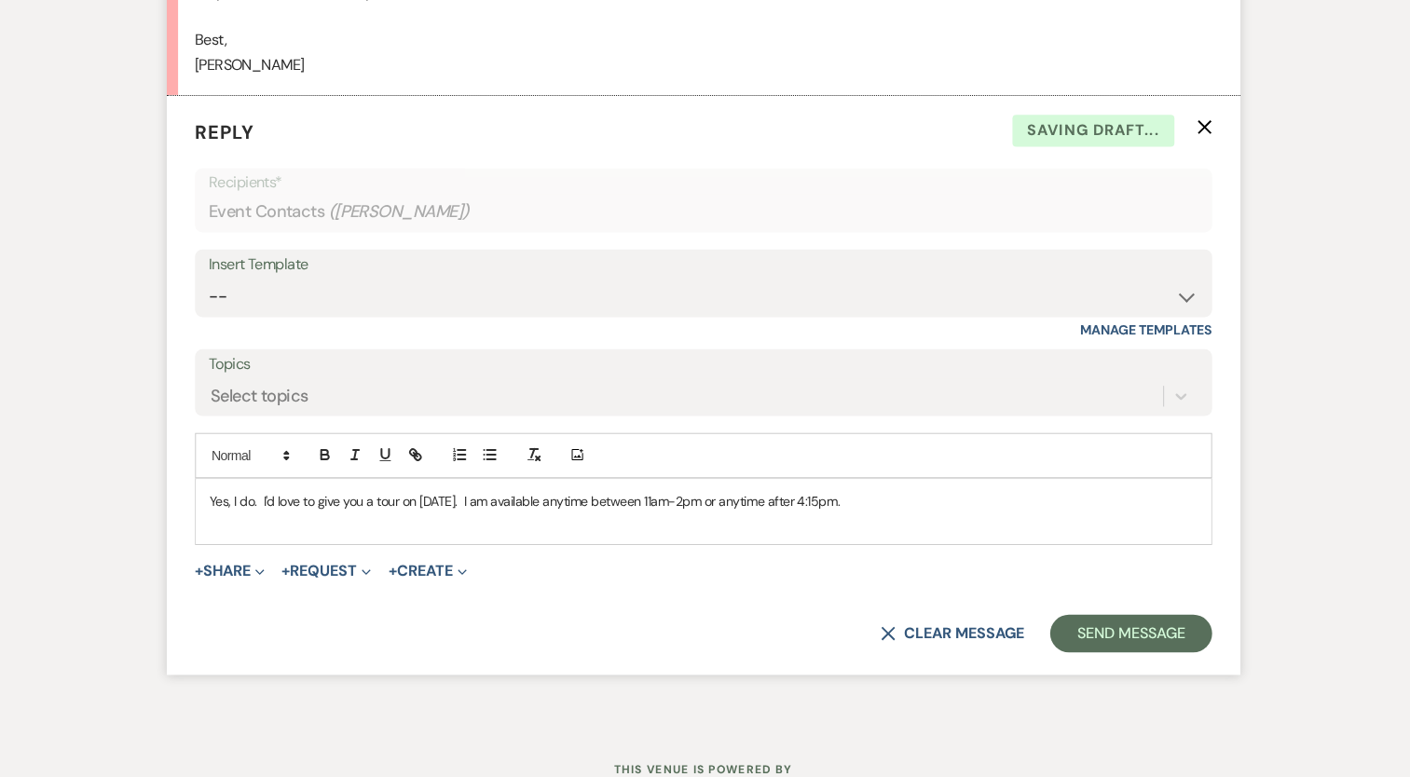
scroll to position [1905, 0]
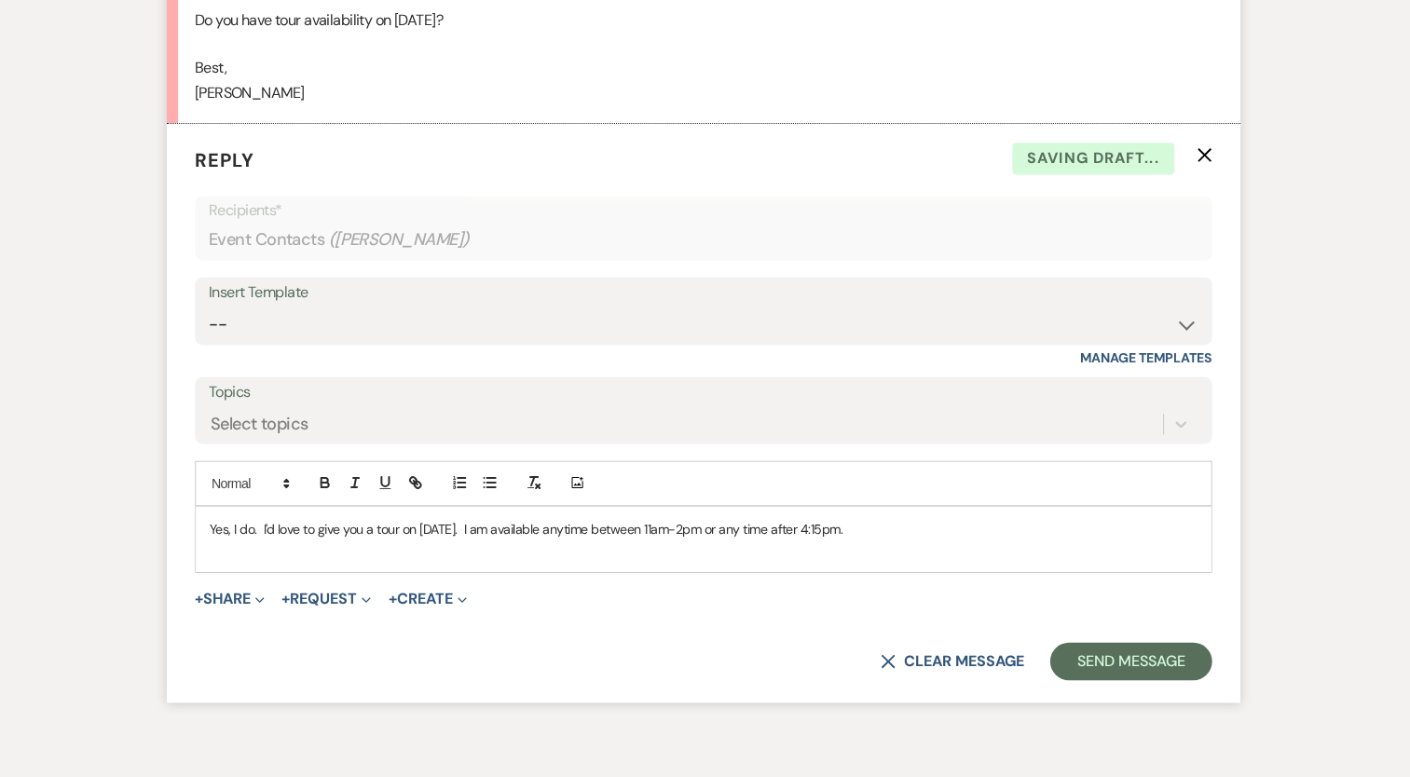
click at [858, 497] on div "Add Photo" at bounding box center [705, 479] width 1006 height 45
click at [876, 513] on p "Yes, I do. I'd love to give you a tour on [DATE]. I am available anytime betwee…" at bounding box center [705, 523] width 977 height 21
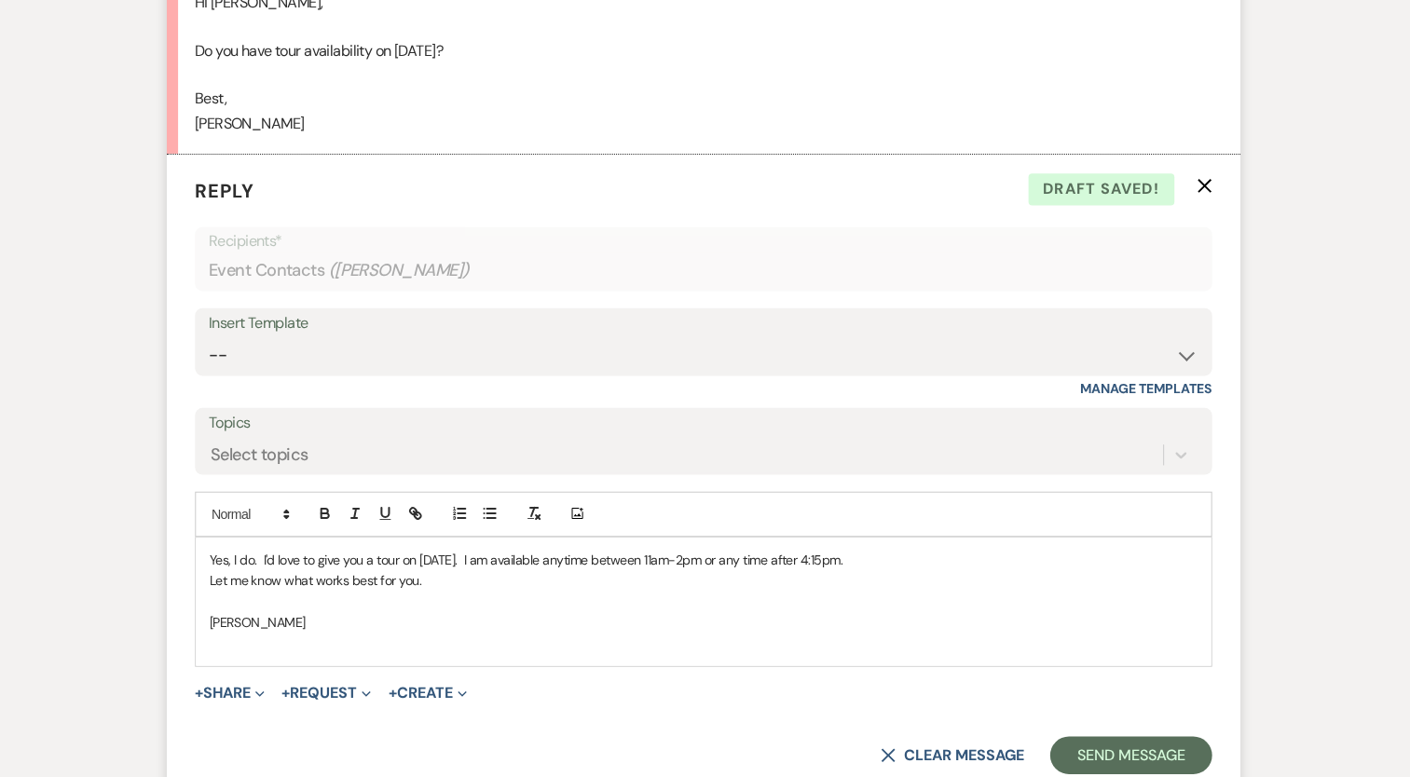
scroll to position [1897, 0]
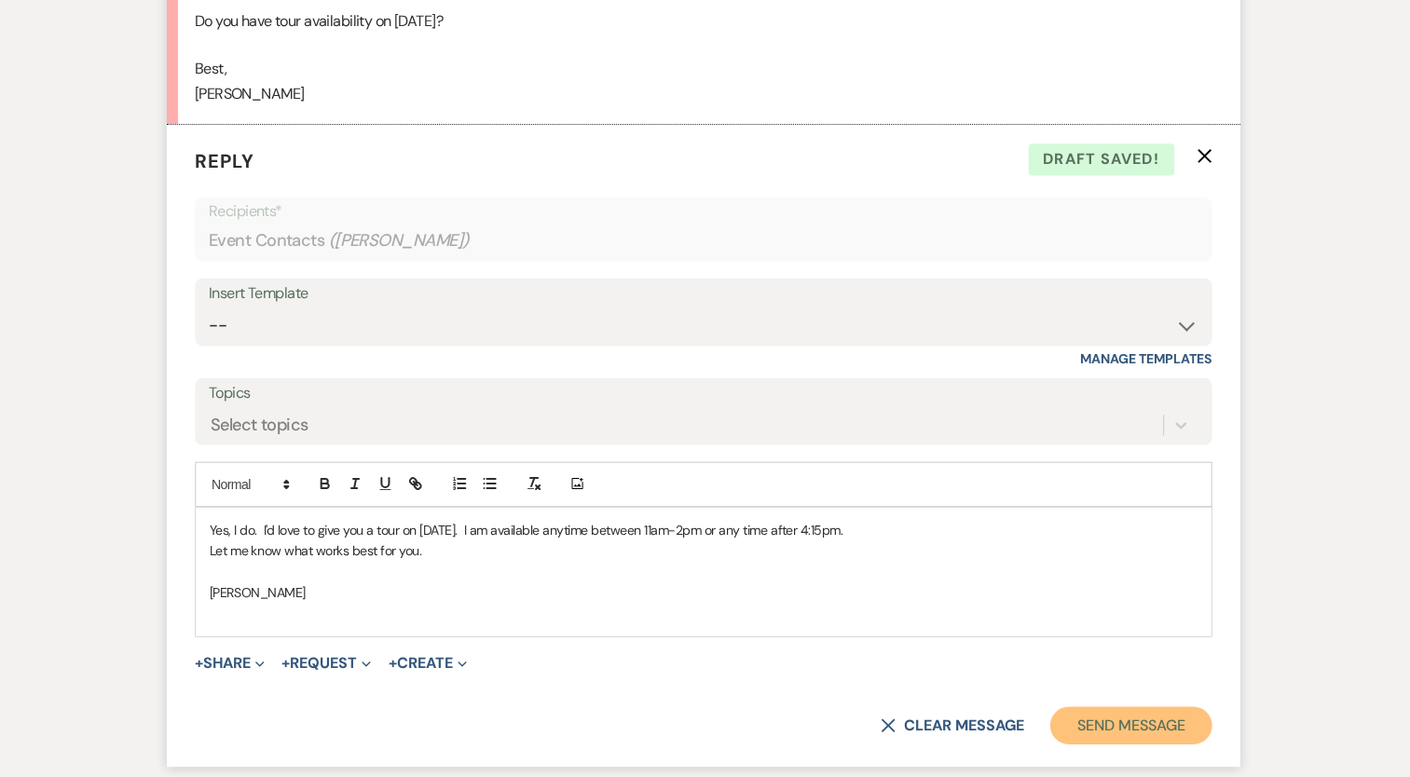
click at [1083, 736] on button "Send Message" at bounding box center [1127, 724] width 159 height 37
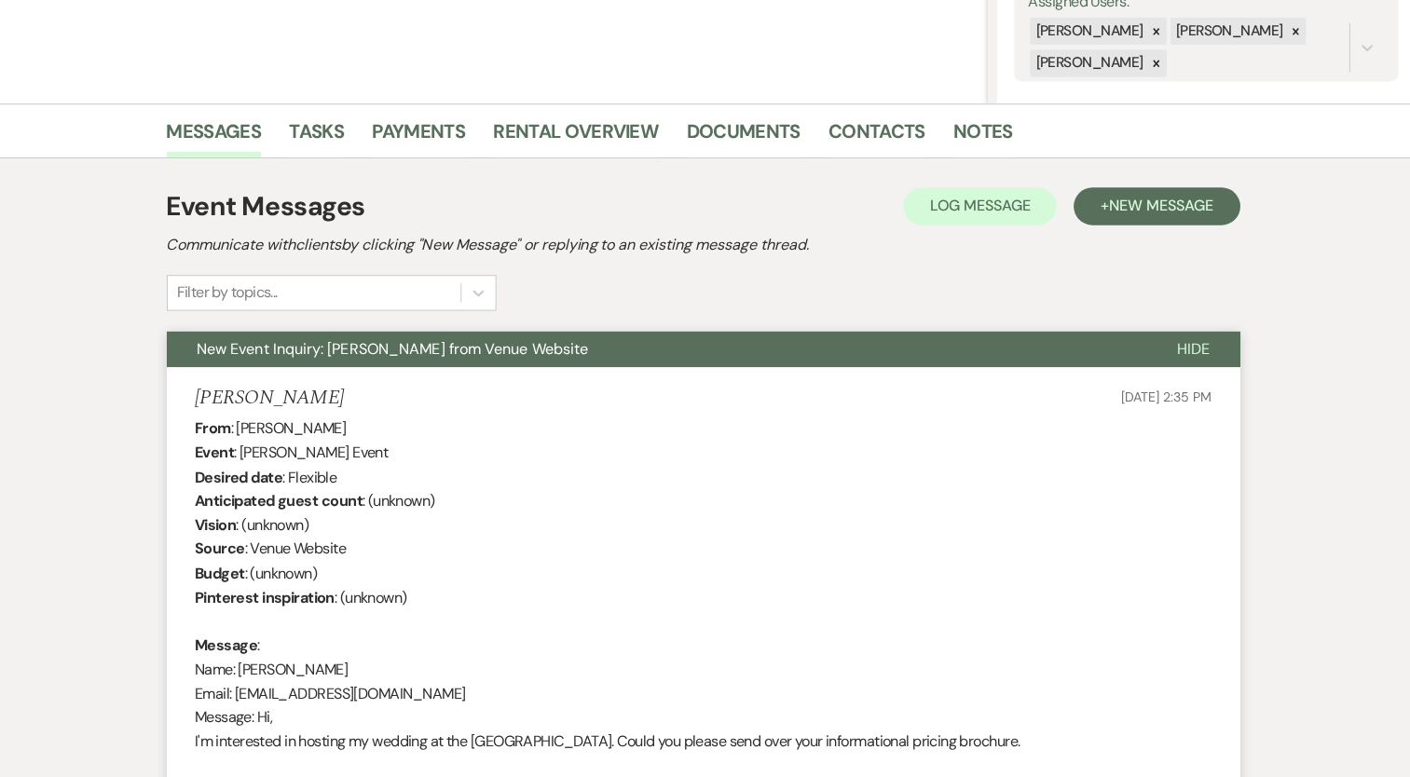
scroll to position [0, 0]
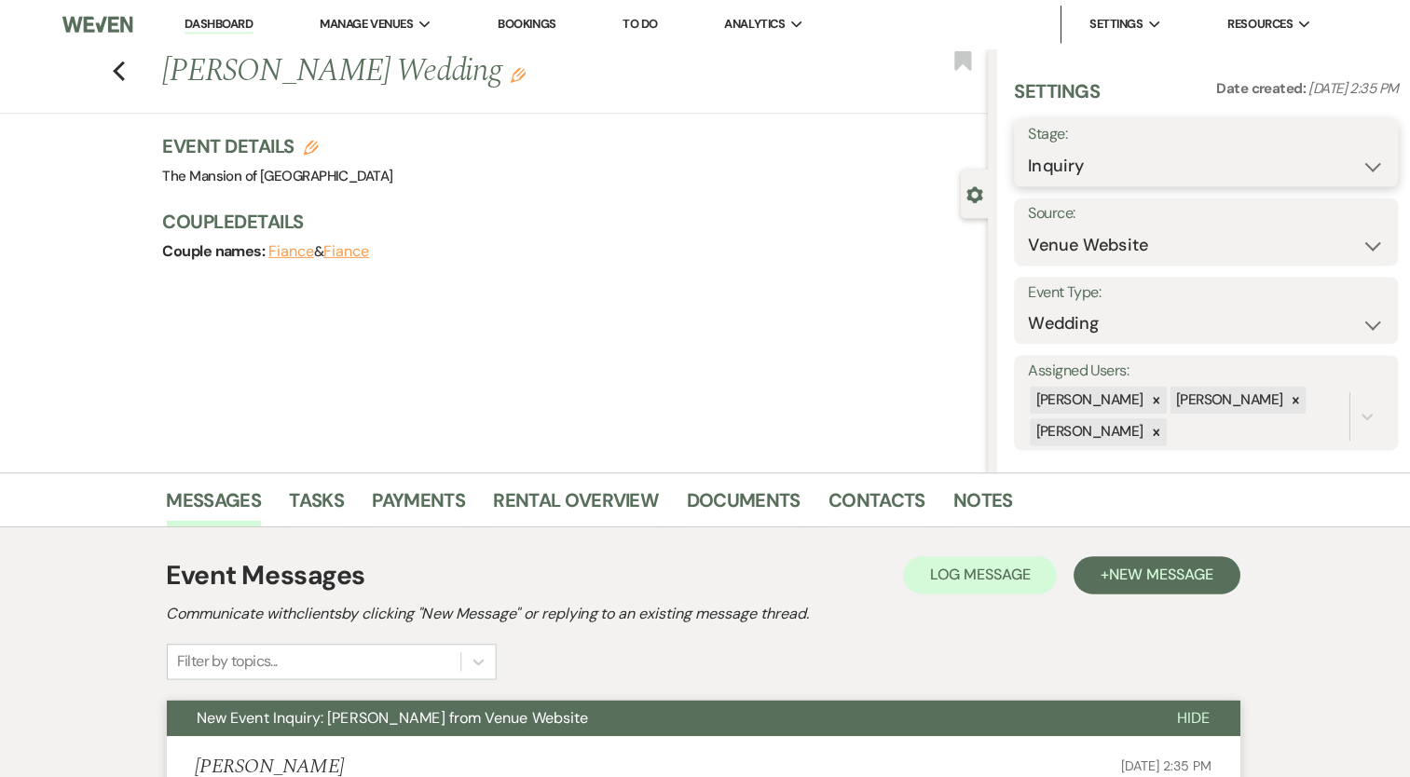
click at [1068, 180] on select "Inquiry Follow Up Tour Requested Tour Confirmed Toured Proposal Sent Booked Lost" at bounding box center [1203, 164] width 352 height 36
click at [1081, 174] on select "Inquiry Follow Up Tour Requested Tour Confirmed Toured Proposal Sent Booked Lost" at bounding box center [1203, 164] width 352 height 36
select select "2"
click at [1027, 146] on select "Inquiry Follow Up Tour Requested Tour Confirmed Toured Proposal Sent Booked Lost" at bounding box center [1203, 164] width 352 height 36
click at [1351, 151] on button "Save" at bounding box center [1354, 150] width 78 height 37
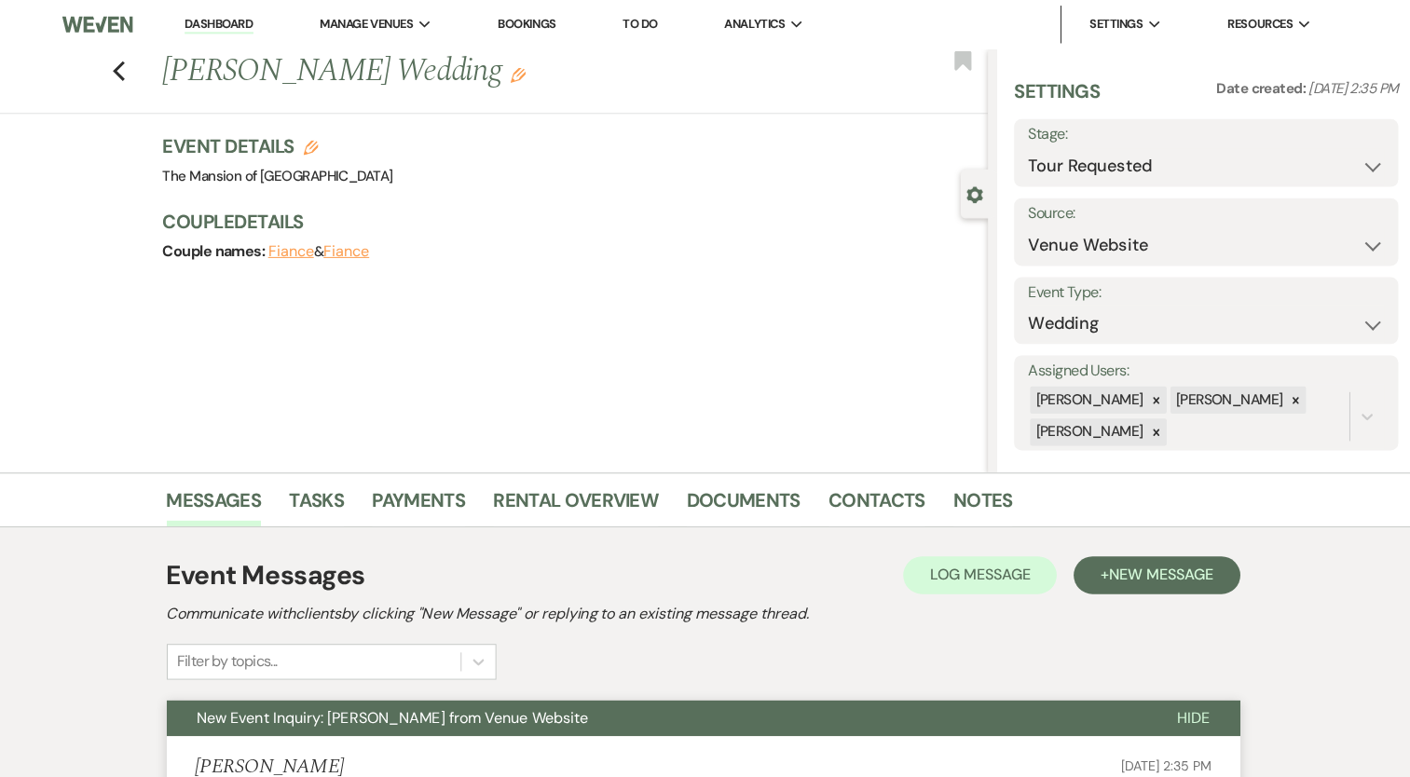
click at [237, 24] on link "Dashboard" at bounding box center [225, 25] width 67 height 18
select select "2"
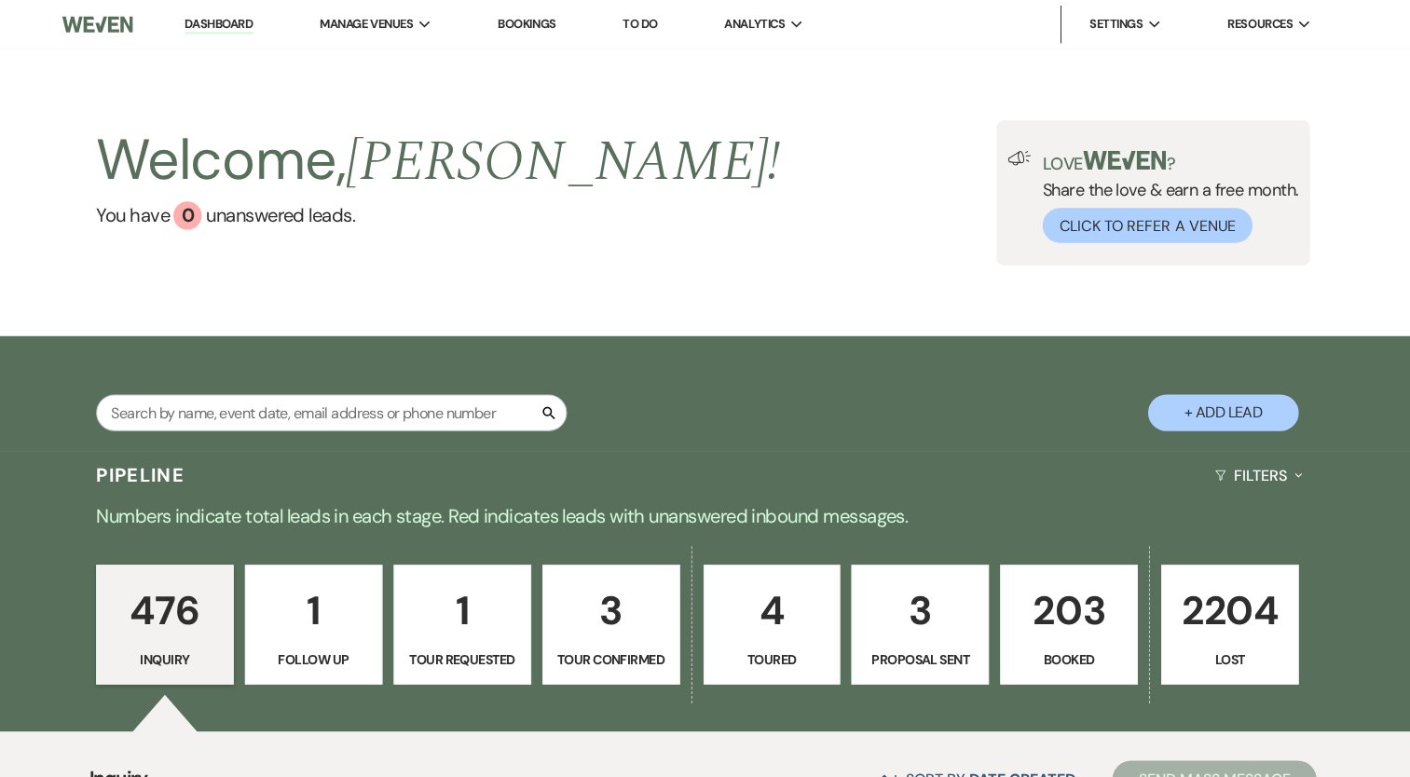
click at [601, 635] on p "3" at bounding box center [614, 604] width 112 height 62
select select "4"
